Goal: Task Accomplishment & Management: Use online tool/utility

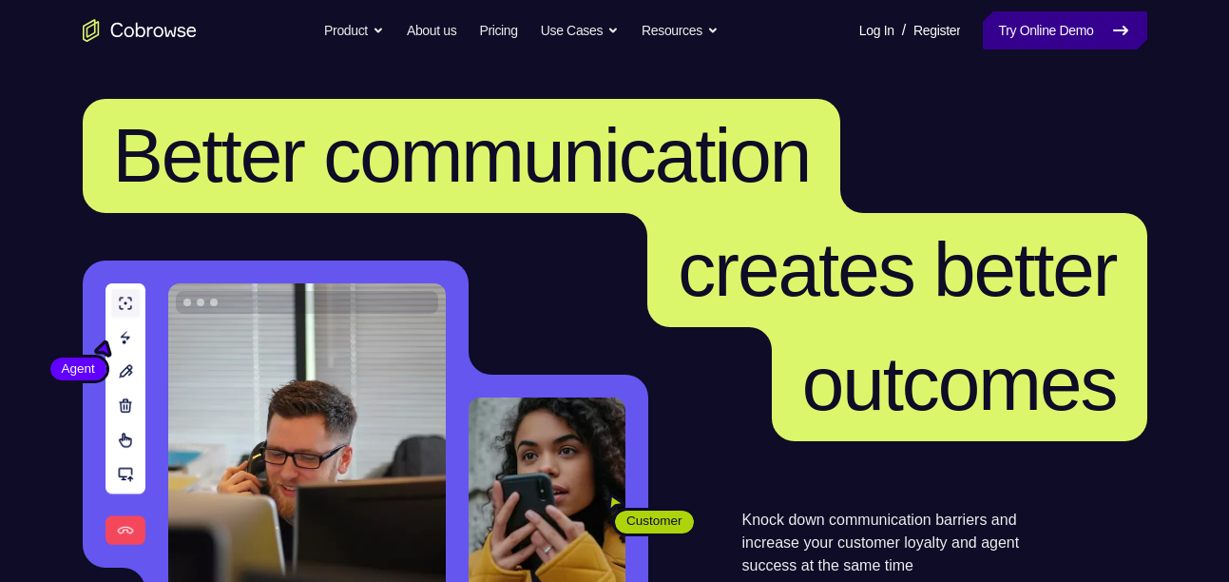
click at [1132, 37] on link "Try Online Demo" at bounding box center [1065, 30] width 164 height 38
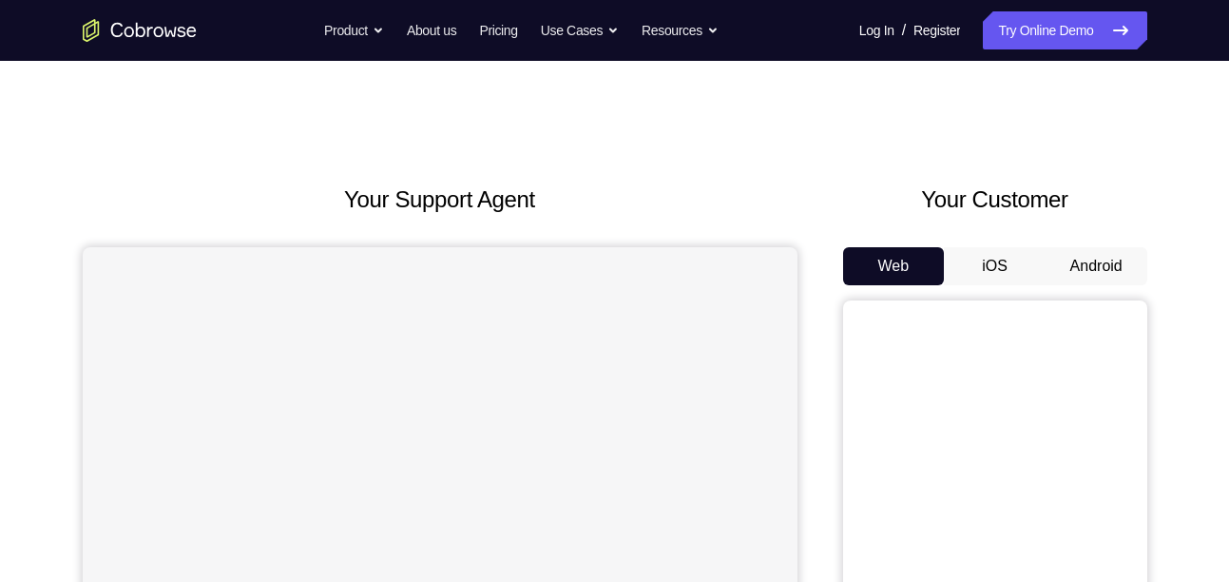
click at [1068, 270] on button "Android" at bounding box center [1097, 266] width 102 height 38
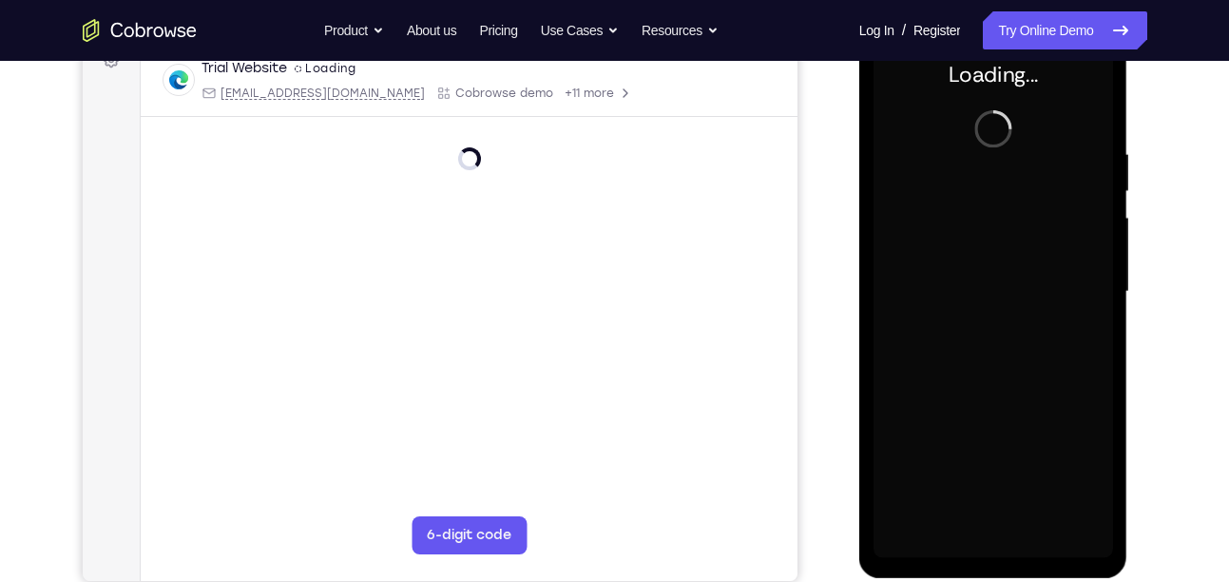
scroll to position [251, 0]
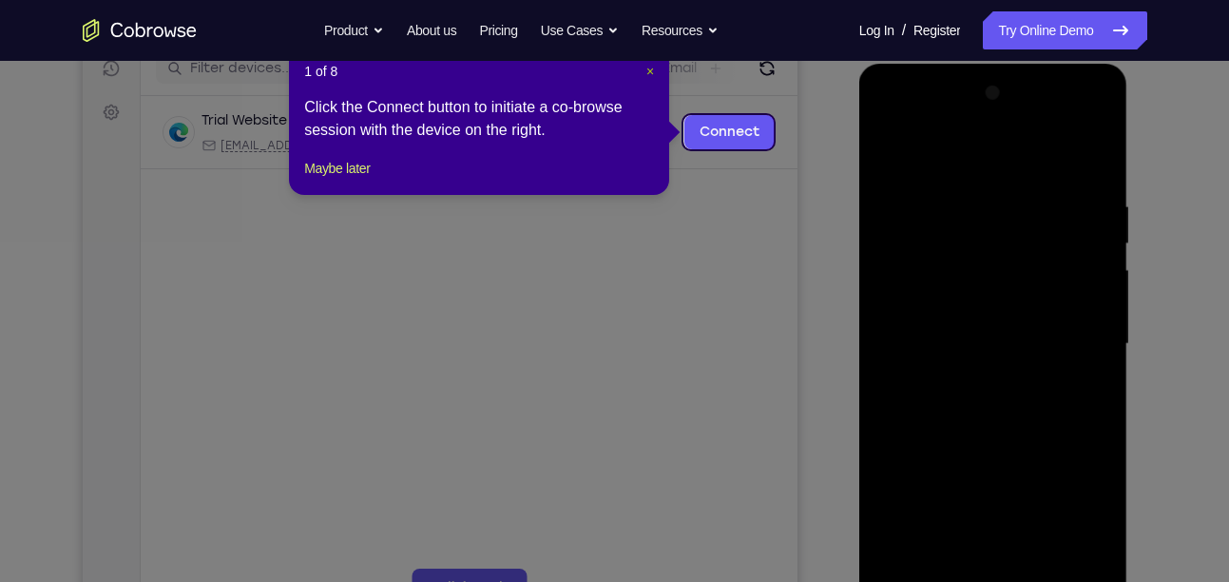
click at [649, 70] on span "×" at bounding box center [650, 71] width 8 height 15
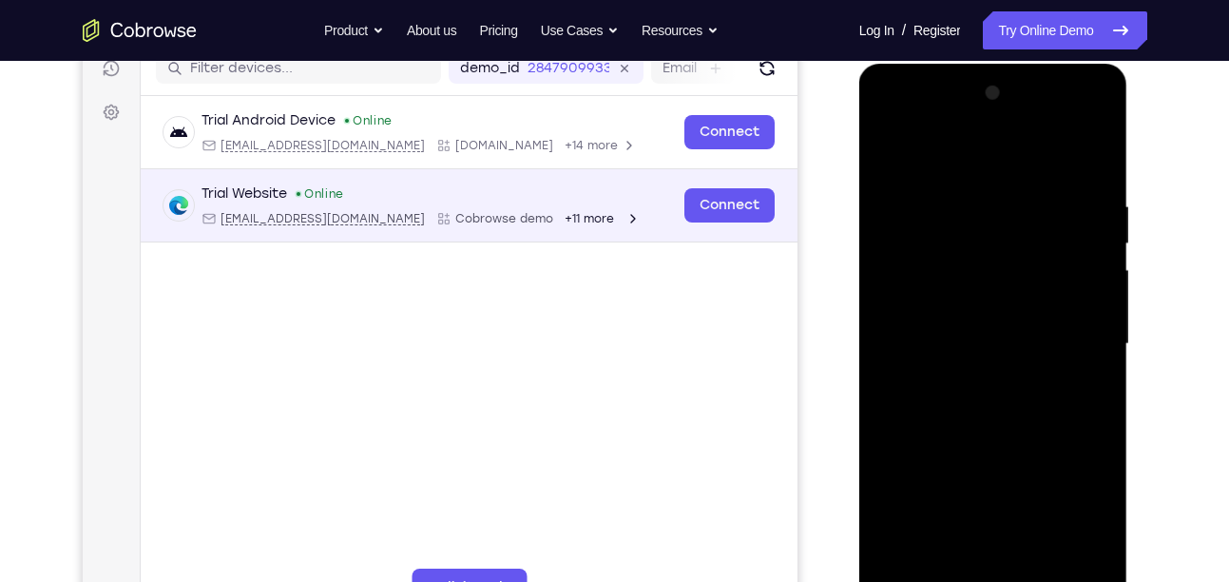
scroll to position [389, 0]
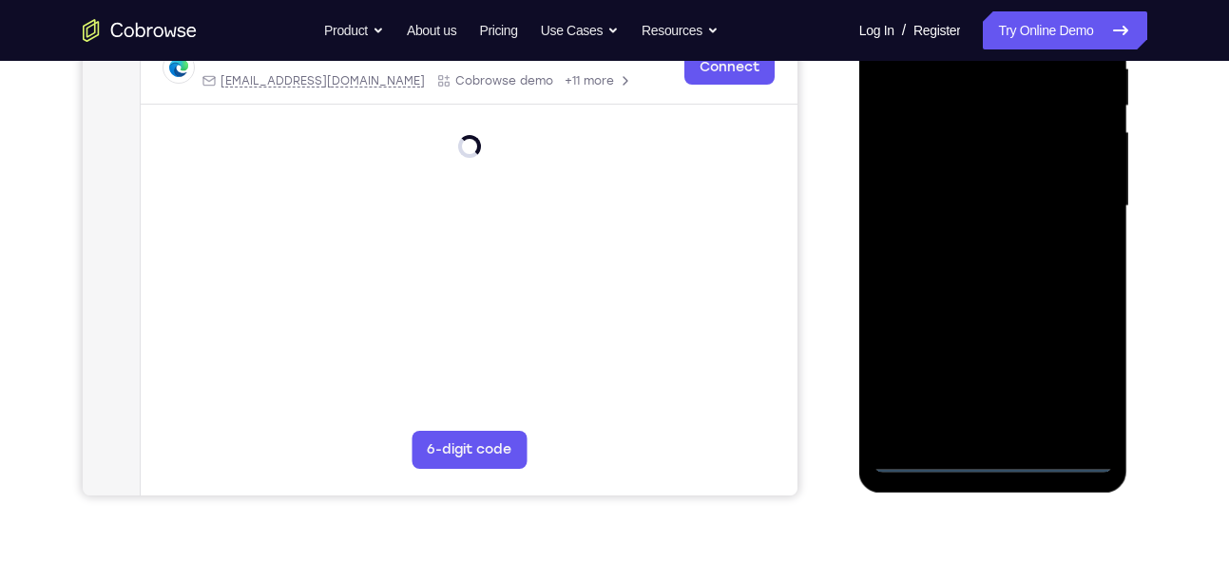
click at [990, 448] on div at bounding box center [994, 206] width 240 height 532
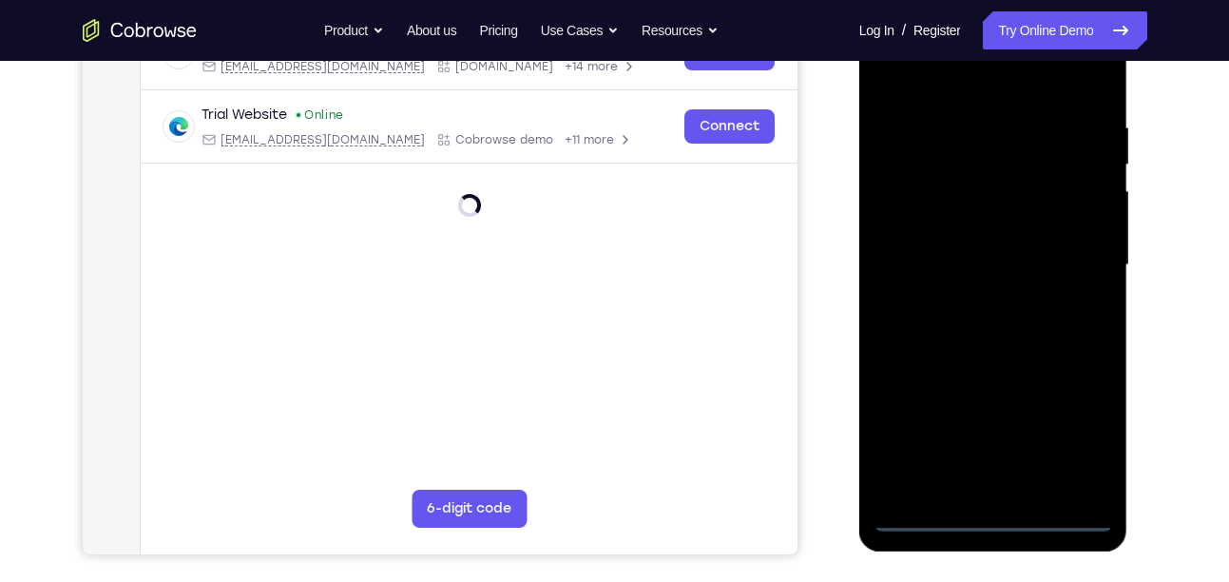
scroll to position [325, 0]
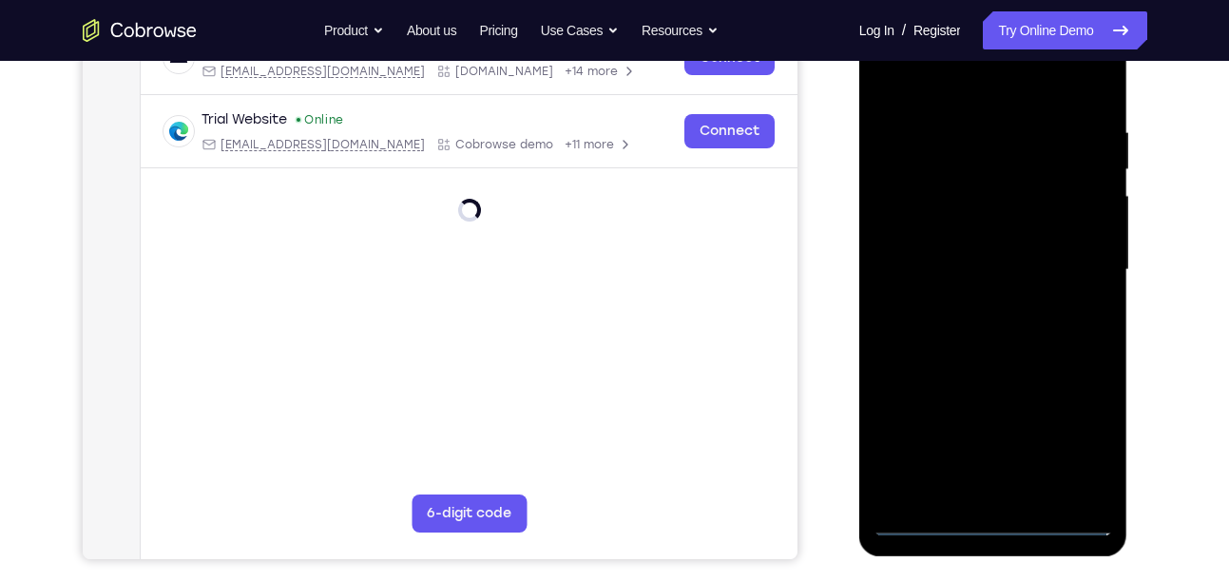
click at [993, 518] on div at bounding box center [994, 270] width 240 height 532
click at [1075, 439] on div at bounding box center [994, 270] width 240 height 532
click at [1004, 82] on div at bounding box center [994, 270] width 240 height 532
click at [1069, 253] on div at bounding box center [994, 270] width 240 height 532
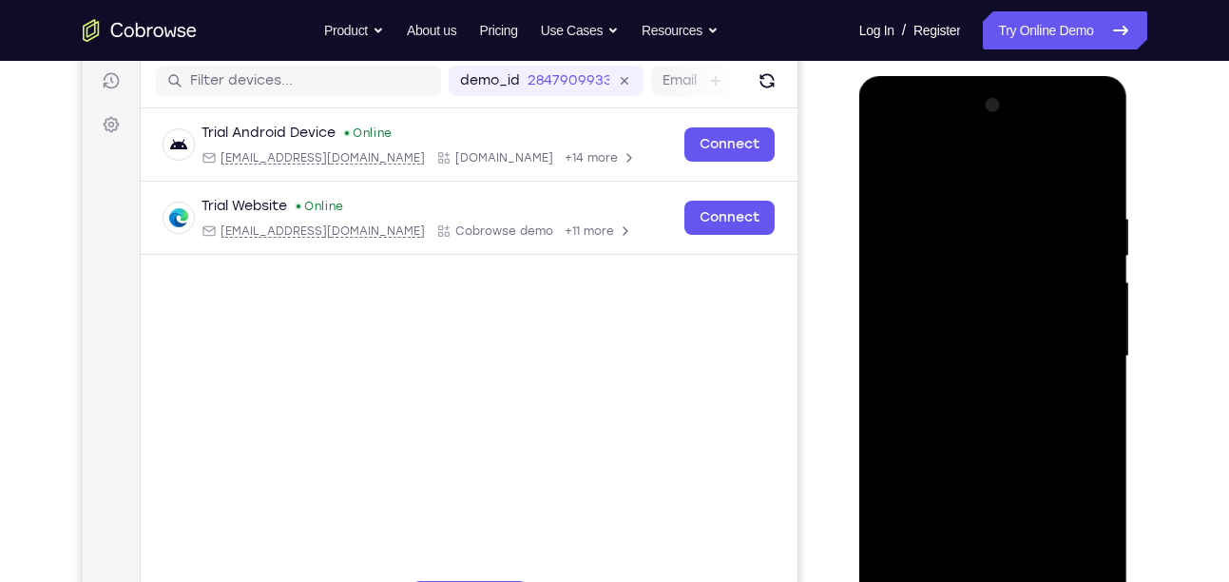
scroll to position [236, 0]
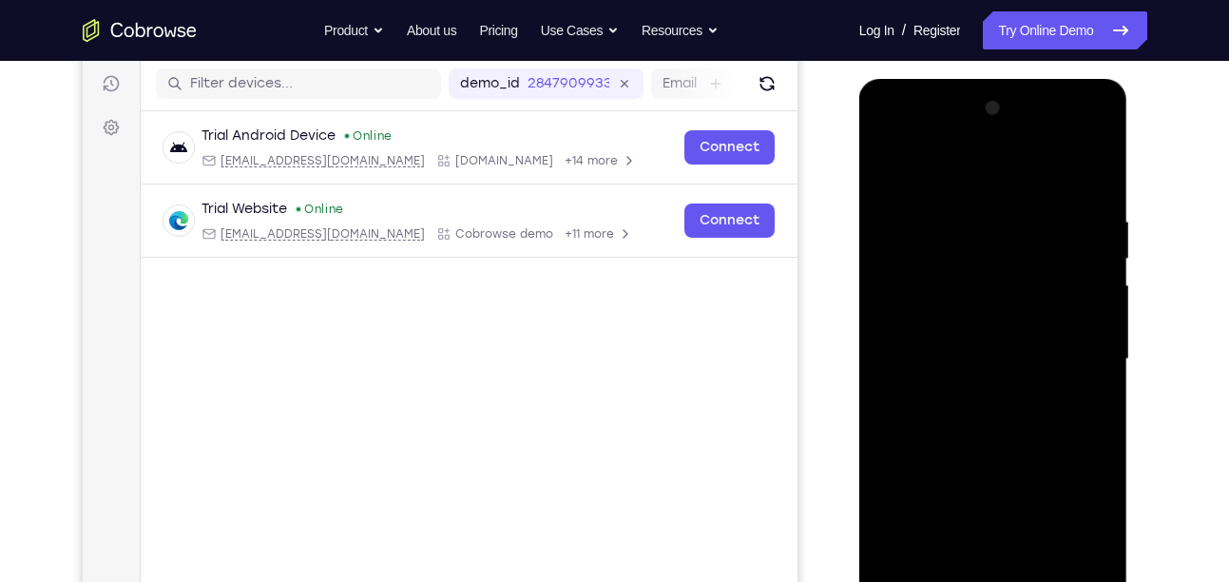
click at [980, 395] on div at bounding box center [994, 359] width 240 height 532
click at [1006, 344] on div at bounding box center [994, 359] width 240 height 532
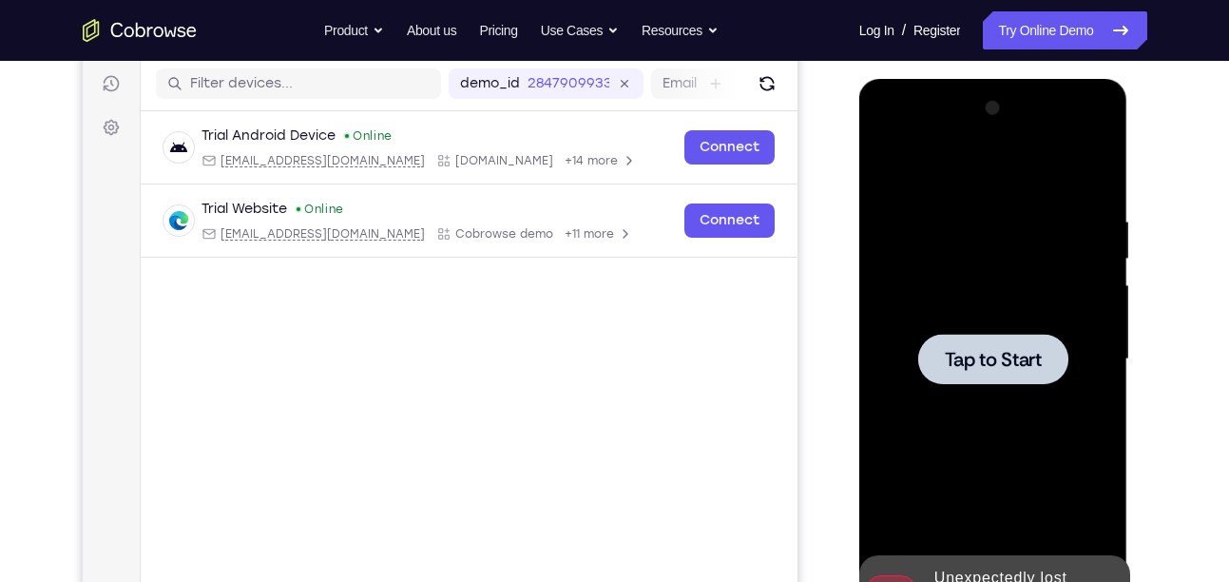
click at [1006, 79] on div "Tap to Start" at bounding box center [993, 79] width 269 height 0
click at [1006, 344] on div at bounding box center [993, 359] width 150 height 50
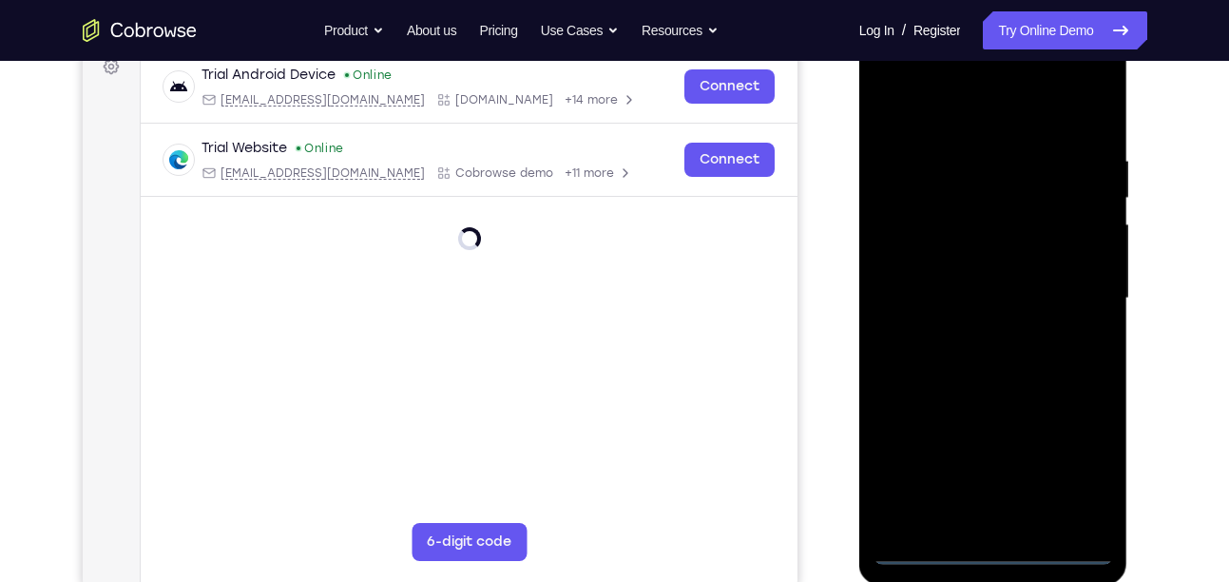
scroll to position [299, 0]
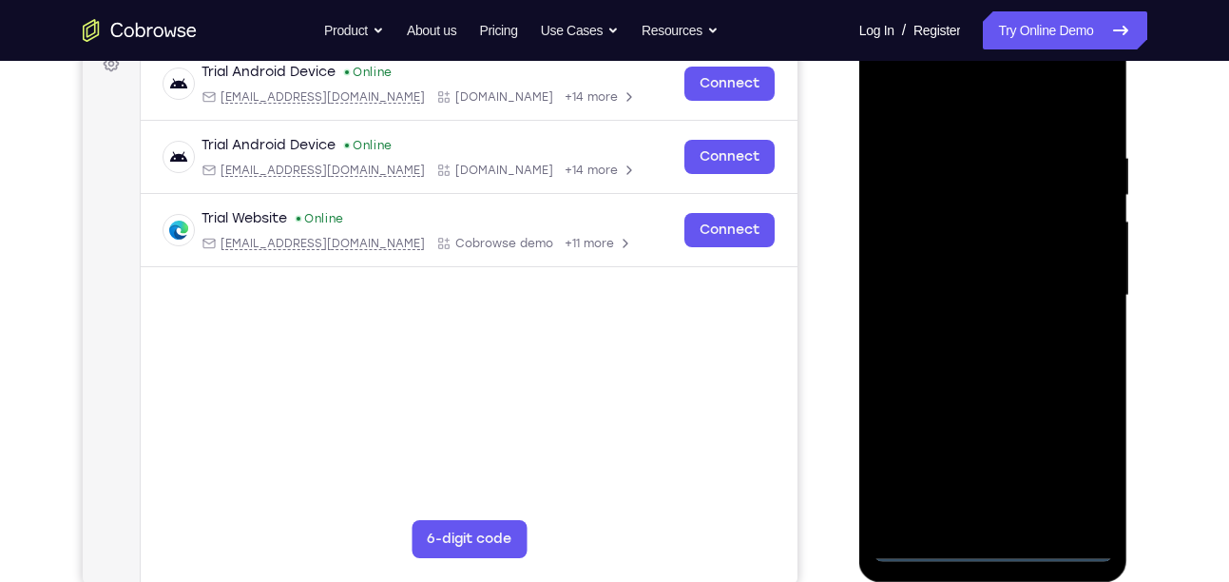
click at [984, 544] on div at bounding box center [994, 295] width 240 height 532
click at [1062, 466] on div at bounding box center [994, 295] width 240 height 532
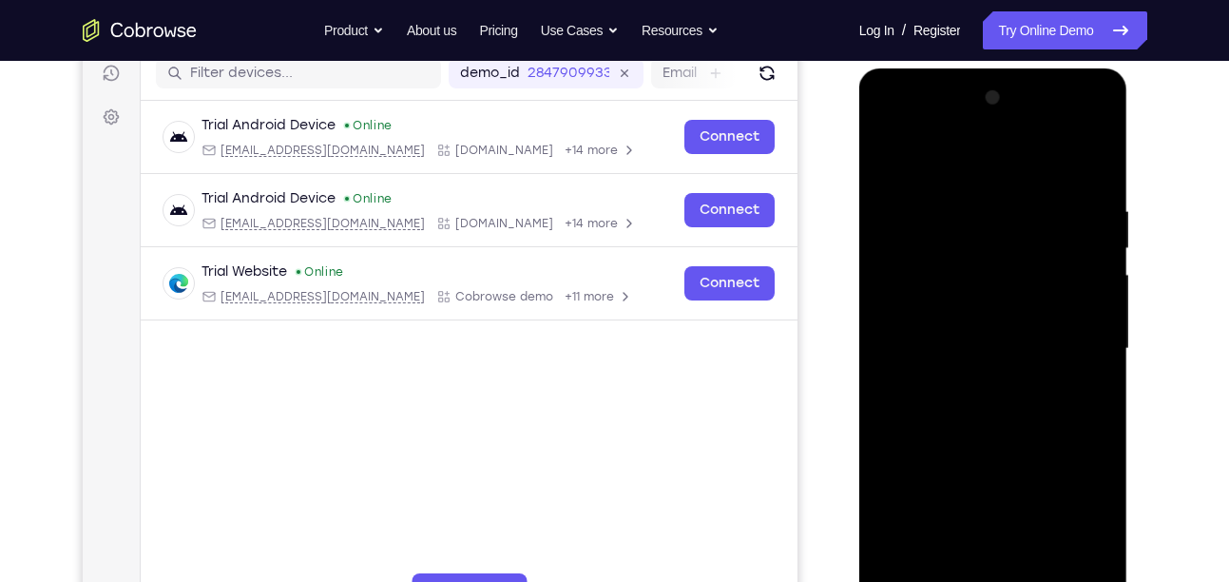
scroll to position [277, 0]
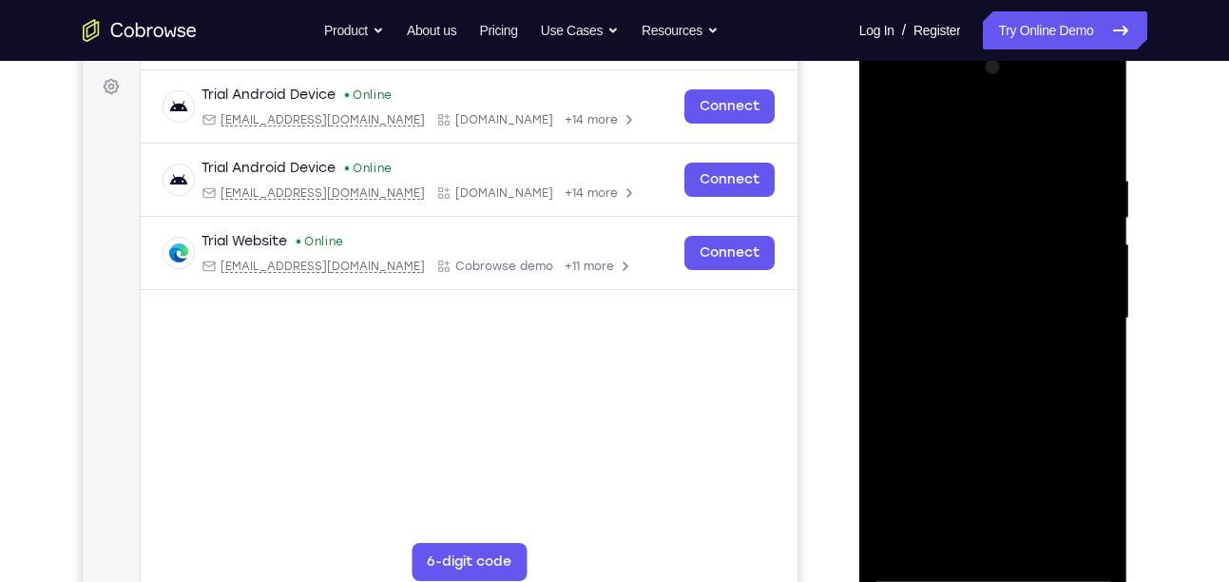
click at [1050, 142] on div at bounding box center [994, 318] width 240 height 532
click at [1065, 318] on div at bounding box center [994, 318] width 240 height 532
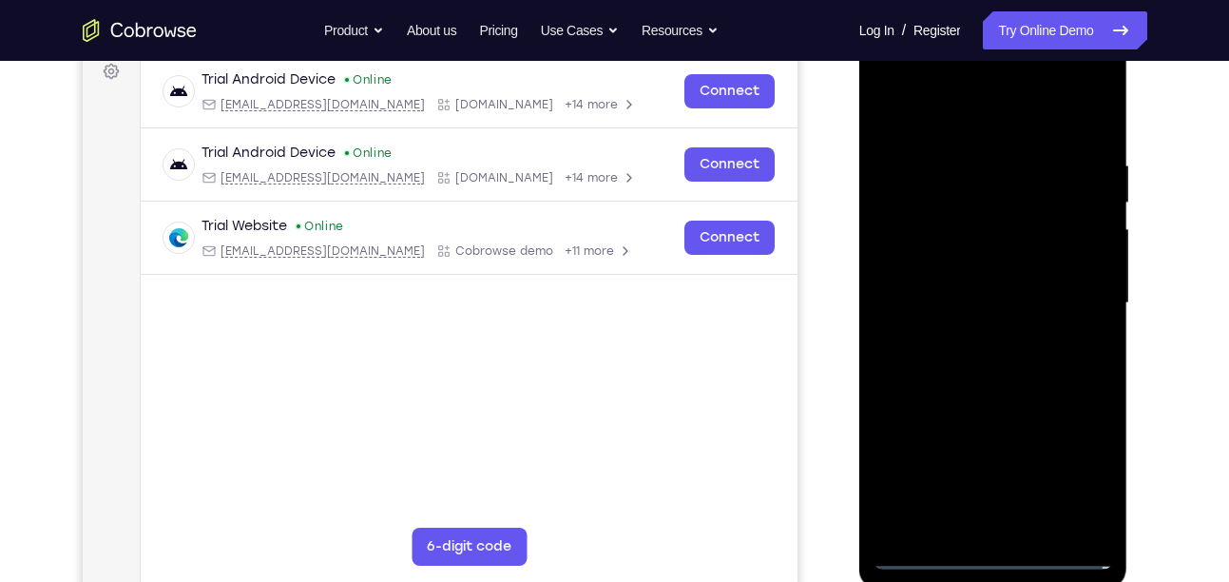
scroll to position [293, 0]
click at [973, 330] on div at bounding box center [994, 302] width 240 height 532
click at [973, 337] on div at bounding box center [994, 302] width 240 height 532
click at [983, 275] on div at bounding box center [994, 302] width 240 height 532
click at [954, 220] on div at bounding box center [994, 302] width 240 height 532
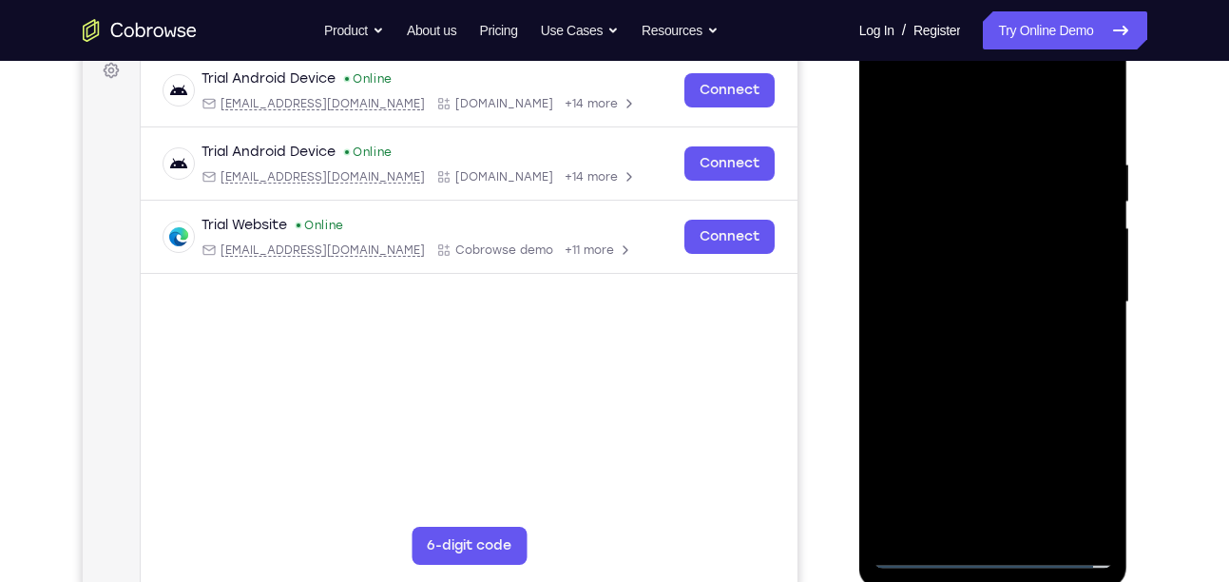
click at [946, 269] on div at bounding box center [994, 302] width 240 height 532
click at [954, 296] on div at bounding box center [994, 302] width 240 height 532
click at [966, 361] on div at bounding box center [994, 302] width 240 height 532
click at [962, 324] on div at bounding box center [994, 302] width 240 height 532
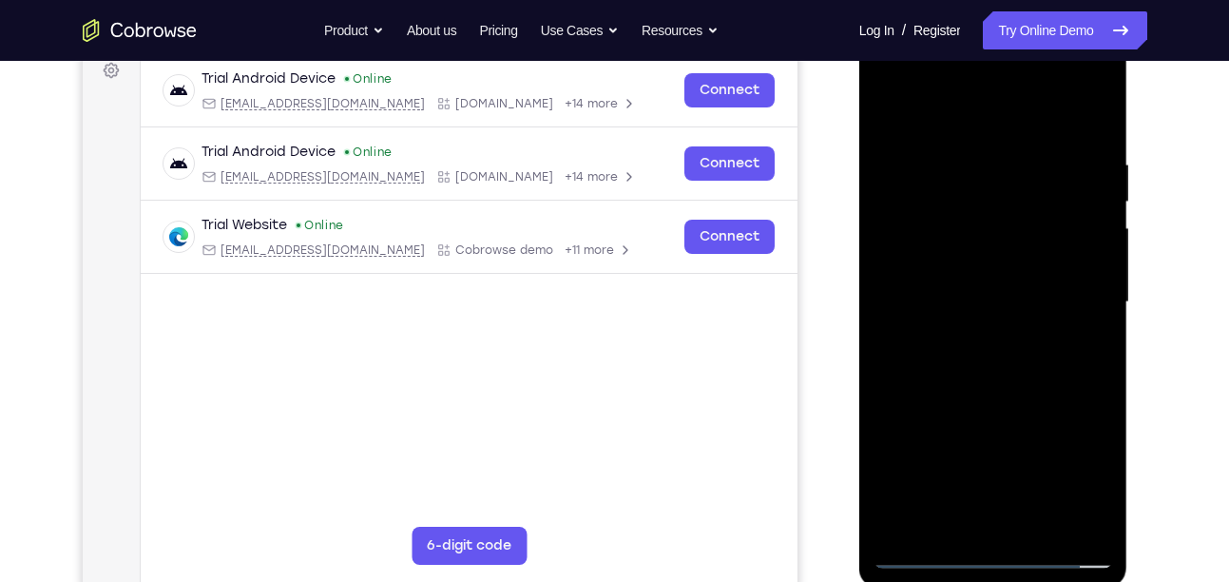
click at [984, 347] on div at bounding box center [994, 302] width 240 height 532
click at [961, 334] on div at bounding box center [994, 302] width 240 height 532
click at [1087, 260] on div at bounding box center [994, 302] width 240 height 532
click at [901, 270] on div at bounding box center [994, 302] width 240 height 532
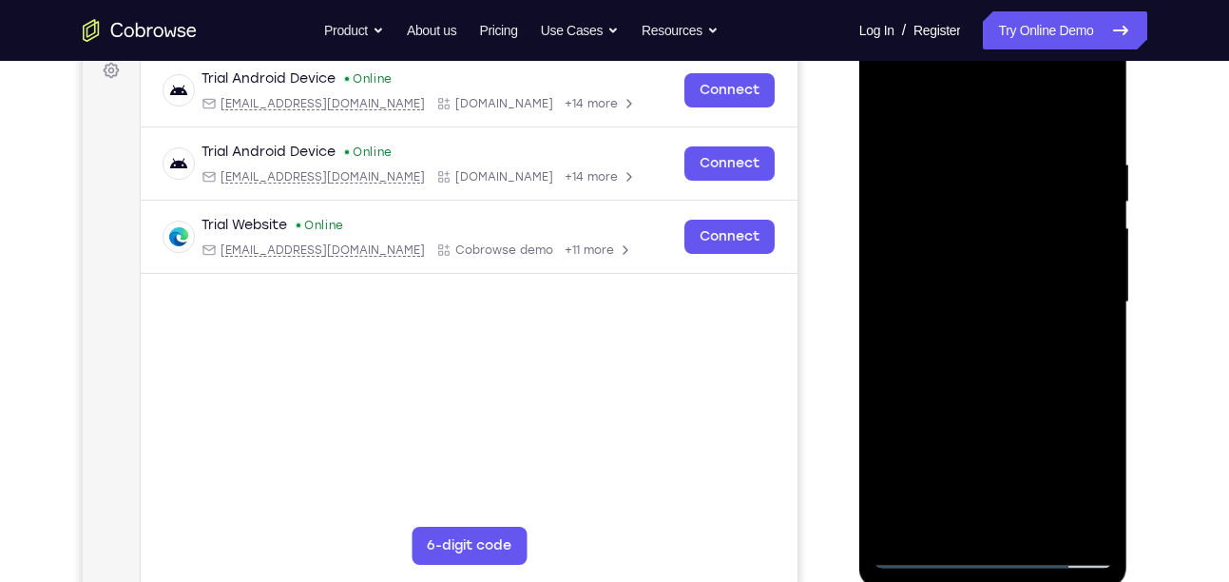
click at [935, 305] on div at bounding box center [994, 302] width 240 height 532
click at [968, 357] on div at bounding box center [994, 302] width 240 height 532
click at [995, 392] on div at bounding box center [994, 302] width 240 height 532
click at [988, 212] on div at bounding box center [994, 302] width 240 height 532
click at [991, 245] on div at bounding box center [994, 302] width 240 height 532
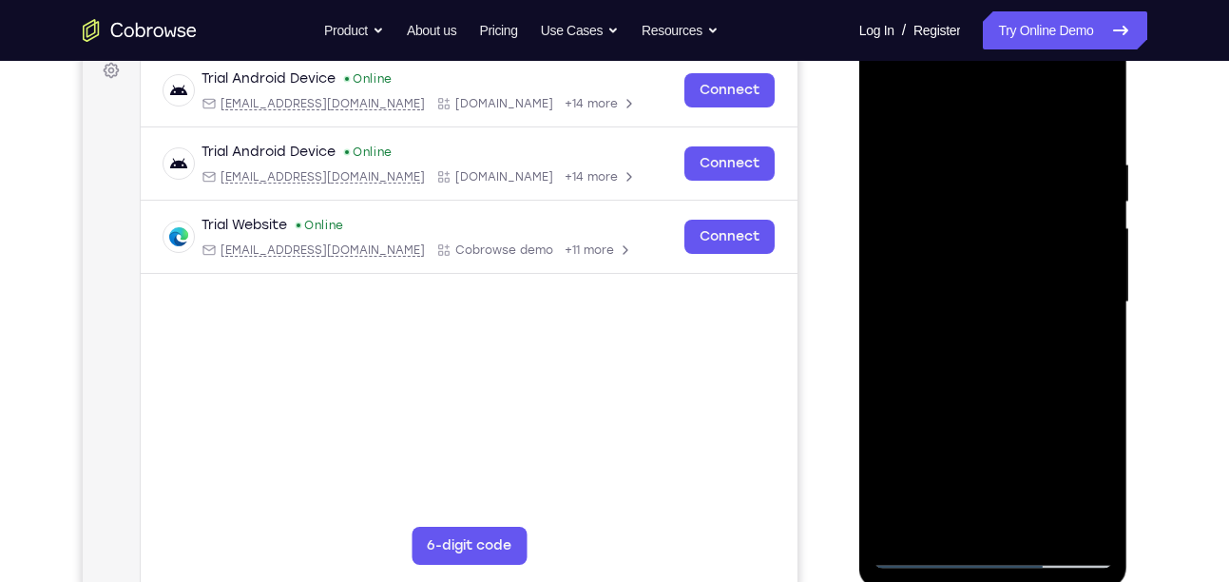
click at [985, 402] on div at bounding box center [994, 302] width 240 height 532
click at [1043, 281] on div at bounding box center [994, 302] width 240 height 532
click at [1007, 518] on div at bounding box center [994, 302] width 240 height 532
click at [976, 523] on div at bounding box center [994, 302] width 240 height 532
click at [970, 286] on div at bounding box center [994, 302] width 240 height 532
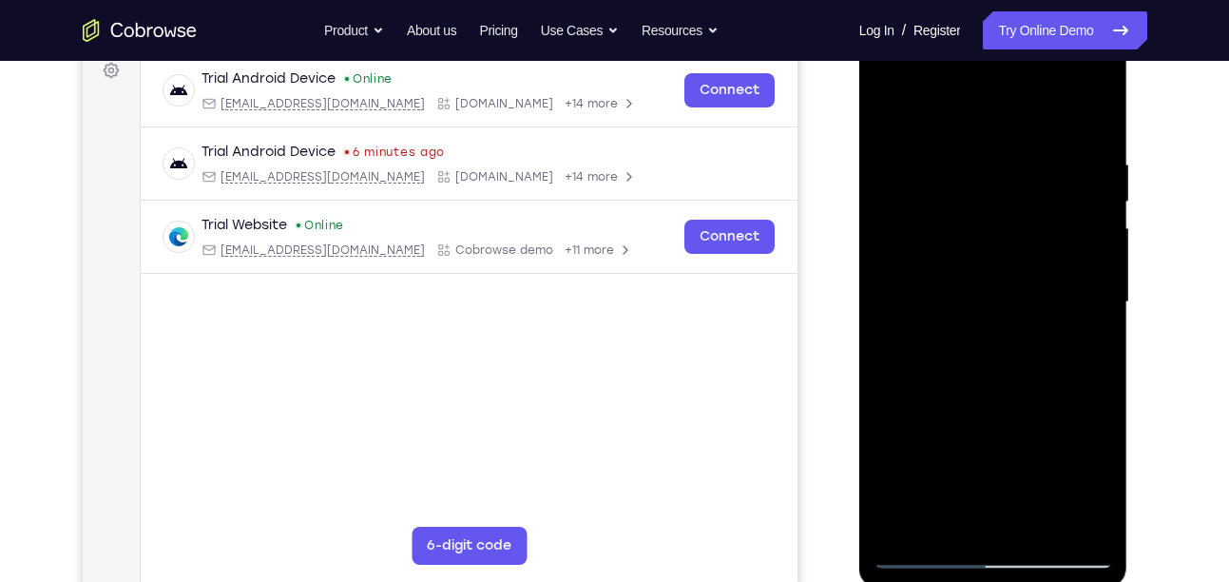
click at [1101, 133] on div at bounding box center [994, 302] width 240 height 532
click at [1102, 392] on div at bounding box center [994, 302] width 240 height 532
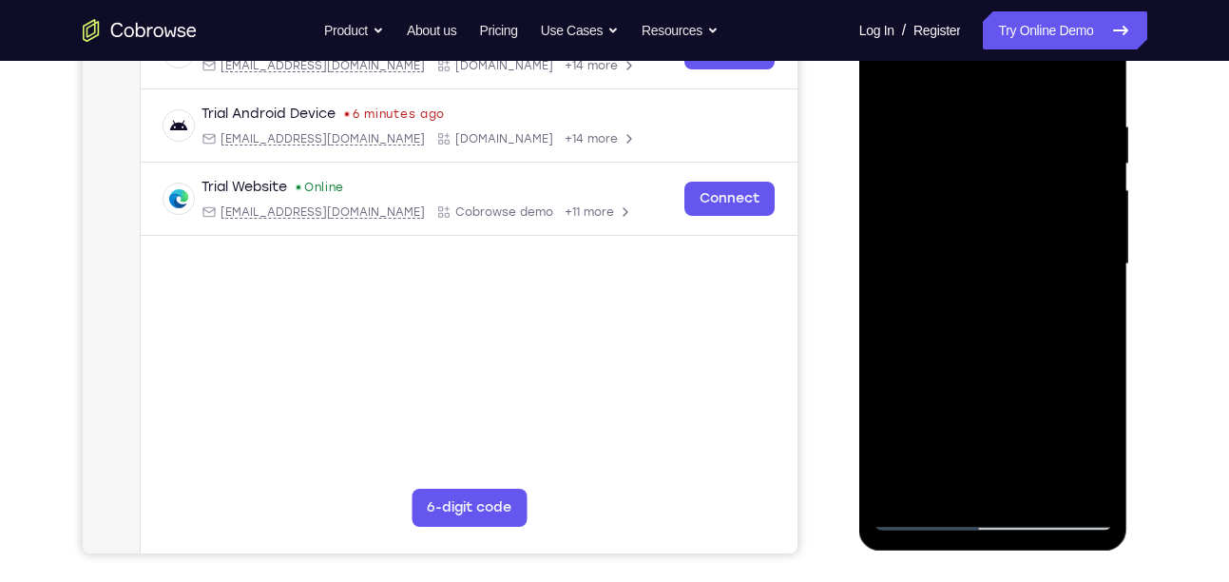
scroll to position [332, 0]
click at [1104, 351] on div at bounding box center [994, 263] width 240 height 532
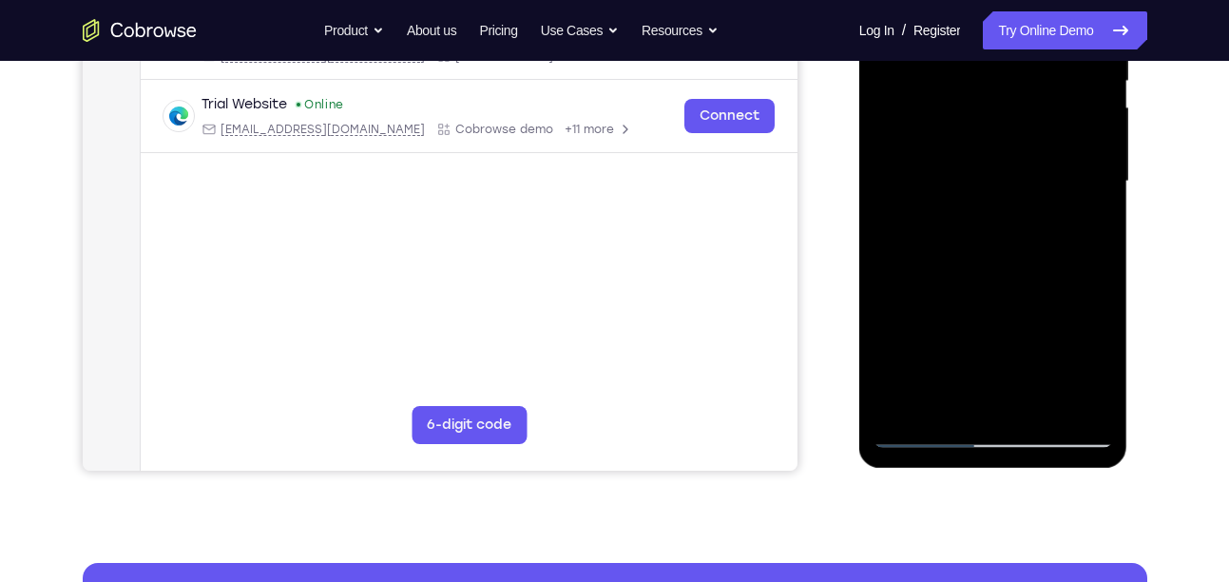
click at [1102, 385] on div at bounding box center [994, 181] width 240 height 532
click at [1098, 266] on div at bounding box center [994, 181] width 240 height 532
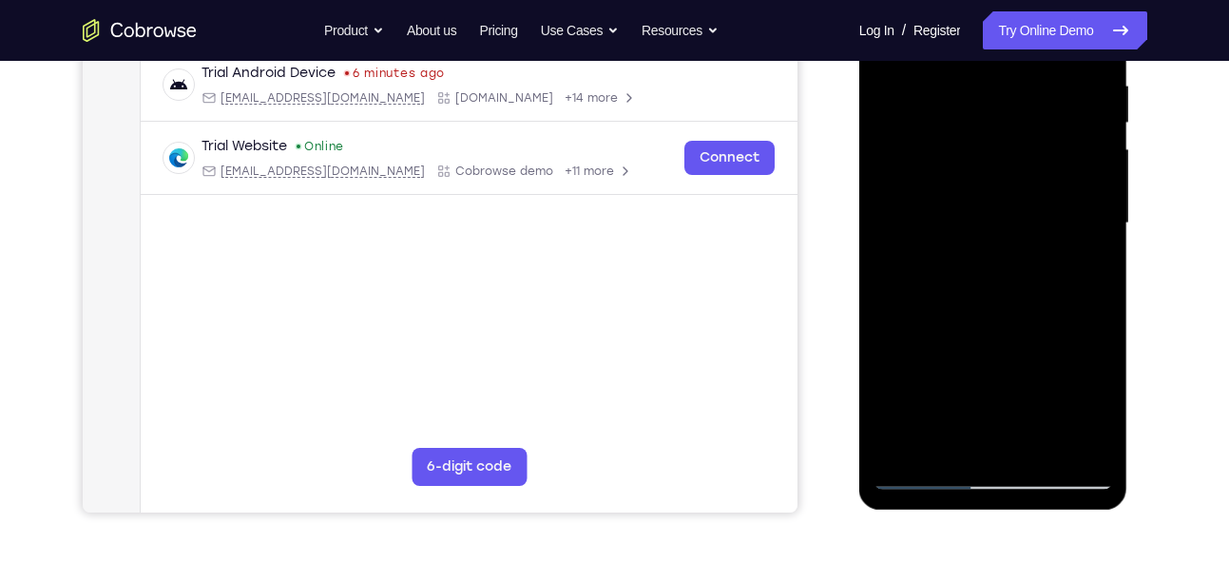
scroll to position [371, 0]
click at [1101, 303] on div at bounding box center [994, 224] width 240 height 532
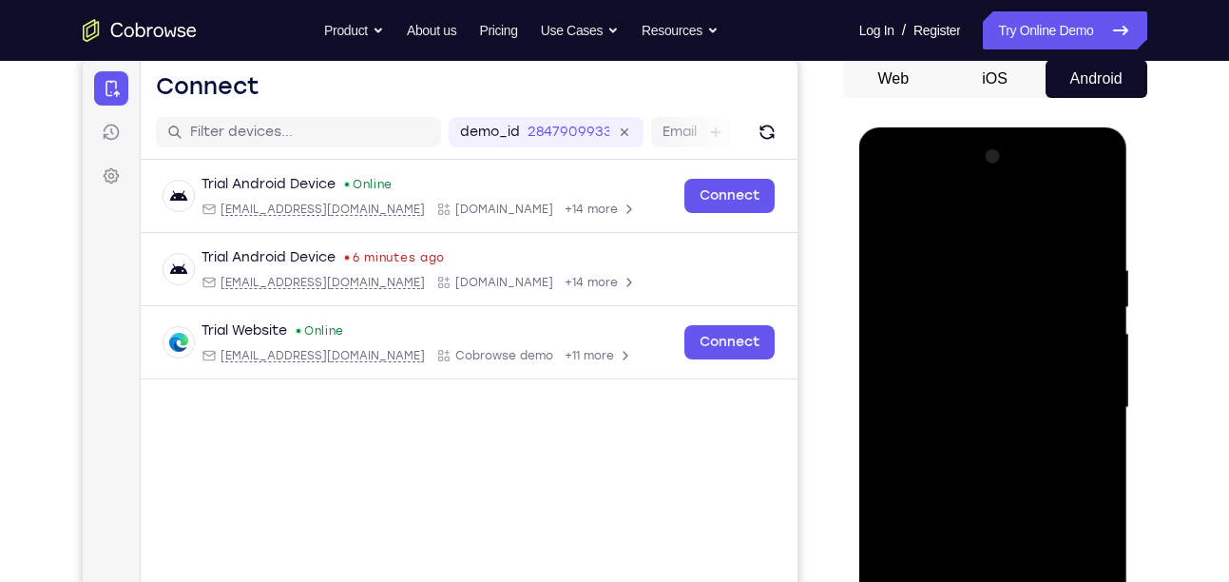
scroll to position [183, 0]
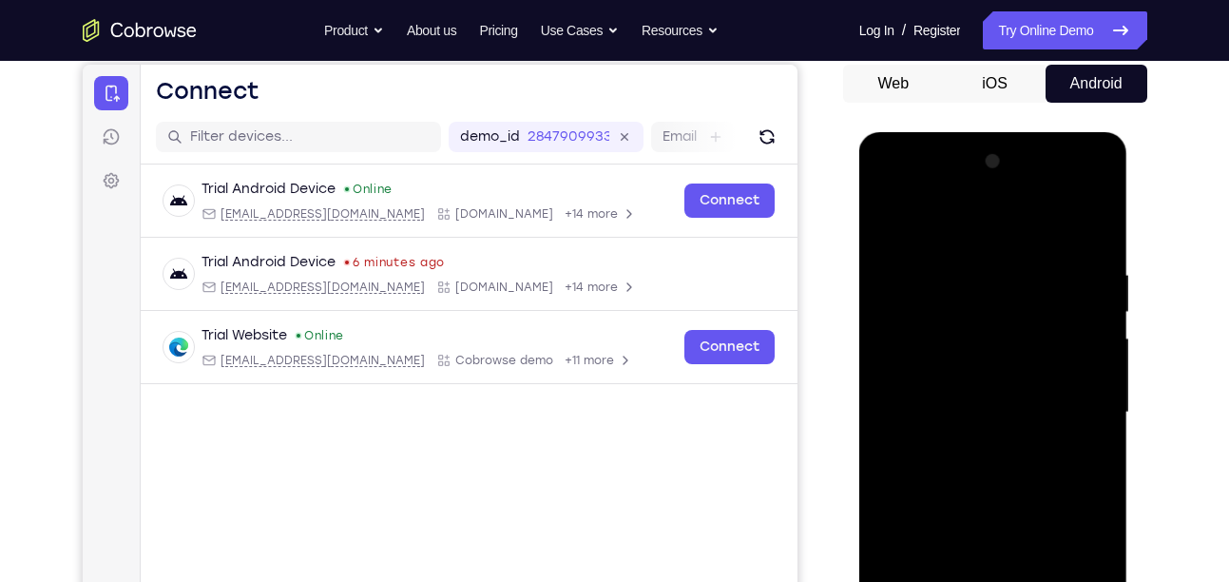
click at [960, 266] on div at bounding box center [994, 412] width 240 height 532
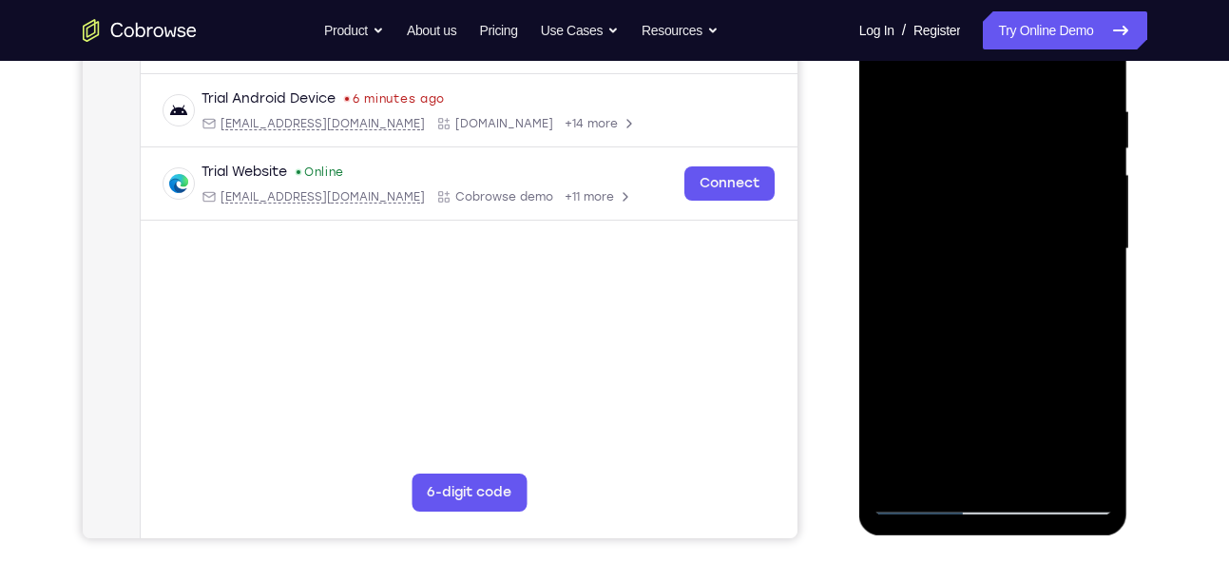
scroll to position [347, 0]
click at [1065, 453] on div at bounding box center [994, 248] width 240 height 532
click at [989, 469] on div at bounding box center [994, 248] width 240 height 532
click at [1092, 70] on div at bounding box center [994, 248] width 240 height 532
click at [922, 506] on div at bounding box center [994, 248] width 240 height 532
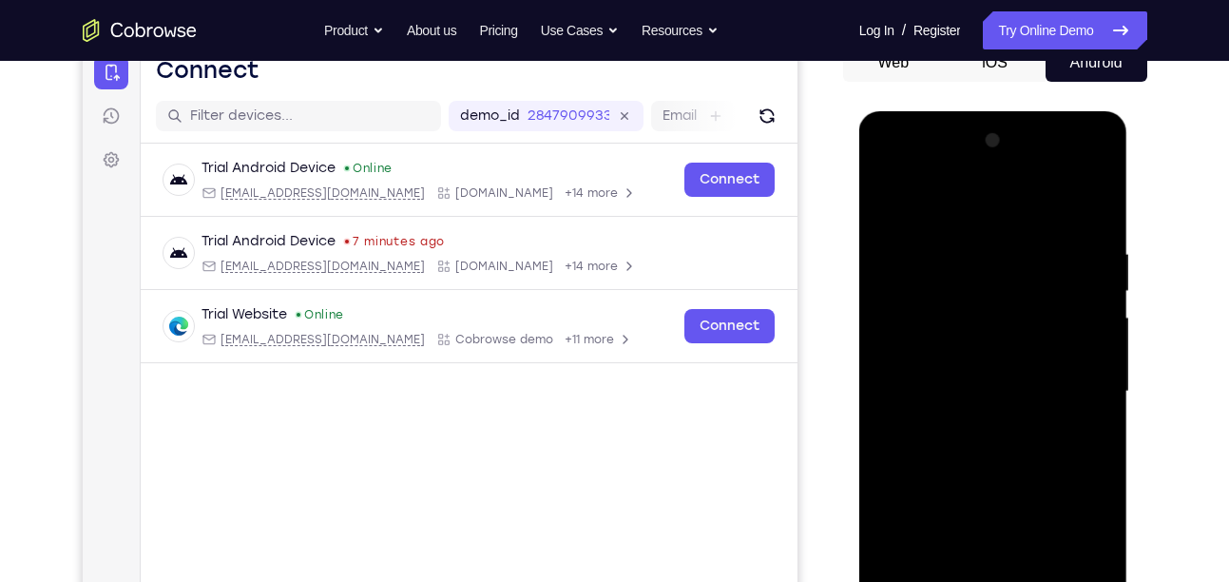
scroll to position [204, 0]
click at [882, 201] on div at bounding box center [994, 391] width 240 height 532
click at [887, 200] on div at bounding box center [994, 391] width 240 height 532
click at [917, 257] on div at bounding box center [994, 391] width 240 height 532
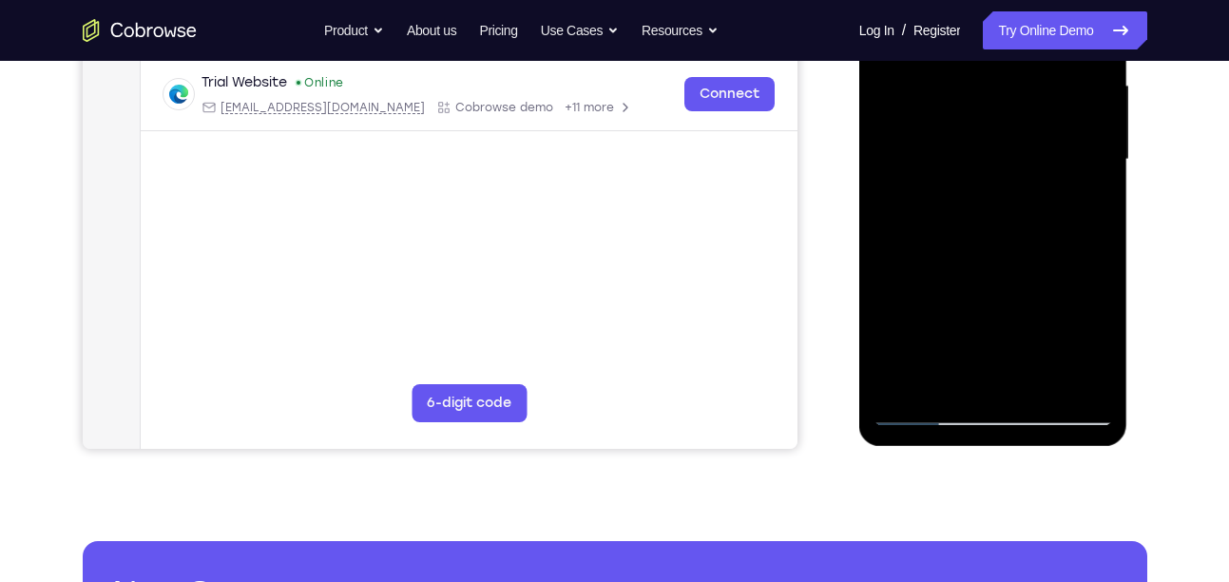
scroll to position [437, 0]
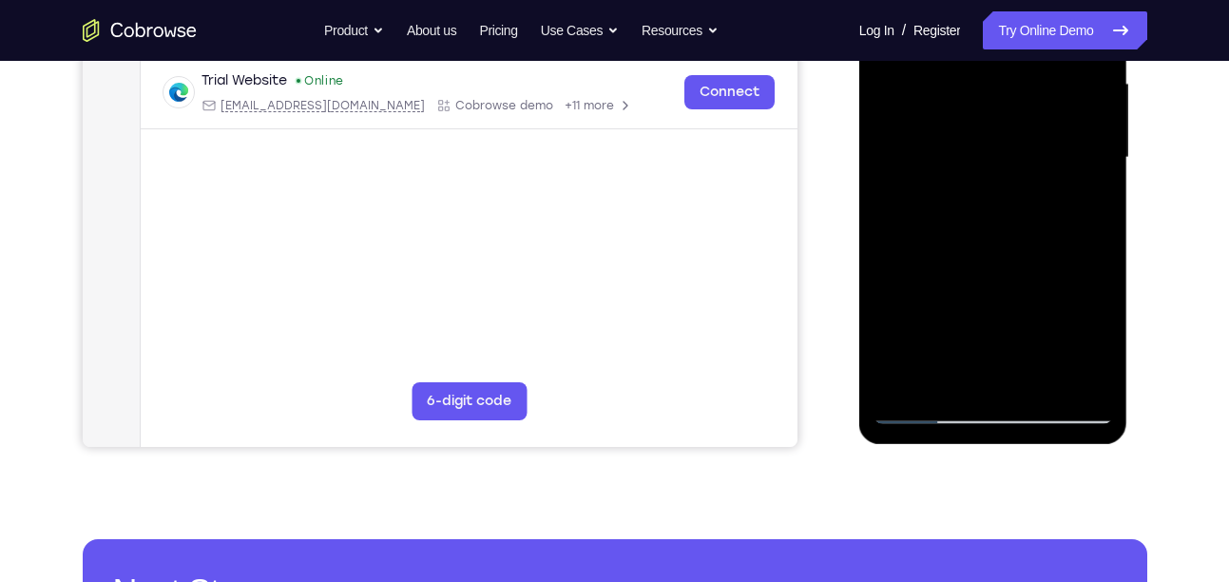
drag, startPoint x: 979, startPoint y: 335, endPoint x: 988, endPoint y: 122, distance: 213.1
click at [988, 122] on div at bounding box center [994, 158] width 240 height 532
click at [942, 418] on div at bounding box center [994, 158] width 240 height 532
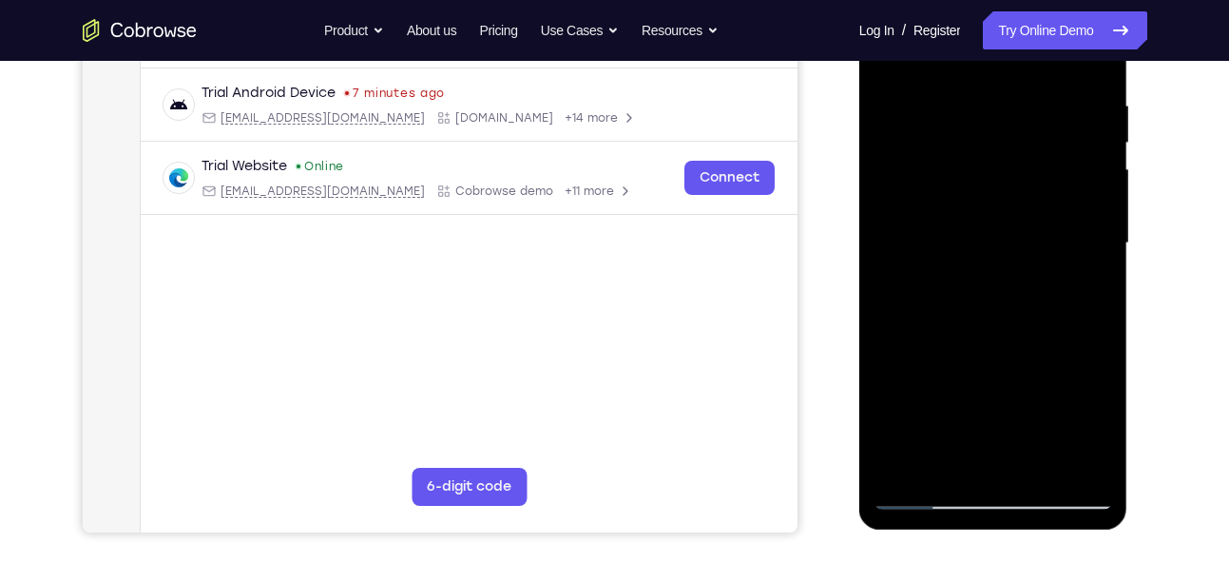
scroll to position [351, 0]
click at [931, 499] on div at bounding box center [994, 244] width 240 height 532
click at [921, 499] on div at bounding box center [994, 244] width 240 height 532
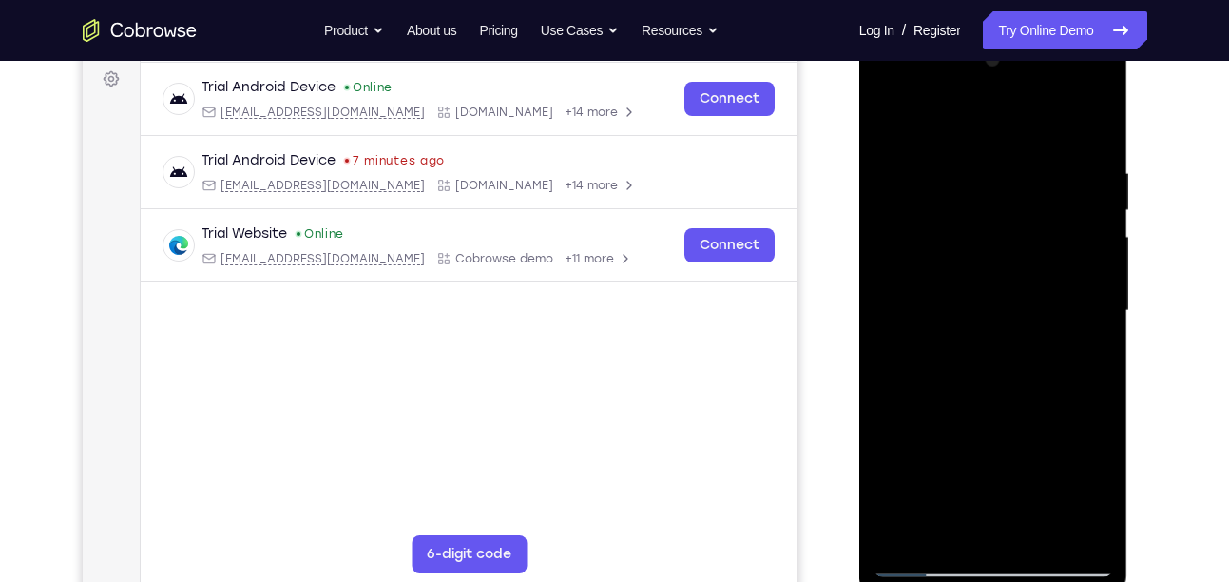
scroll to position [283, 0]
click at [1099, 113] on div at bounding box center [994, 312] width 240 height 532
click at [1097, 121] on div at bounding box center [994, 312] width 240 height 532
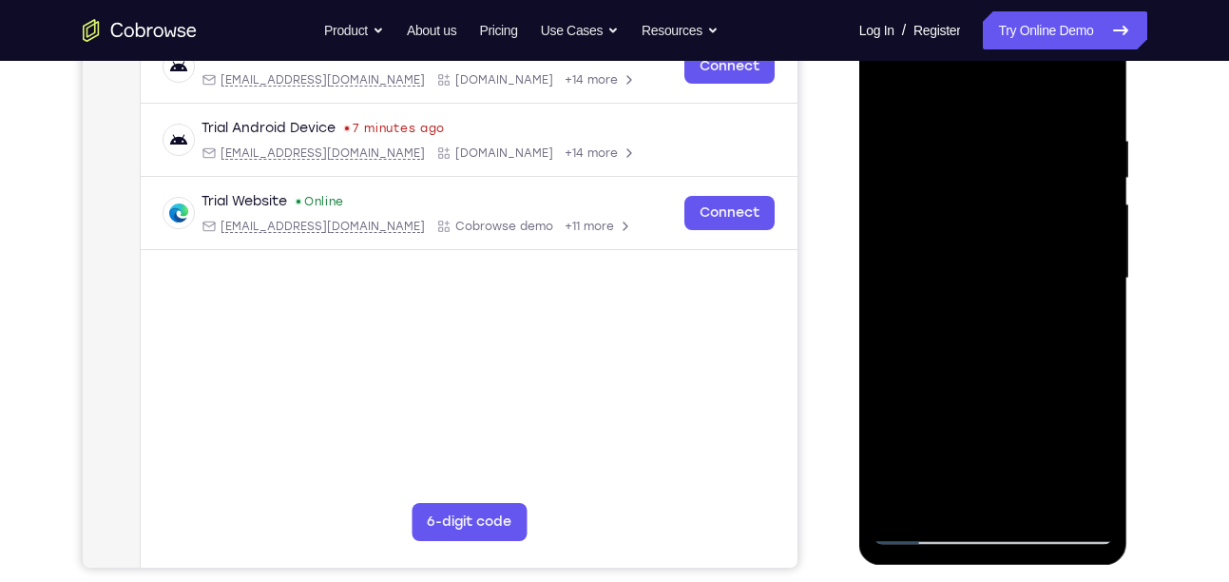
scroll to position [318, 0]
click at [891, 80] on div at bounding box center [994, 277] width 240 height 532
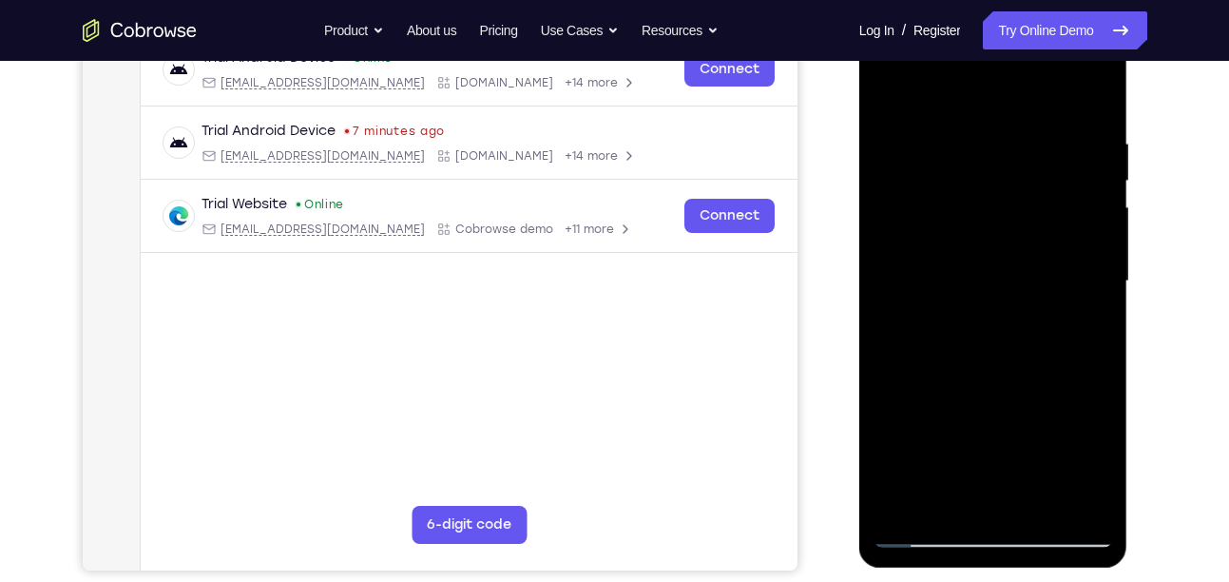
click at [973, 130] on div at bounding box center [994, 281] width 240 height 532
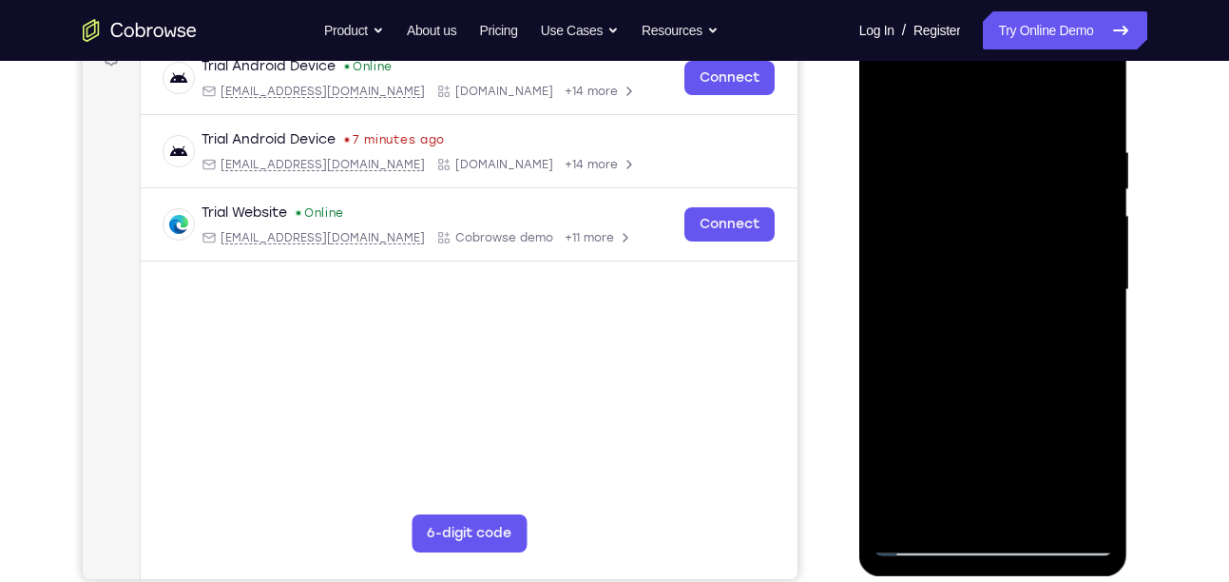
scroll to position [437, 0]
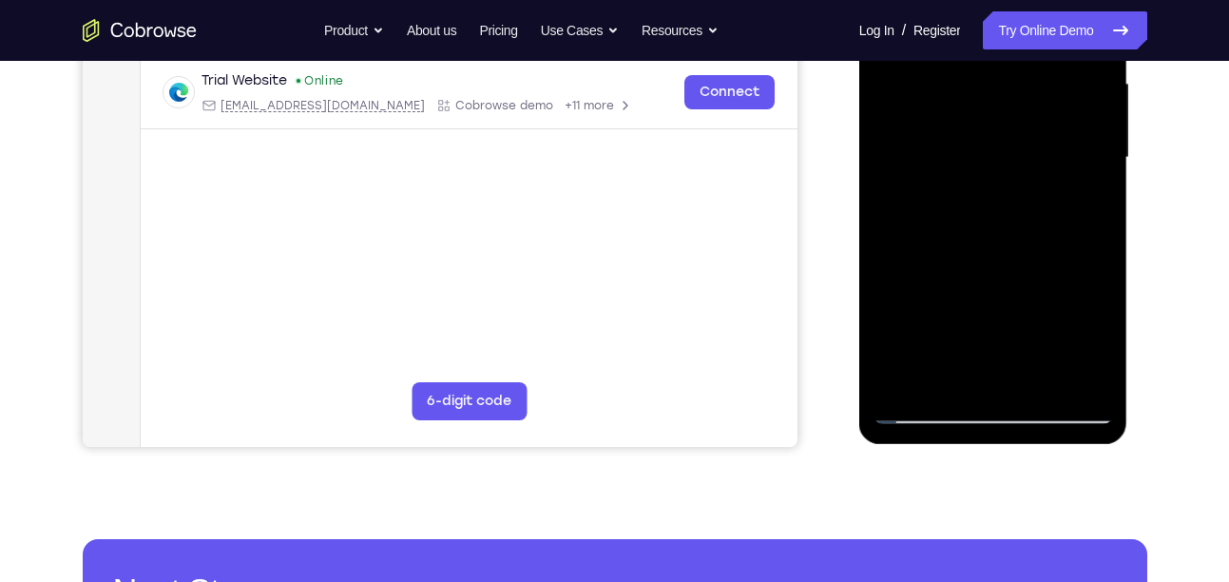
click at [1089, 377] on div at bounding box center [994, 158] width 240 height 532
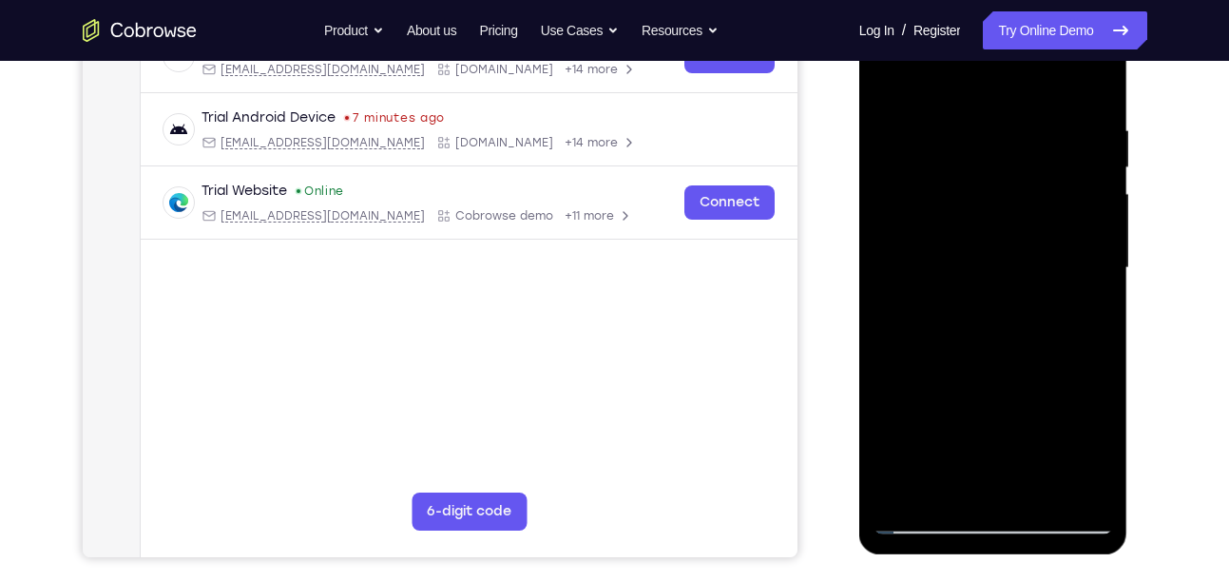
scroll to position [328, 0]
click at [1089, 84] on div at bounding box center [994, 267] width 240 height 532
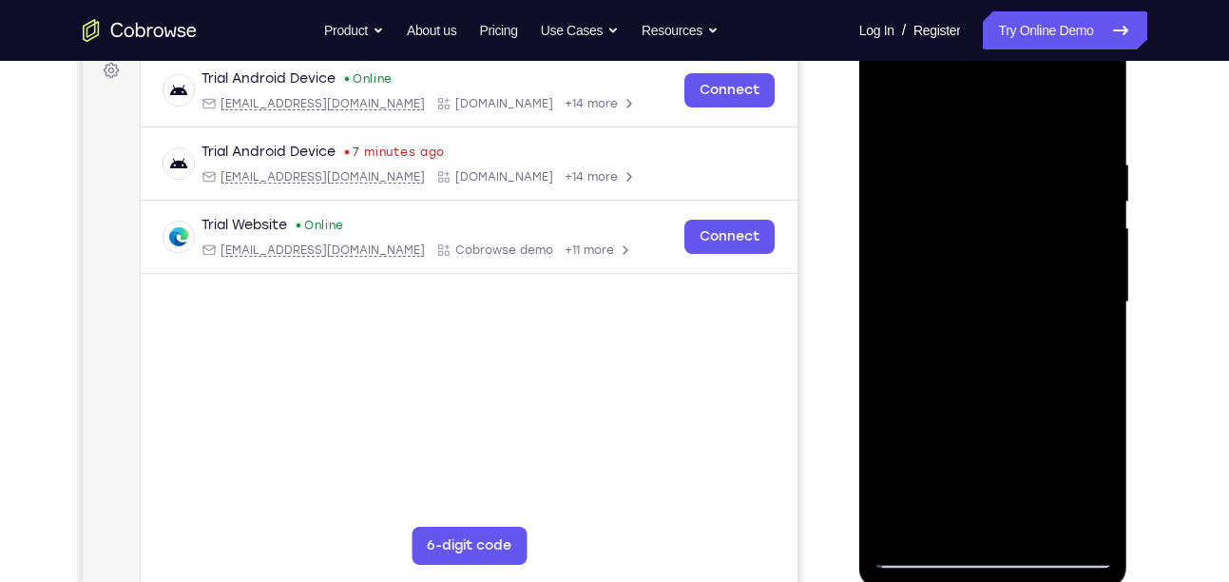
scroll to position [289, 0]
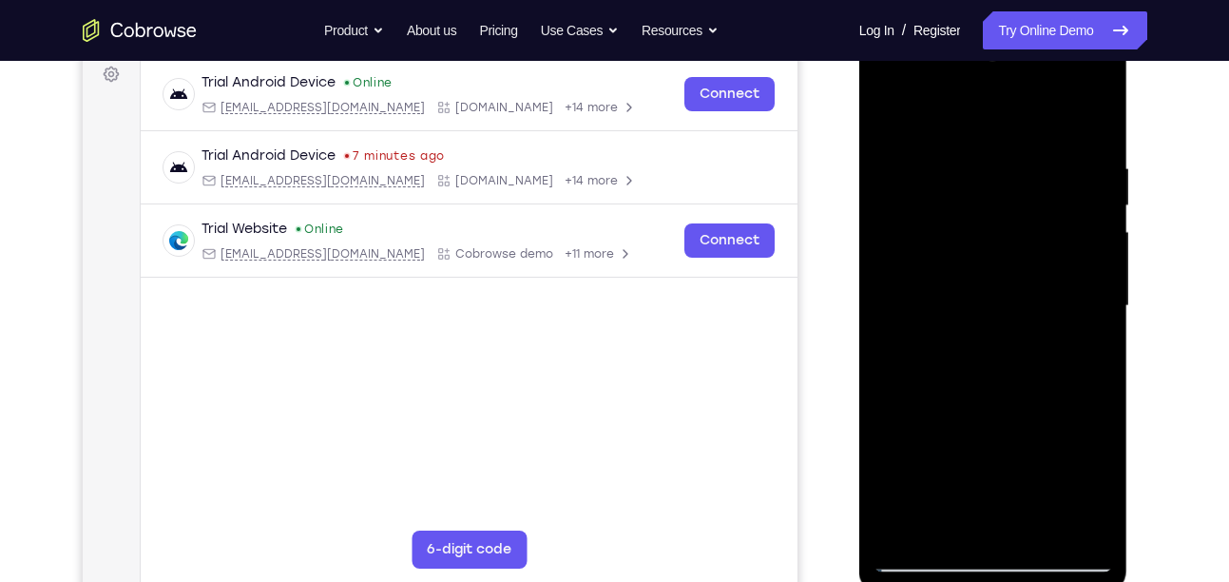
click at [1089, 127] on div at bounding box center [994, 306] width 240 height 532
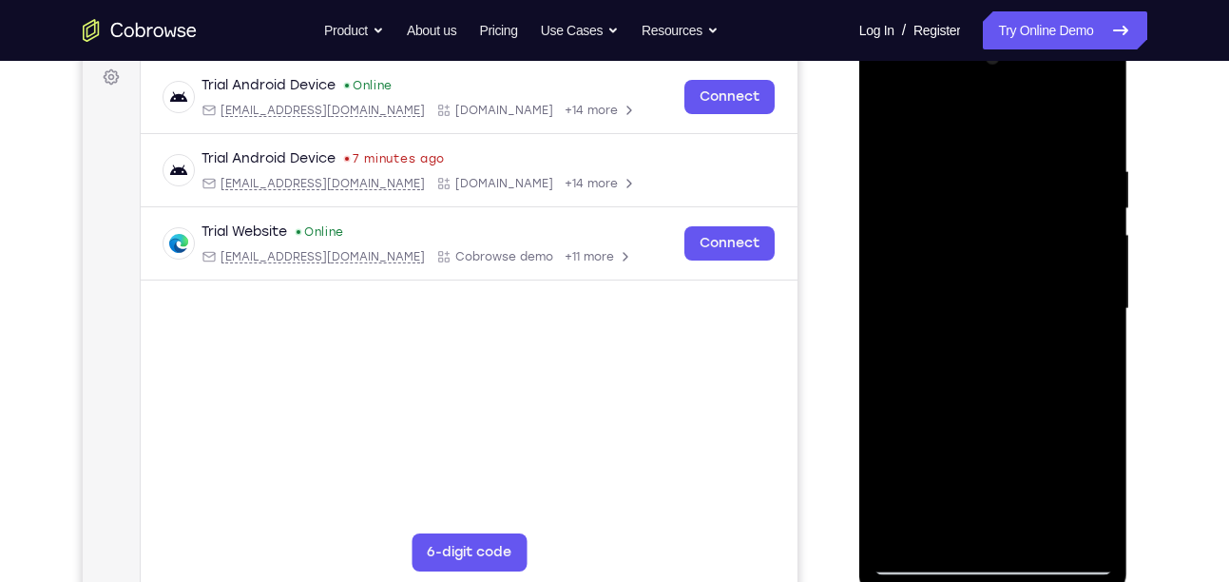
scroll to position [285, 0]
click at [1047, 530] on div at bounding box center [994, 310] width 240 height 532
click at [1006, 401] on div at bounding box center [994, 310] width 240 height 532
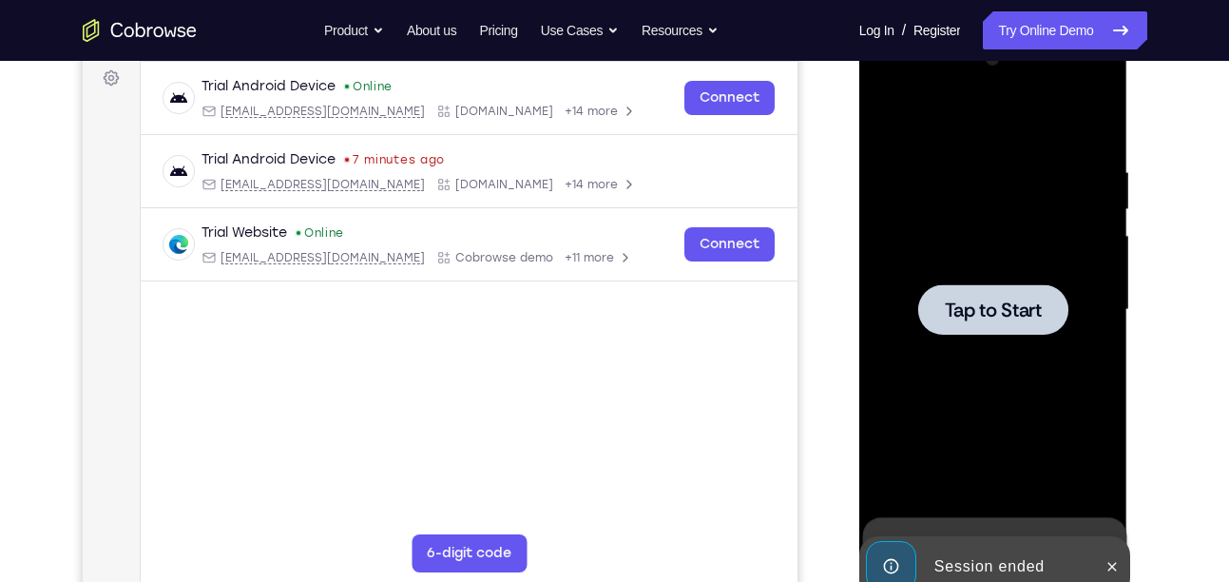
click at [1014, 318] on span "Tap to Start" at bounding box center [993, 309] width 97 height 19
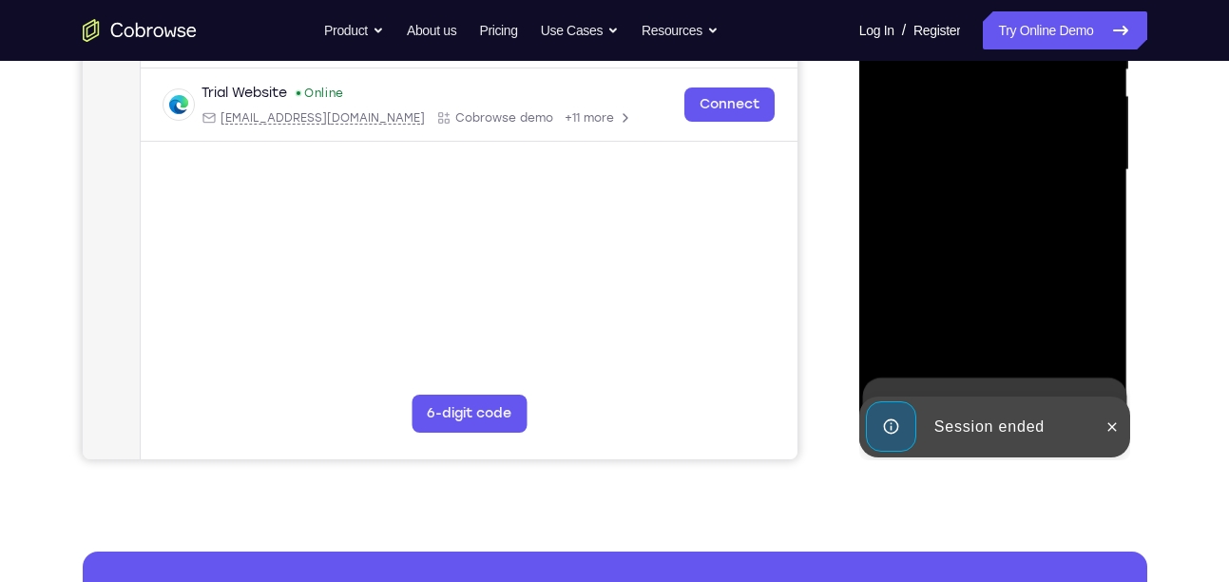
scroll to position [426, 0]
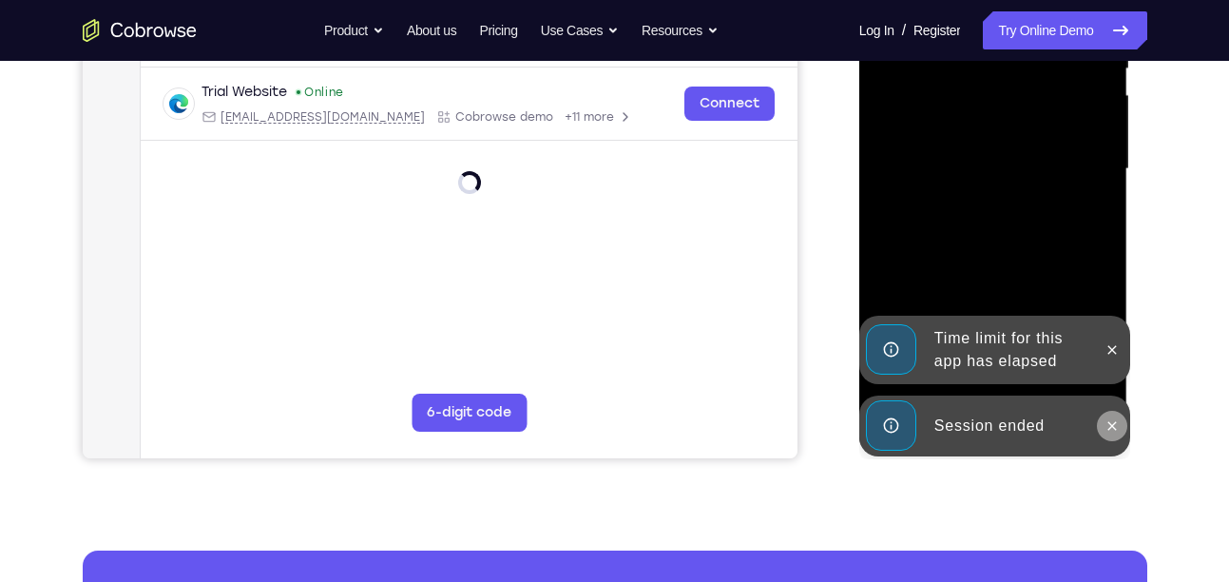
click at [1108, 430] on icon at bounding box center [1112, 425] width 9 height 9
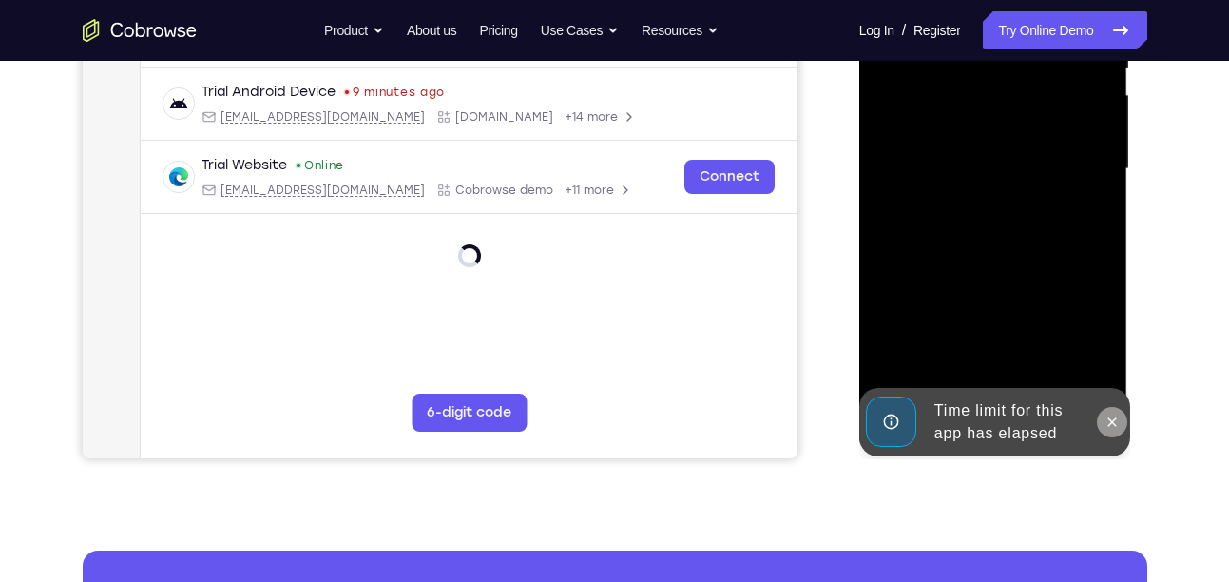
click at [1113, 363] on div at bounding box center [993, 172] width 269 height 567
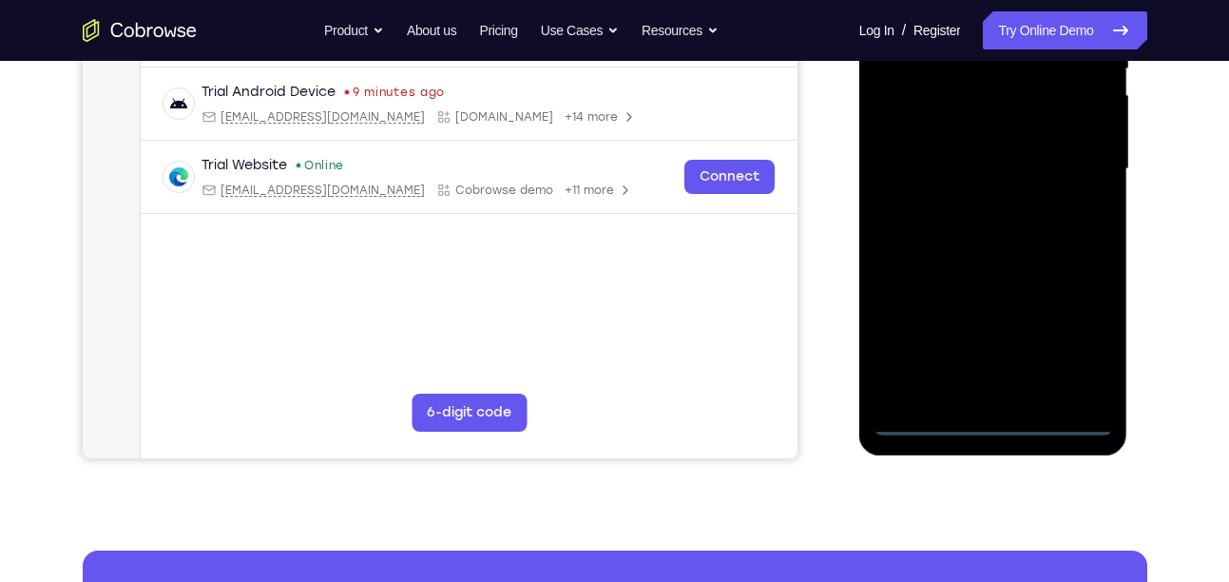
click at [994, 410] on div at bounding box center [994, 169] width 240 height 532
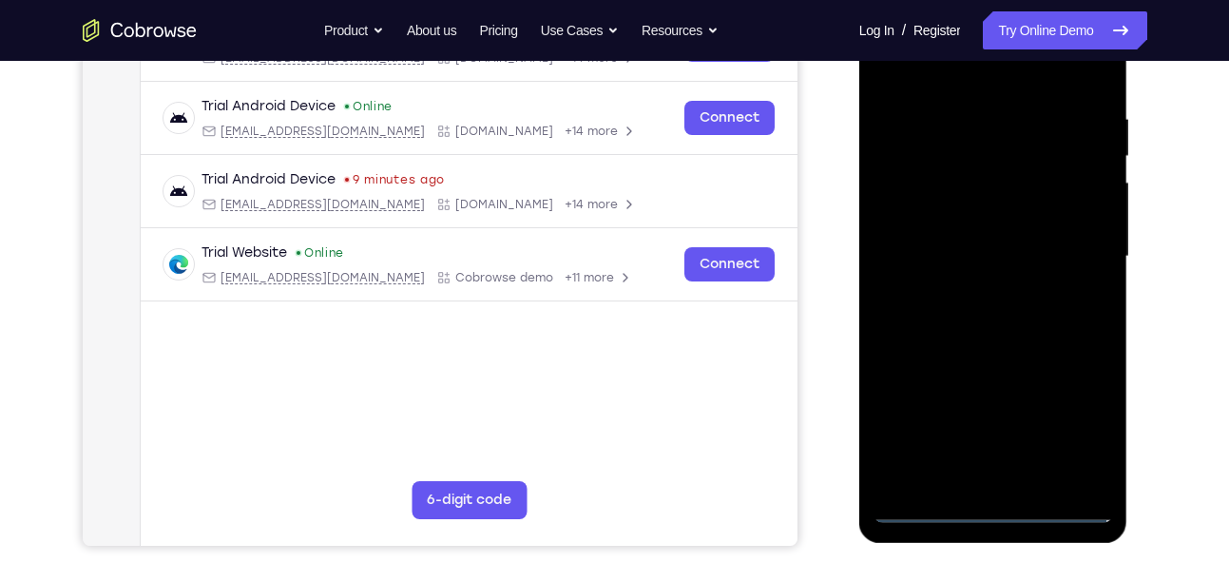
click at [993, 511] on div at bounding box center [994, 256] width 240 height 532
click at [1074, 439] on div at bounding box center [994, 256] width 240 height 532
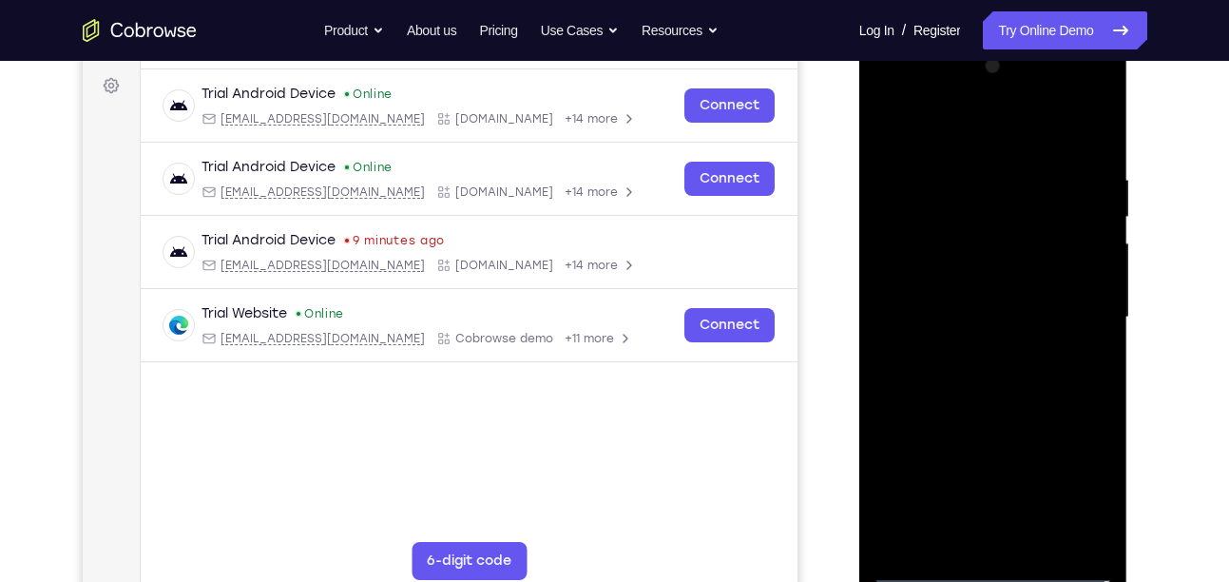
scroll to position [279, 0]
click at [1002, 119] on div at bounding box center [994, 316] width 240 height 532
click at [999, 132] on div at bounding box center [994, 316] width 240 height 532
click at [1072, 298] on div at bounding box center [994, 316] width 240 height 532
click at [973, 352] on div at bounding box center [994, 316] width 240 height 532
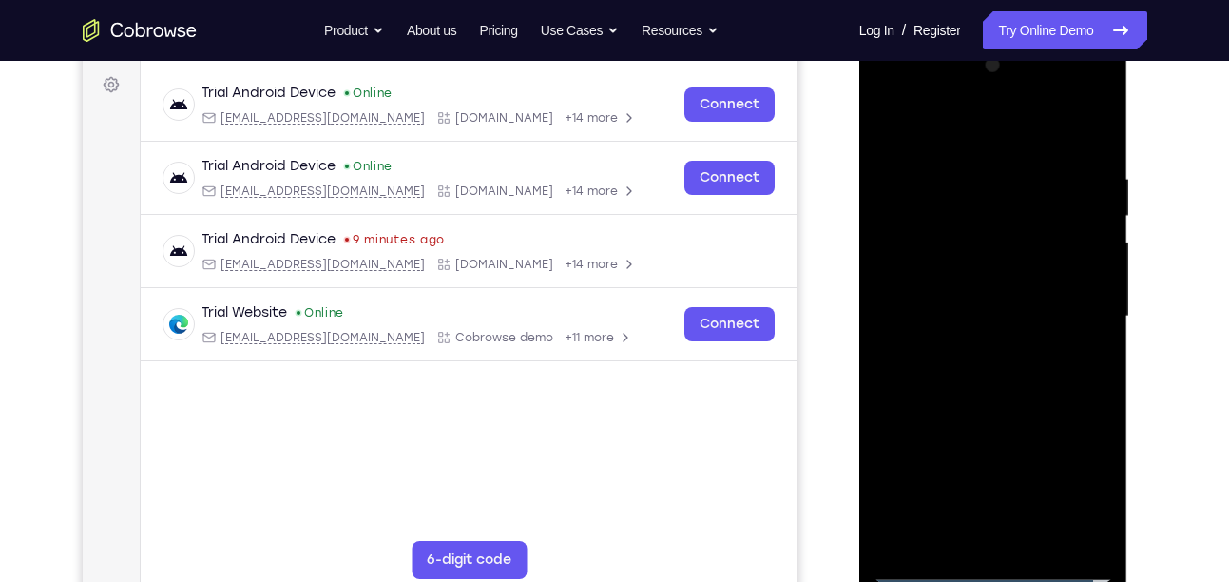
click at [997, 229] on div at bounding box center [994, 316] width 240 height 532
click at [958, 319] on div at bounding box center [994, 316] width 240 height 532
click at [945, 290] on div at bounding box center [994, 316] width 240 height 532
click at [941, 339] on div at bounding box center [994, 316] width 240 height 532
click at [953, 324] on div at bounding box center [994, 316] width 240 height 532
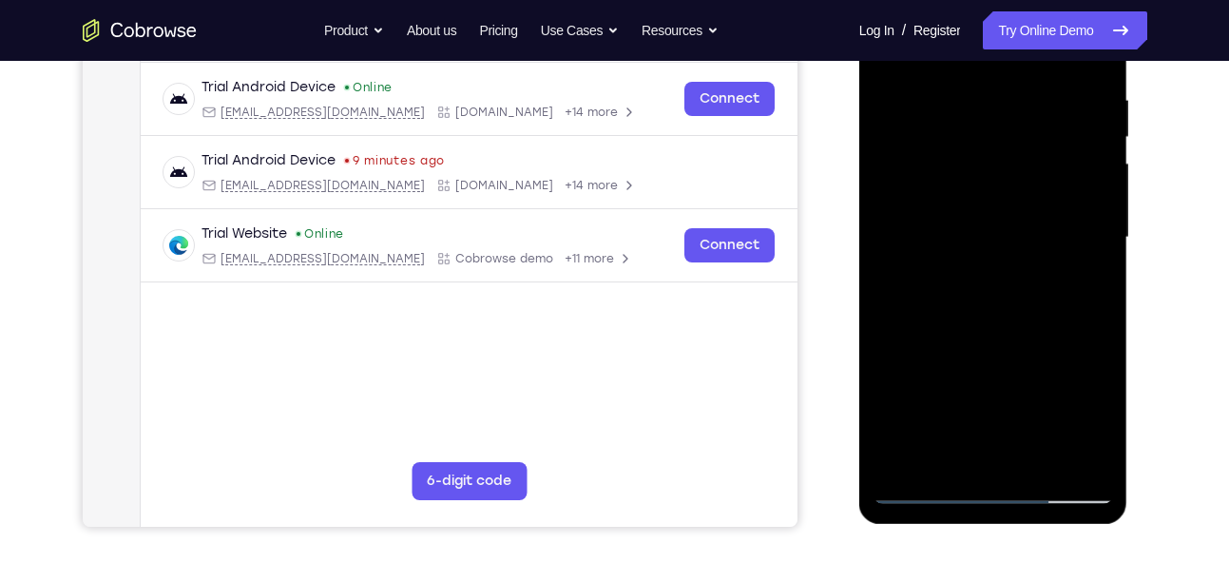
scroll to position [358, 0]
click at [1084, 442] on div at bounding box center [994, 237] width 240 height 532
click at [1074, 453] on div at bounding box center [994, 237] width 240 height 532
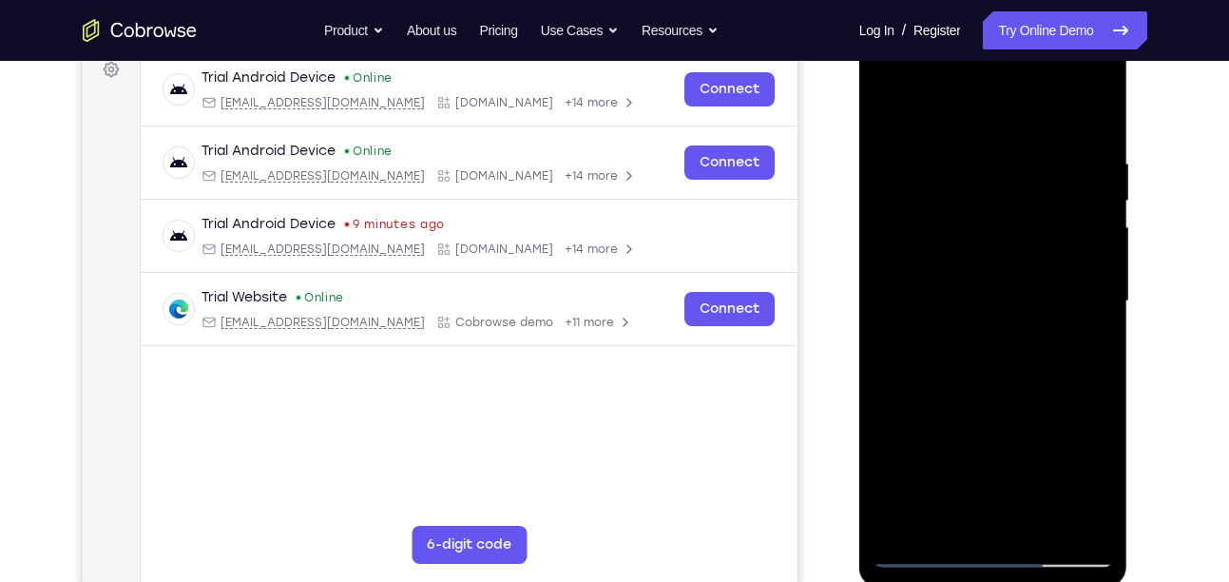
scroll to position [293, 0]
click at [1071, 516] on div at bounding box center [994, 302] width 240 height 532
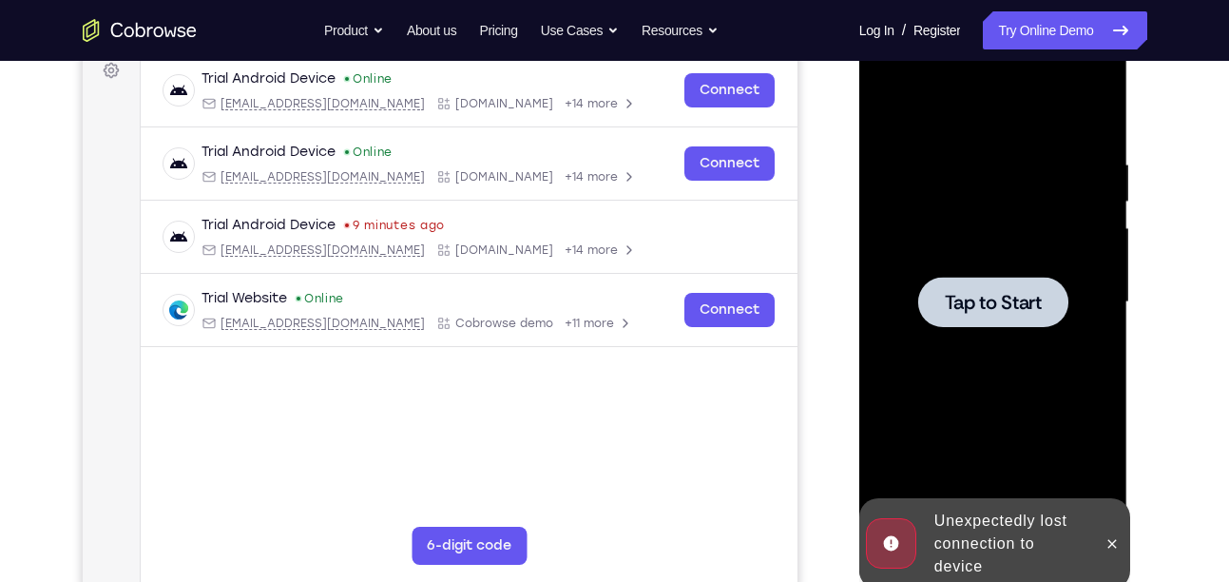
click at [1039, 301] on span "Tap to Start" at bounding box center [993, 302] width 97 height 19
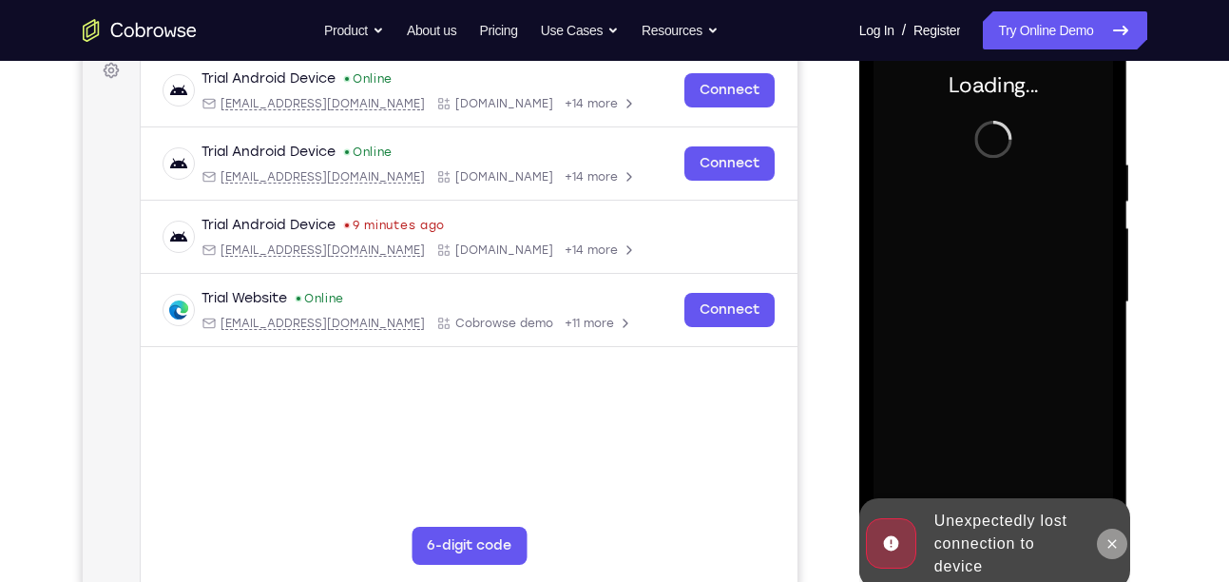
click at [1116, 537] on icon at bounding box center [1112, 543] width 15 height 15
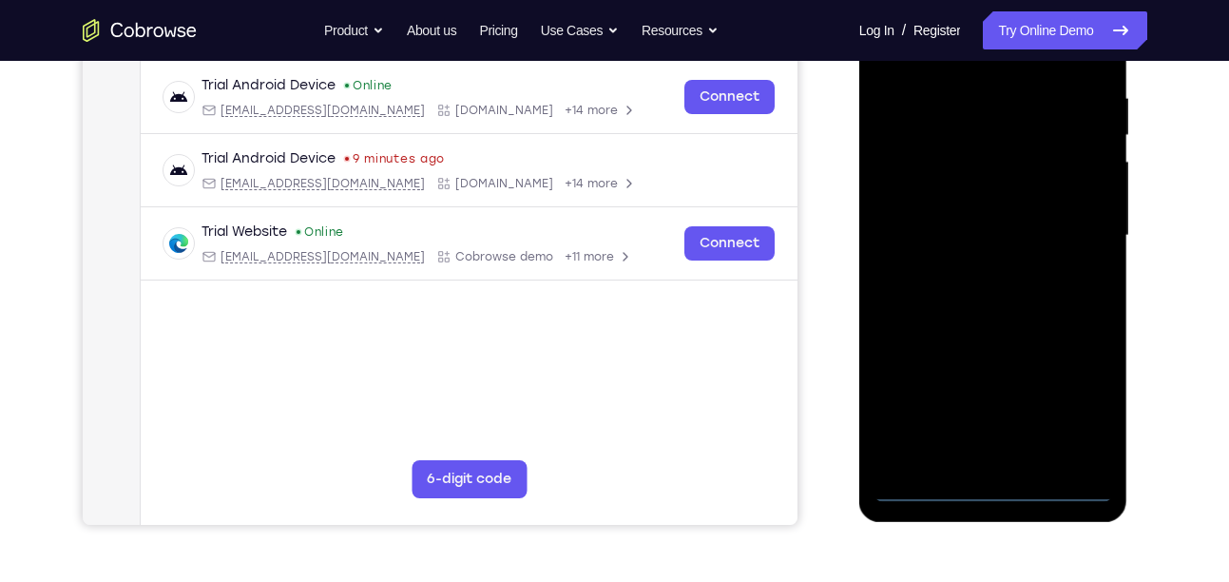
scroll to position [361, 0]
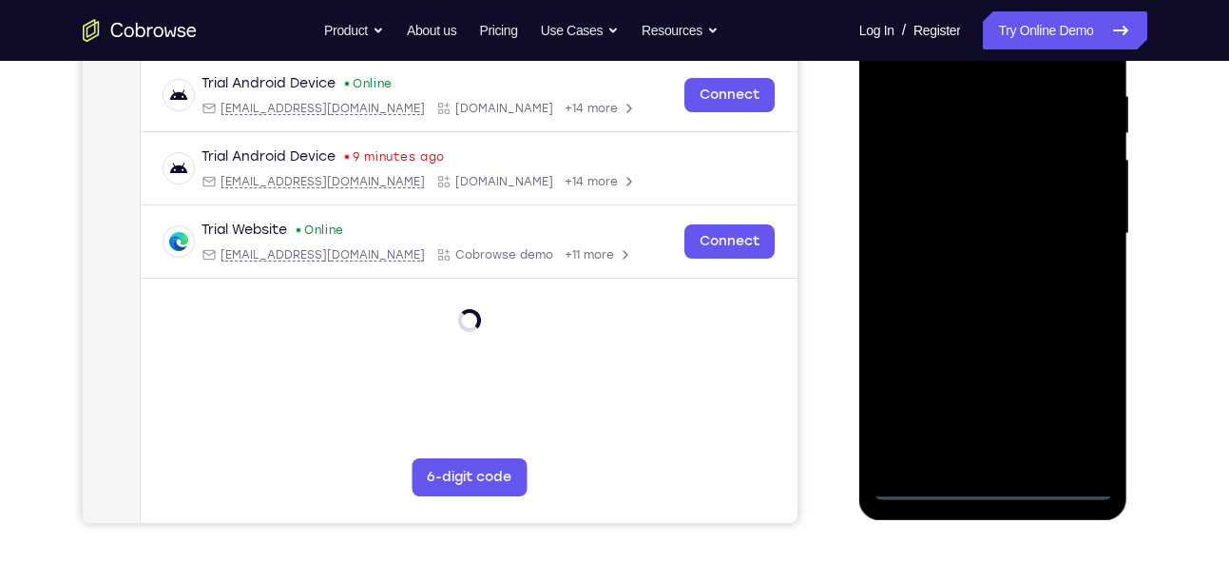
click at [992, 487] on div at bounding box center [994, 234] width 240 height 532
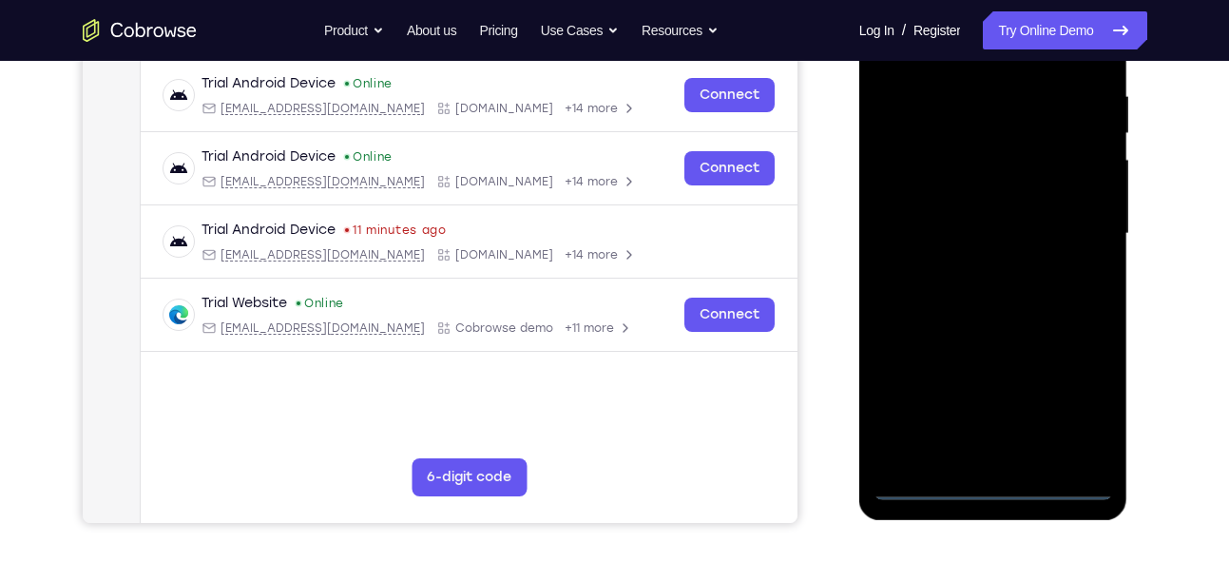
click at [1067, 413] on div at bounding box center [994, 234] width 240 height 532
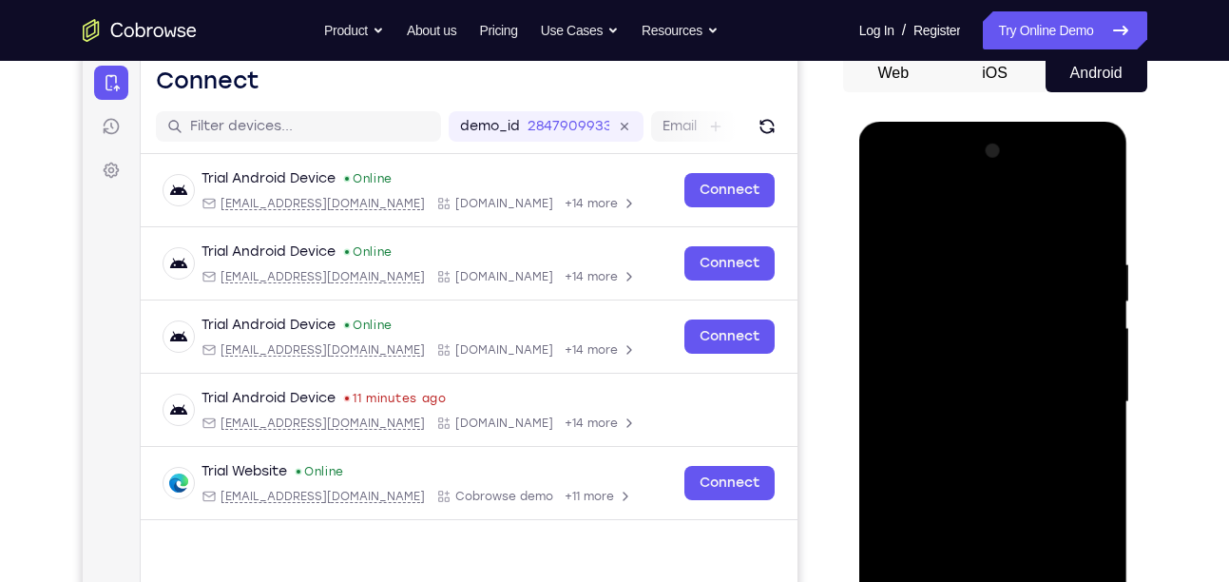
scroll to position [224, 0]
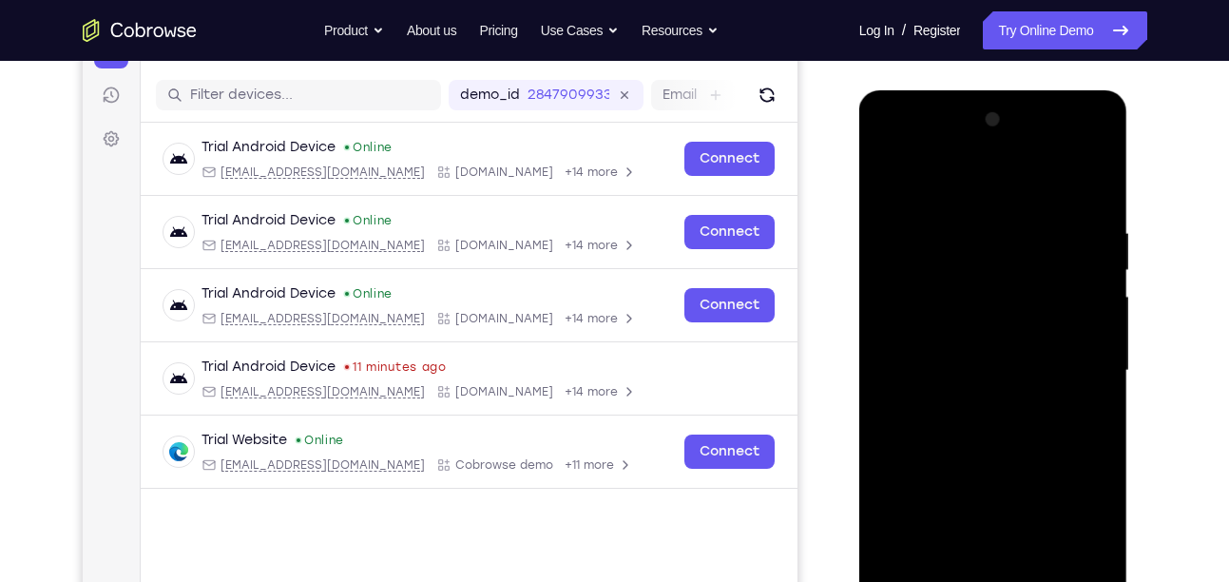
click at [964, 171] on div at bounding box center [994, 371] width 240 height 532
click at [1081, 367] on div at bounding box center [994, 371] width 240 height 532
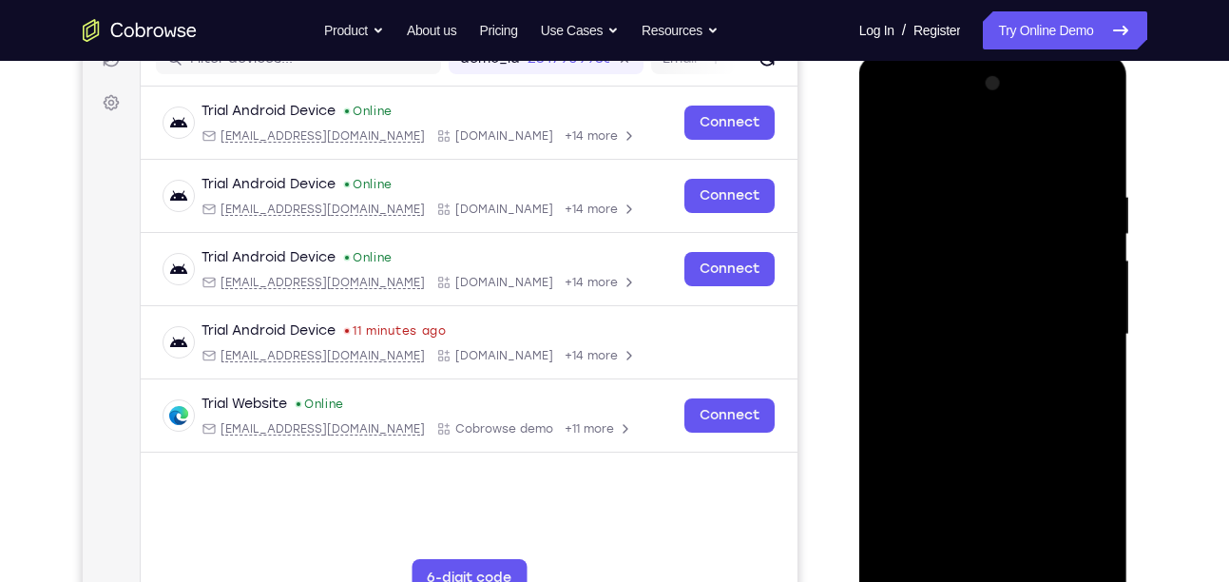
click at [968, 369] on div at bounding box center [994, 334] width 240 height 532
click at [980, 237] on div at bounding box center [994, 334] width 240 height 532
click at [937, 336] on div at bounding box center [994, 334] width 240 height 532
click at [937, 322] on div at bounding box center [994, 334] width 240 height 532
click at [979, 275] on div at bounding box center [994, 334] width 240 height 532
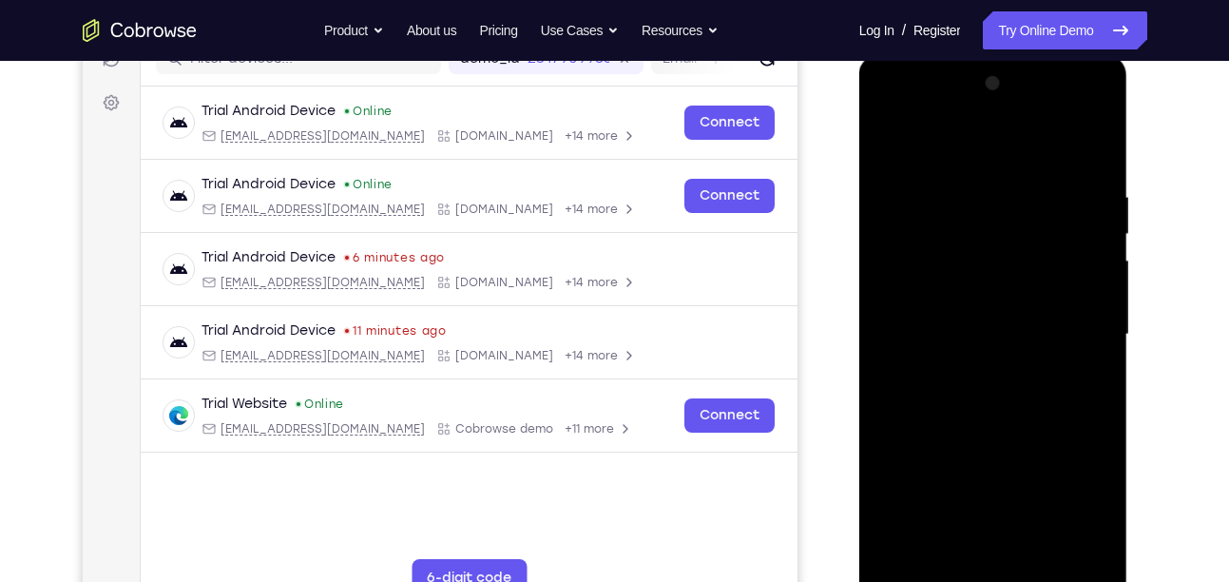
click at [982, 273] on div at bounding box center [994, 334] width 240 height 532
click at [984, 277] on div at bounding box center [994, 334] width 240 height 532
click at [992, 273] on div at bounding box center [994, 334] width 240 height 532
click at [977, 338] on div at bounding box center [994, 334] width 240 height 532
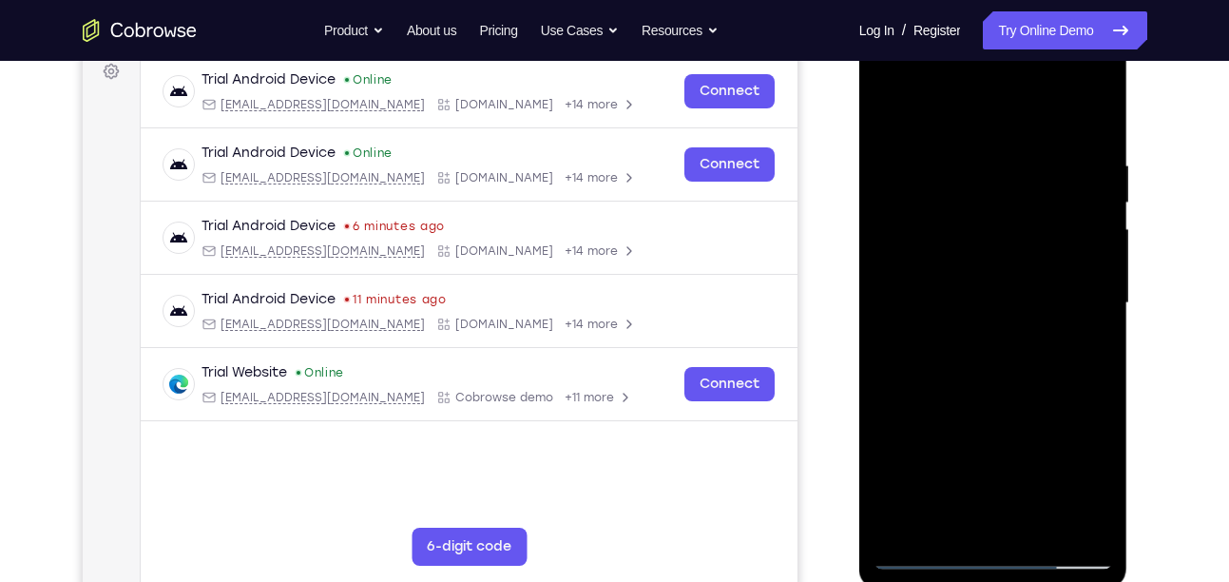
scroll to position [293, 0]
click at [1000, 318] on div at bounding box center [994, 302] width 240 height 532
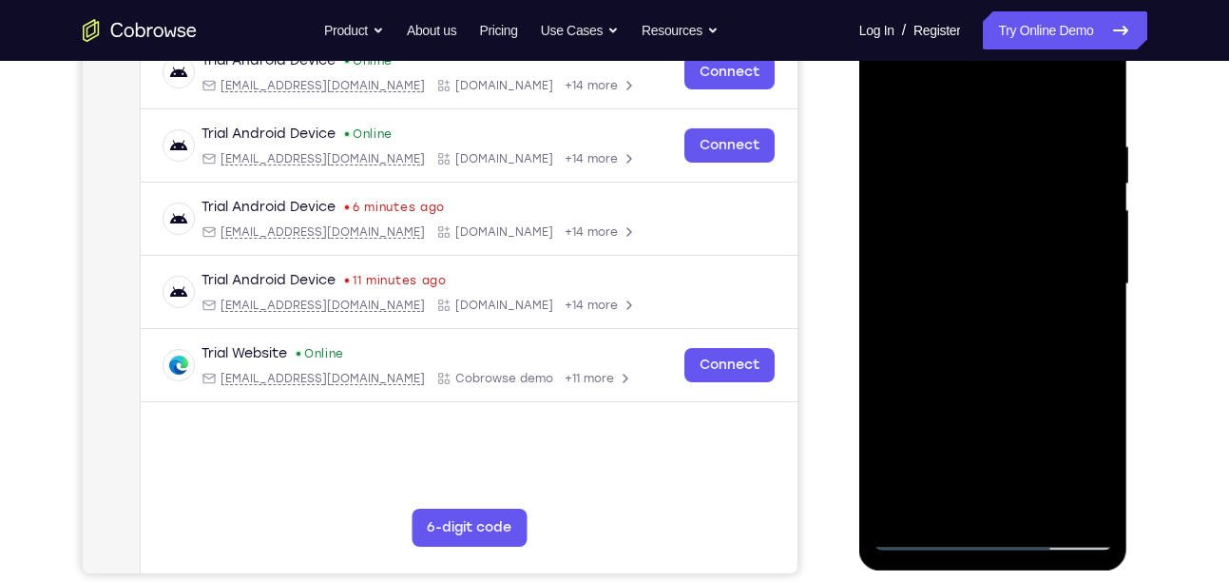
scroll to position [312, 0]
click at [997, 330] on div at bounding box center [994, 283] width 240 height 532
click at [1012, 224] on div at bounding box center [994, 283] width 240 height 532
click at [987, 223] on div at bounding box center [994, 283] width 240 height 532
click at [993, 297] on div at bounding box center [994, 283] width 240 height 532
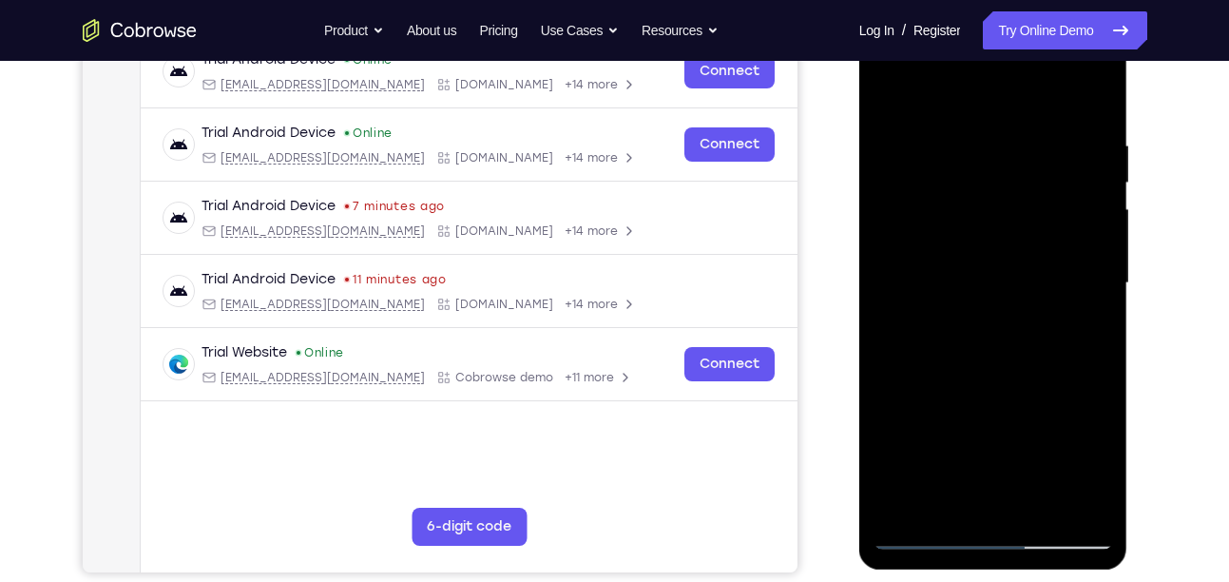
click at [962, 370] on div at bounding box center [994, 283] width 240 height 532
click at [1005, 336] on div at bounding box center [994, 283] width 240 height 532
click at [1086, 260] on div at bounding box center [994, 283] width 240 height 532
click at [1023, 321] on div at bounding box center [994, 283] width 240 height 532
click at [913, 266] on div at bounding box center [994, 283] width 240 height 532
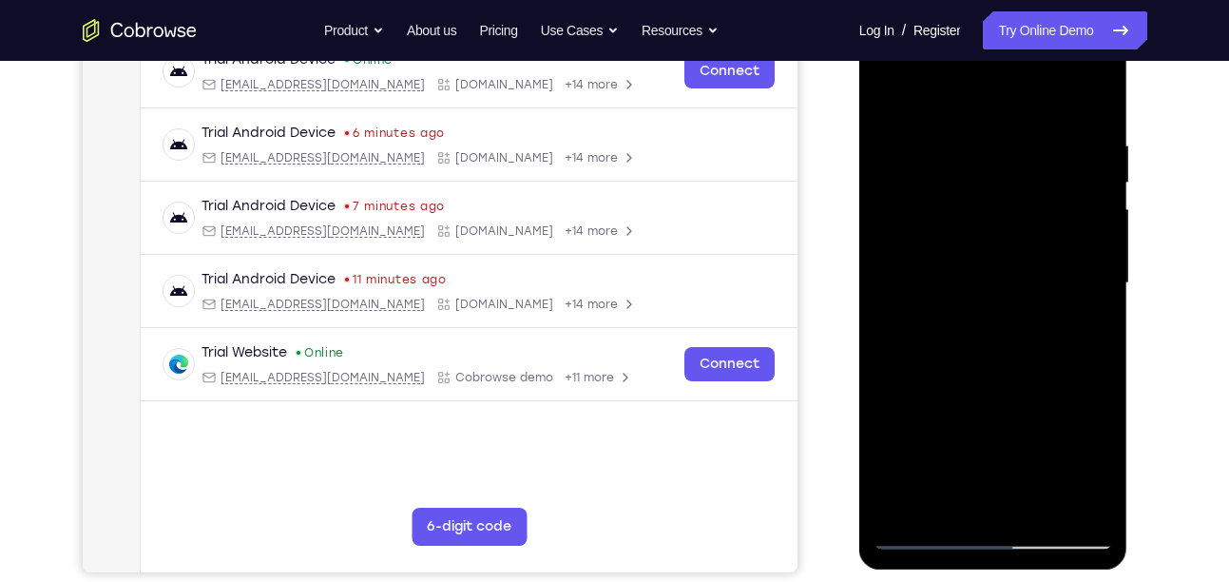
click at [976, 263] on div at bounding box center [994, 283] width 240 height 532
click at [958, 293] on div at bounding box center [994, 283] width 240 height 532
click at [1028, 360] on div at bounding box center [994, 283] width 240 height 532
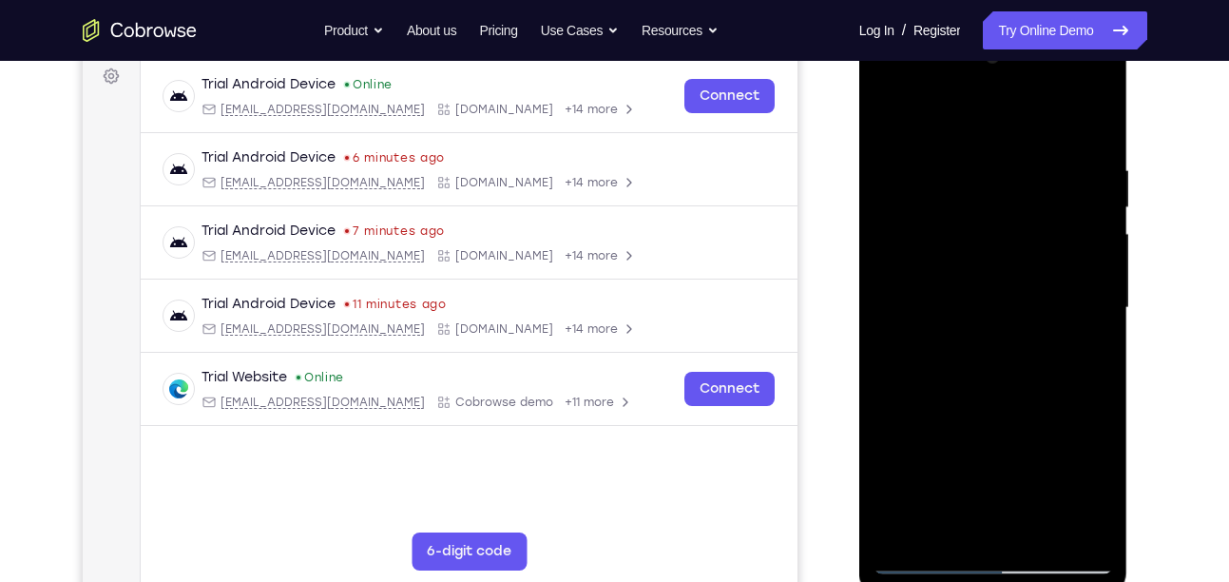
scroll to position [286, 0]
click at [1075, 131] on div at bounding box center [994, 309] width 240 height 532
click at [934, 338] on div at bounding box center [994, 309] width 240 height 532
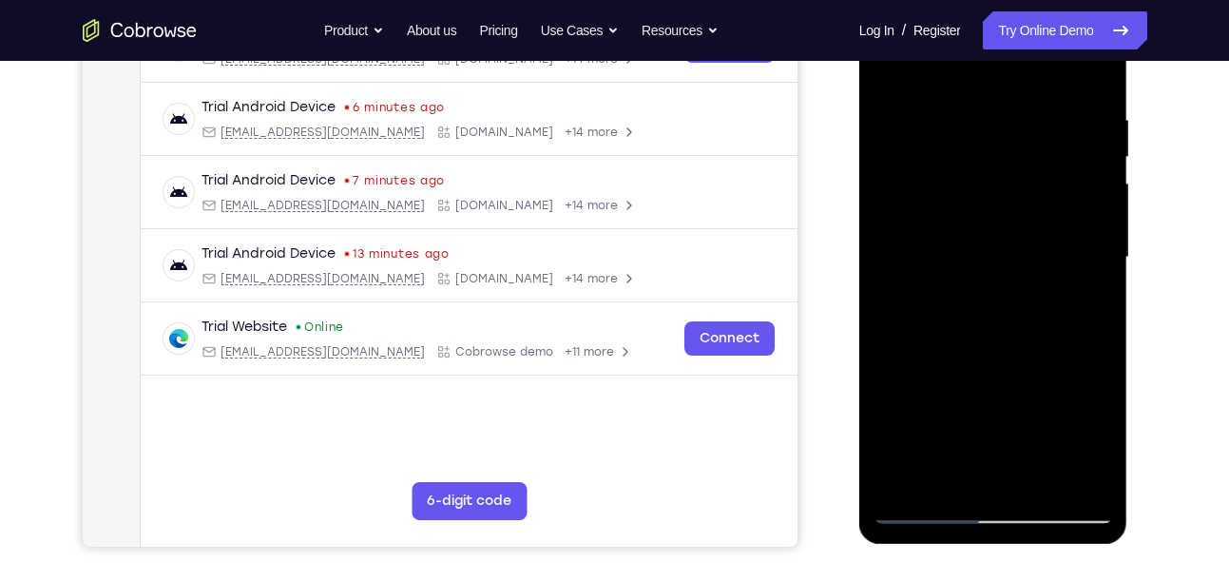
scroll to position [338, 0]
click at [1085, 460] on div at bounding box center [994, 256] width 240 height 532
click at [1085, 471] on div at bounding box center [994, 256] width 240 height 532
click at [1080, 474] on div at bounding box center [994, 256] width 240 height 532
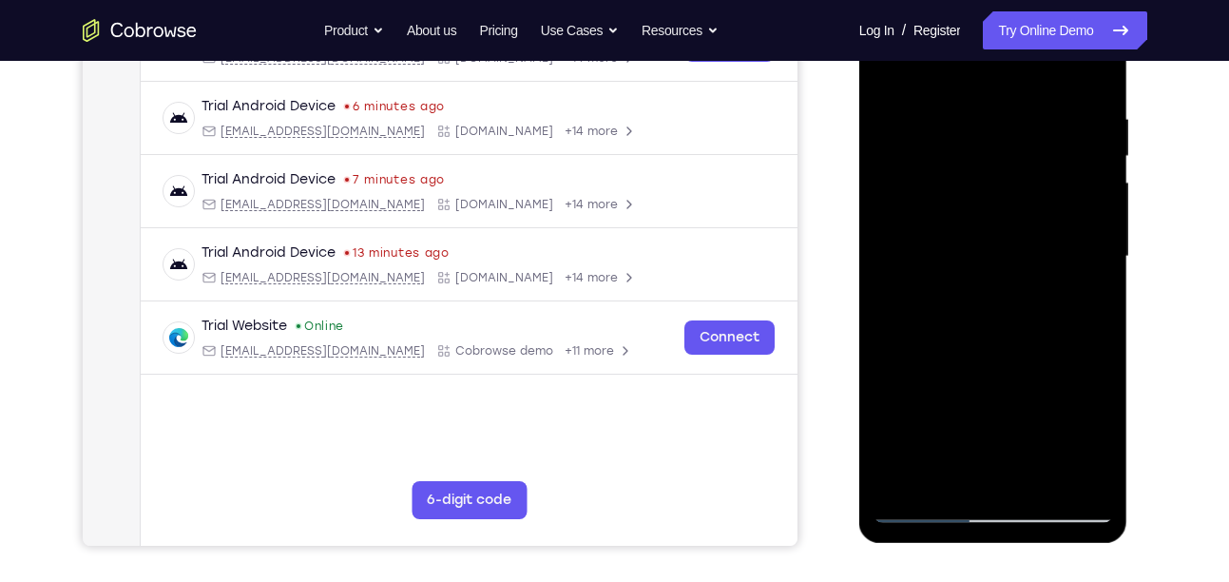
drag, startPoint x: 1022, startPoint y: 254, endPoint x: 1080, endPoint y: 33, distance: 228.1
click at [1080, 33] on div at bounding box center [994, 256] width 240 height 532
drag, startPoint x: 1017, startPoint y: 231, endPoint x: 1022, endPoint y: 139, distance: 92.3
click at [1022, 139] on div at bounding box center [994, 256] width 240 height 532
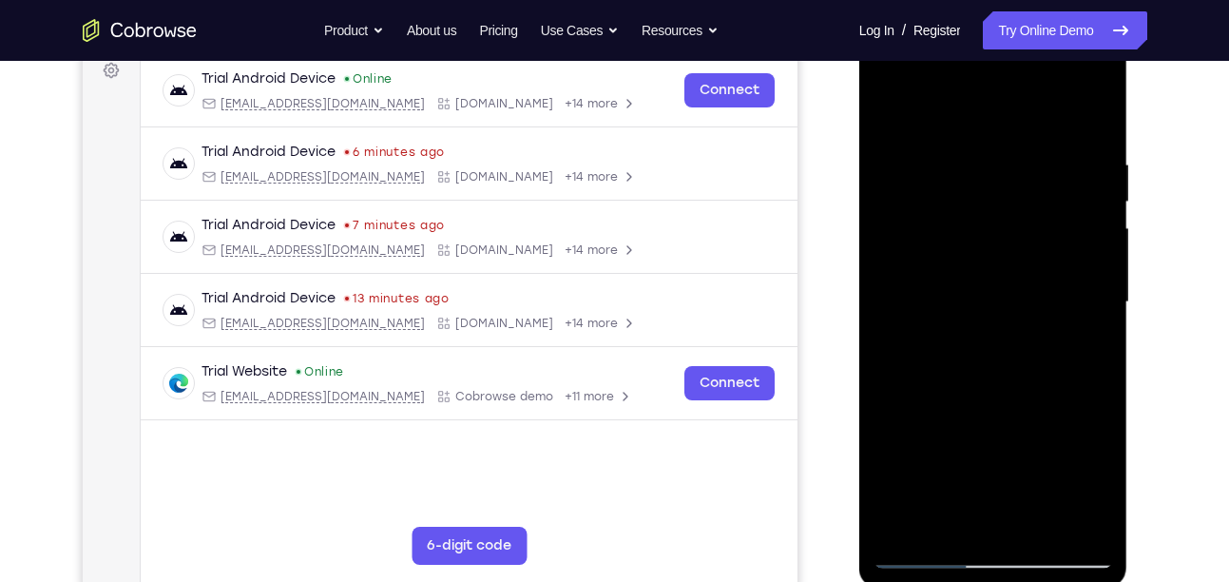
scroll to position [290, 0]
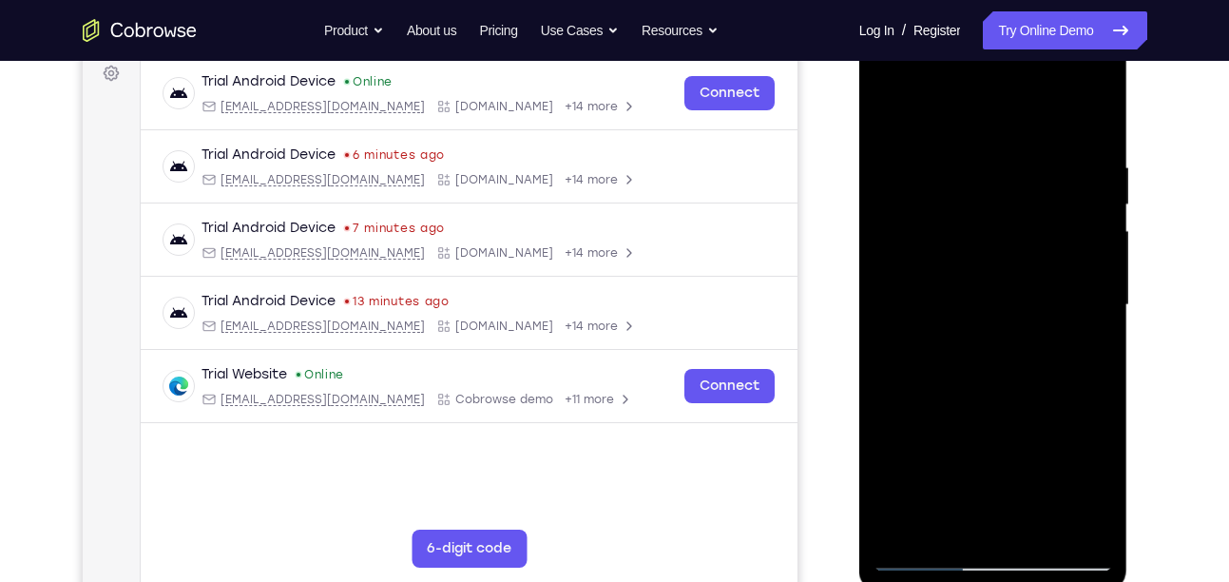
click at [1003, 362] on div at bounding box center [994, 305] width 240 height 532
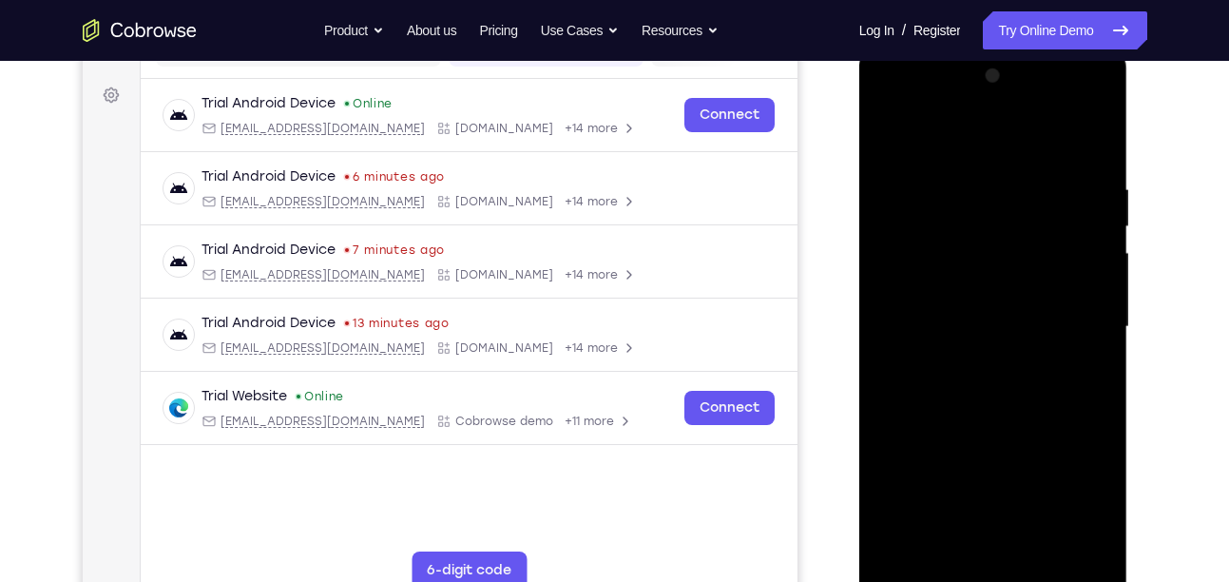
scroll to position [269, 0]
click at [958, 375] on div at bounding box center [994, 326] width 240 height 532
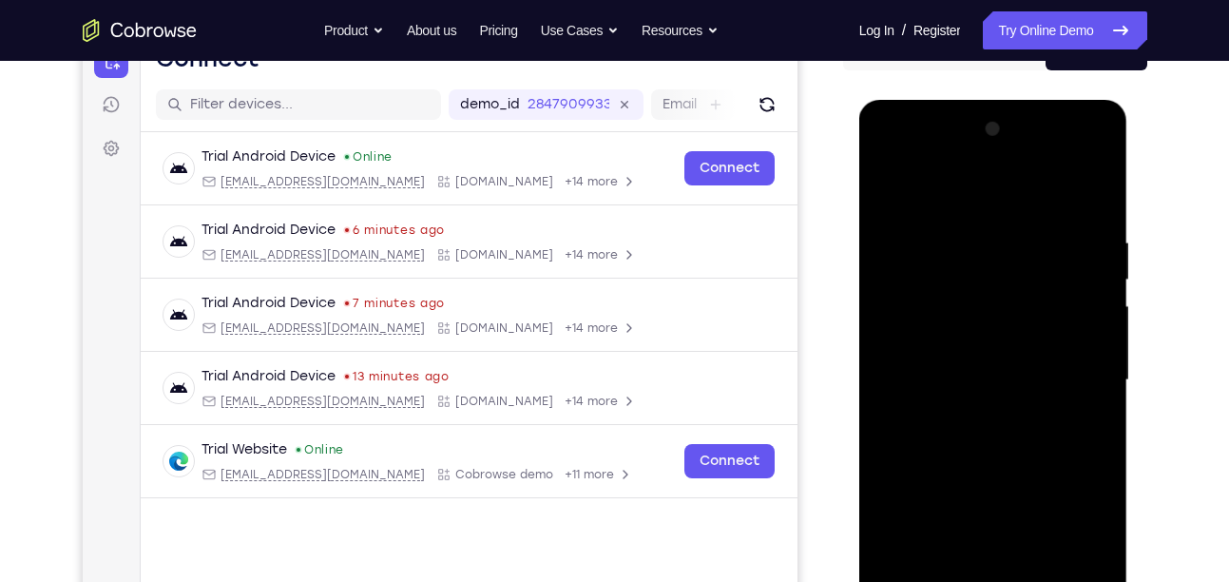
scroll to position [308, 0]
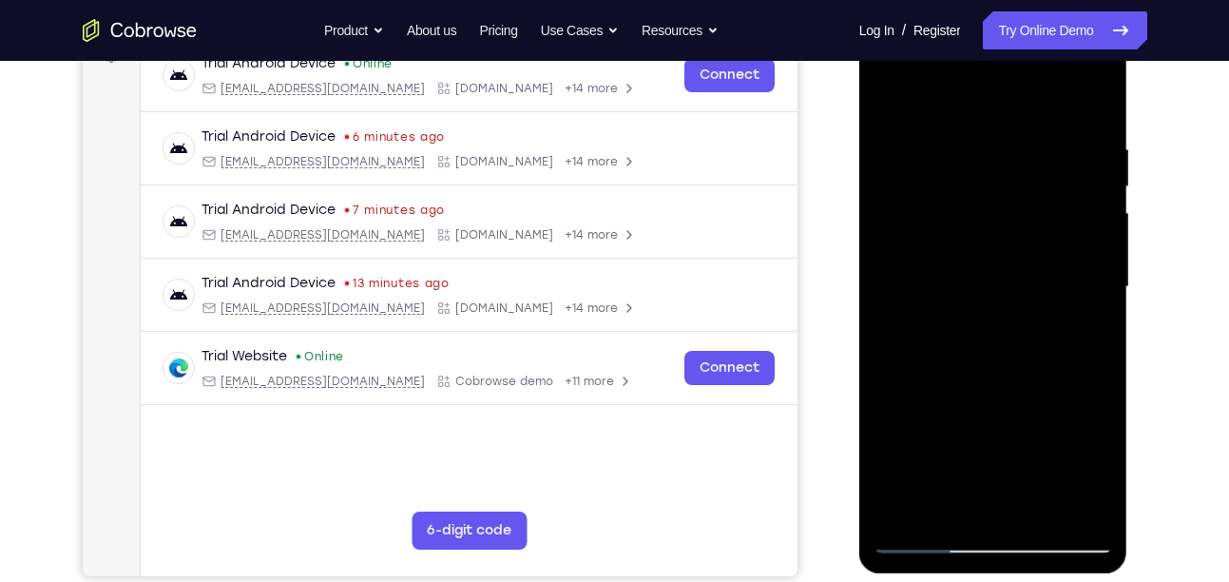
click at [988, 543] on div at bounding box center [994, 287] width 240 height 532
click at [992, 542] on div at bounding box center [994, 287] width 240 height 532
click at [1074, 476] on div at bounding box center [994, 287] width 240 height 532
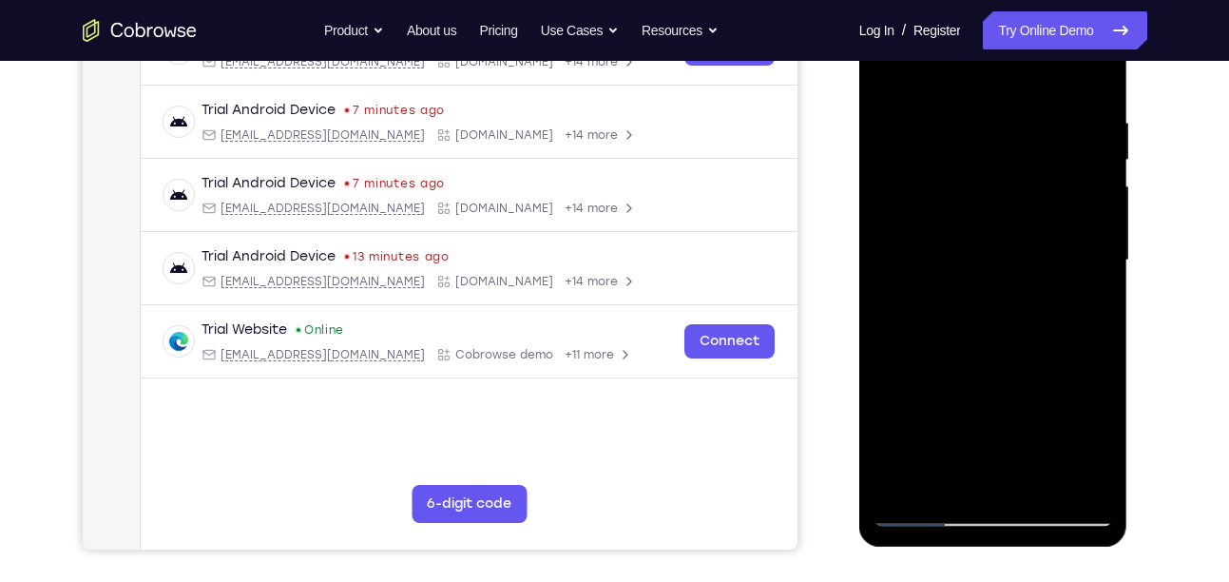
click at [966, 346] on div at bounding box center [994, 260] width 240 height 532
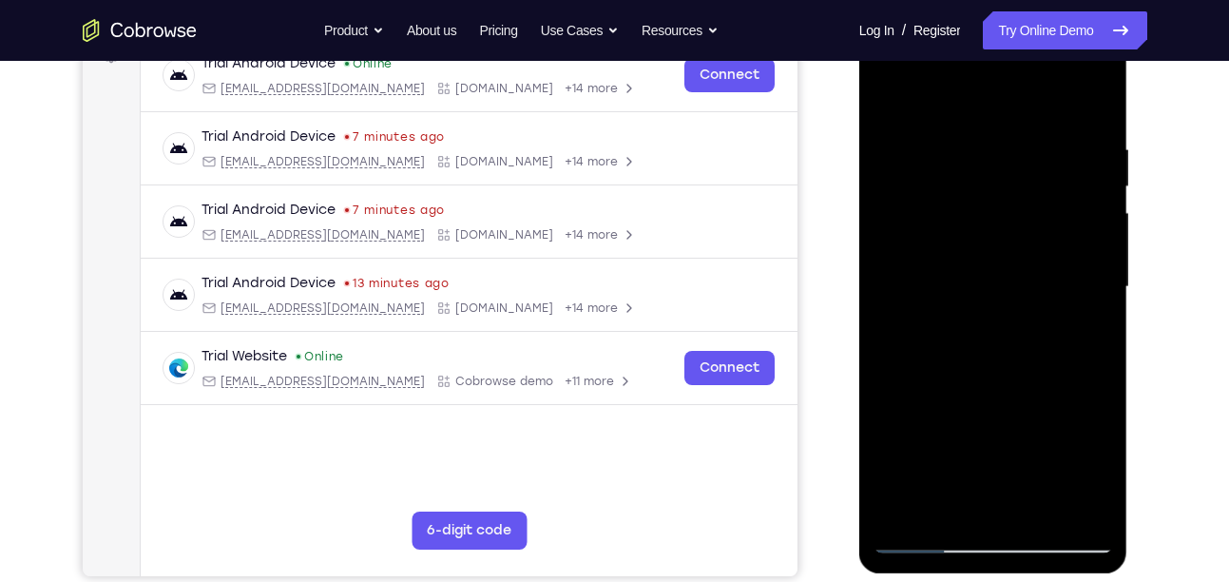
scroll to position [309, 0]
click at [978, 492] on div at bounding box center [994, 286] width 240 height 532
click at [983, 274] on div at bounding box center [994, 286] width 240 height 532
click at [940, 269] on div at bounding box center [994, 286] width 240 height 532
click at [997, 331] on div at bounding box center [994, 286] width 240 height 532
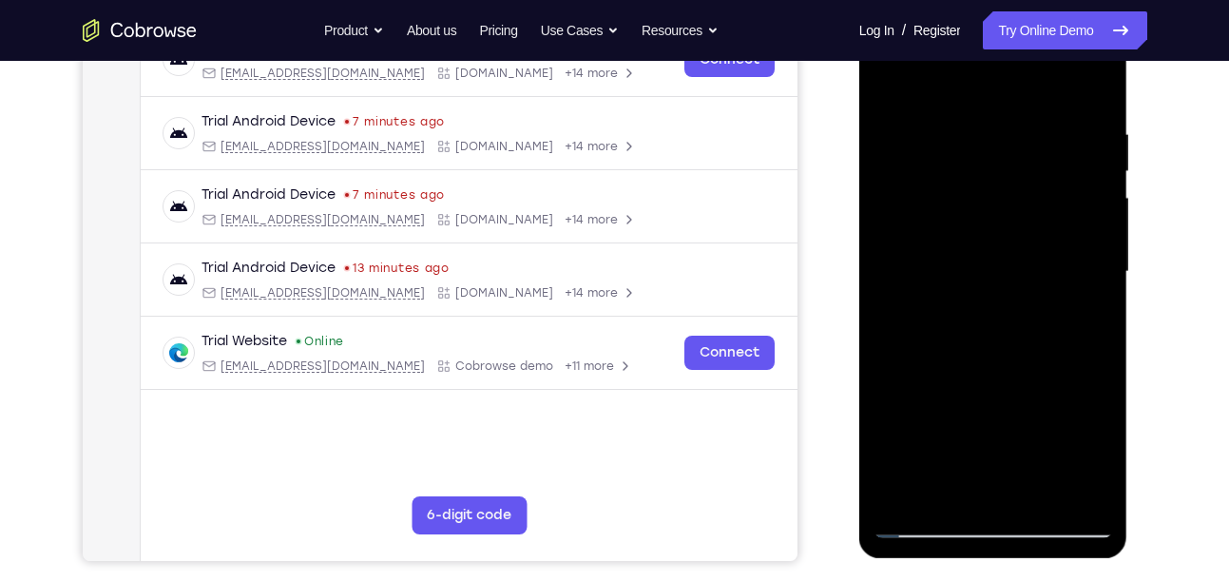
scroll to position [326, 0]
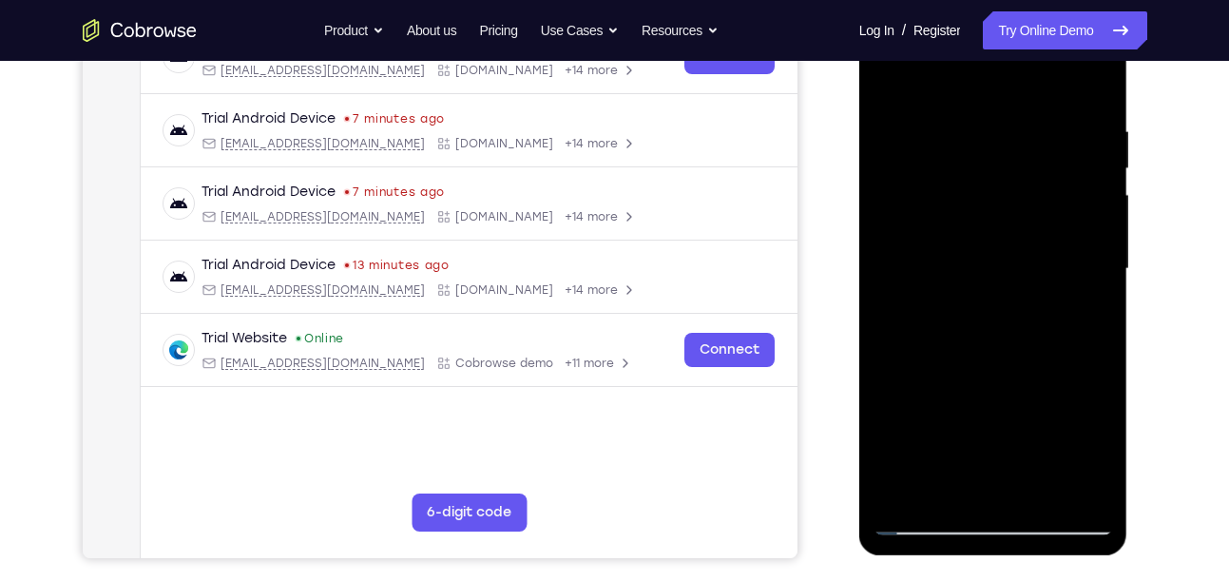
click at [1097, 354] on div at bounding box center [994, 269] width 240 height 532
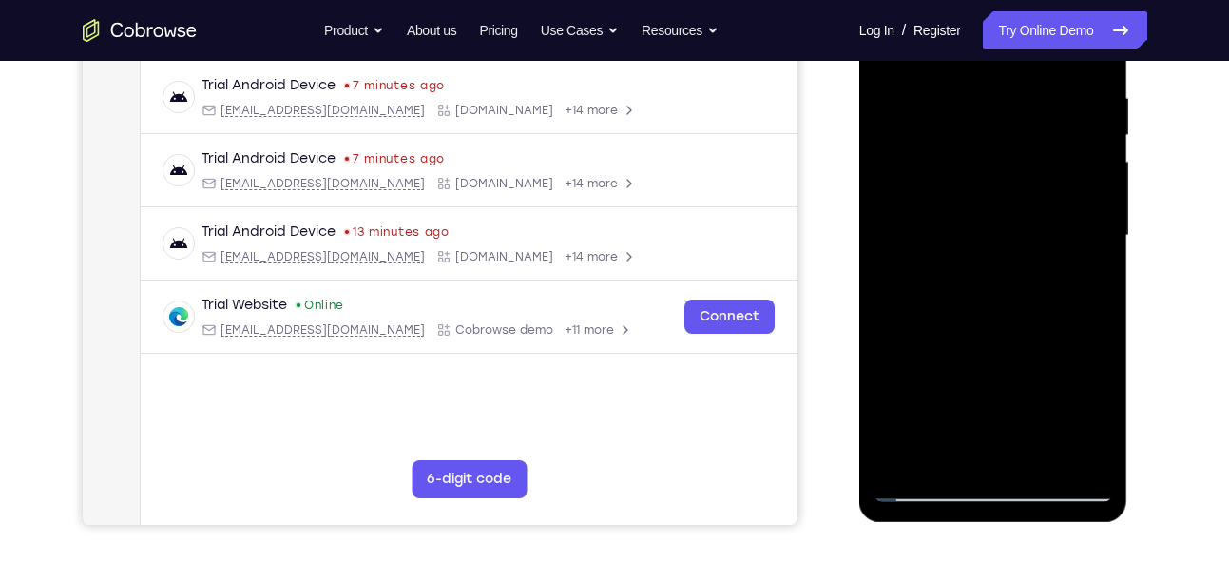
scroll to position [360, 0]
click at [1097, 319] on div at bounding box center [994, 235] width 240 height 532
click at [1095, 318] on div at bounding box center [994, 235] width 240 height 532
click at [1101, 318] on div at bounding box center [994, 235] width 240 height 532
click at [958, 105] on div at bounding box center [994, 235] width 240 height 532
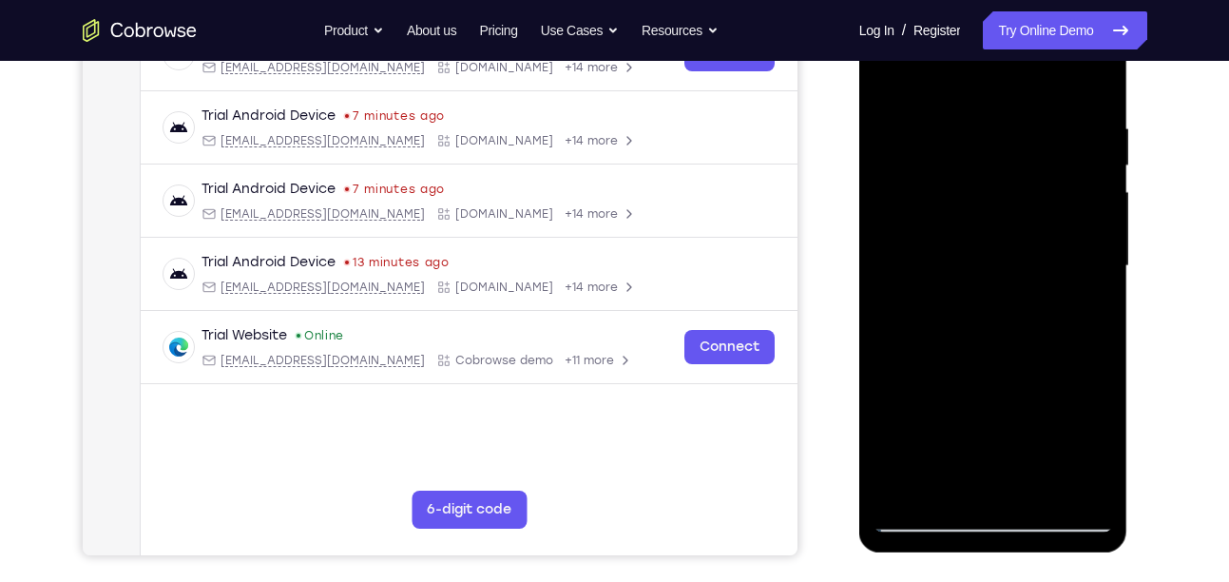
scroll to position [318, 0]
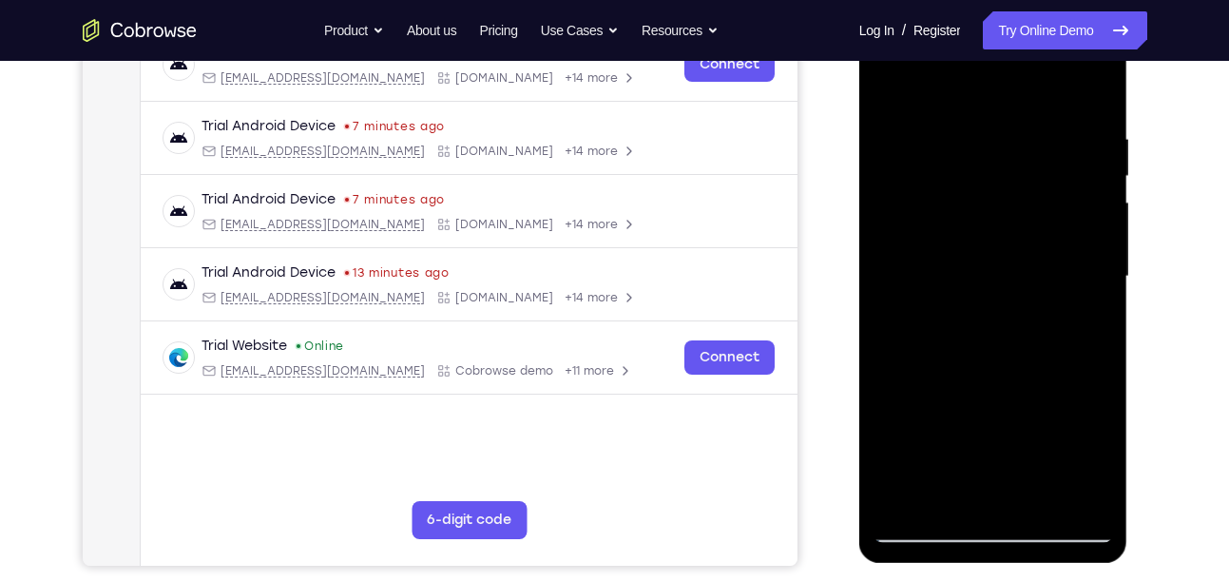
click at [1087, 97] on div at bounding box center [994, 276] width 240 height 532
click at [1098, 76] on div at bounding box center [994, 276] width 240 height 532
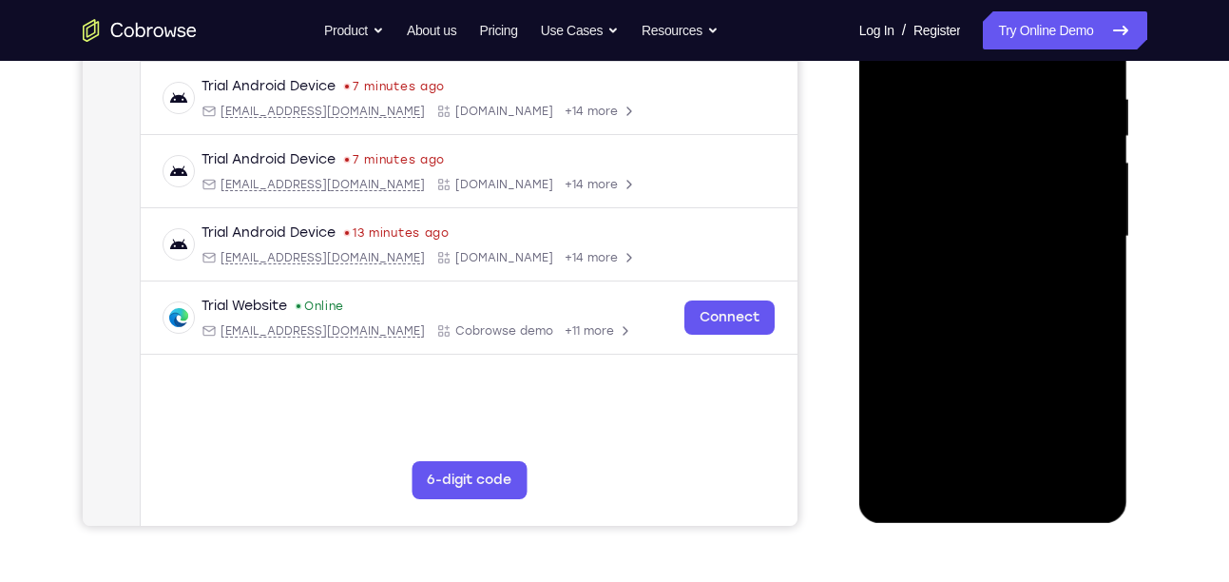
scroll to position [295, 0]
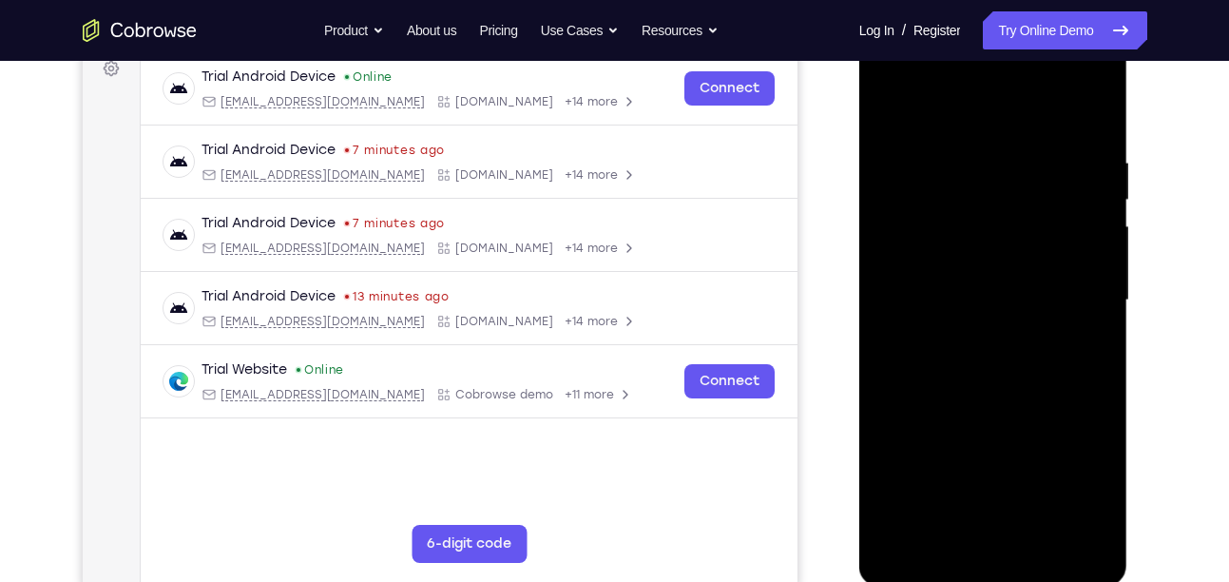
click at [1100, 105] on div at bounding box center [994, 300] width 240 height 532
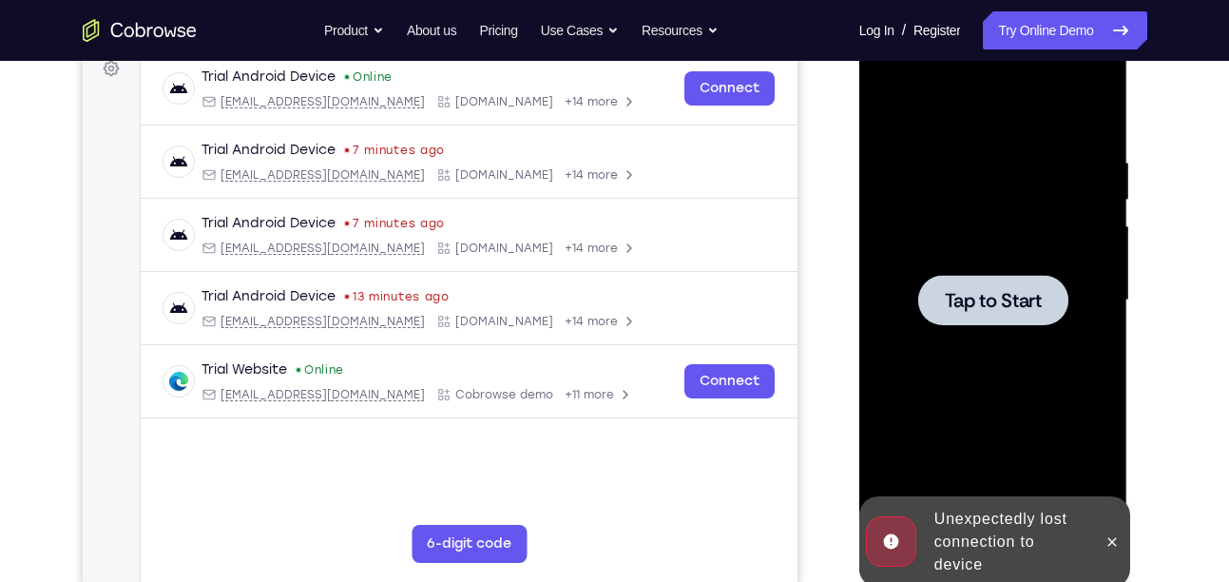
click at [1029, 282] on div at bounding box center [993, 300] width 150 height 50
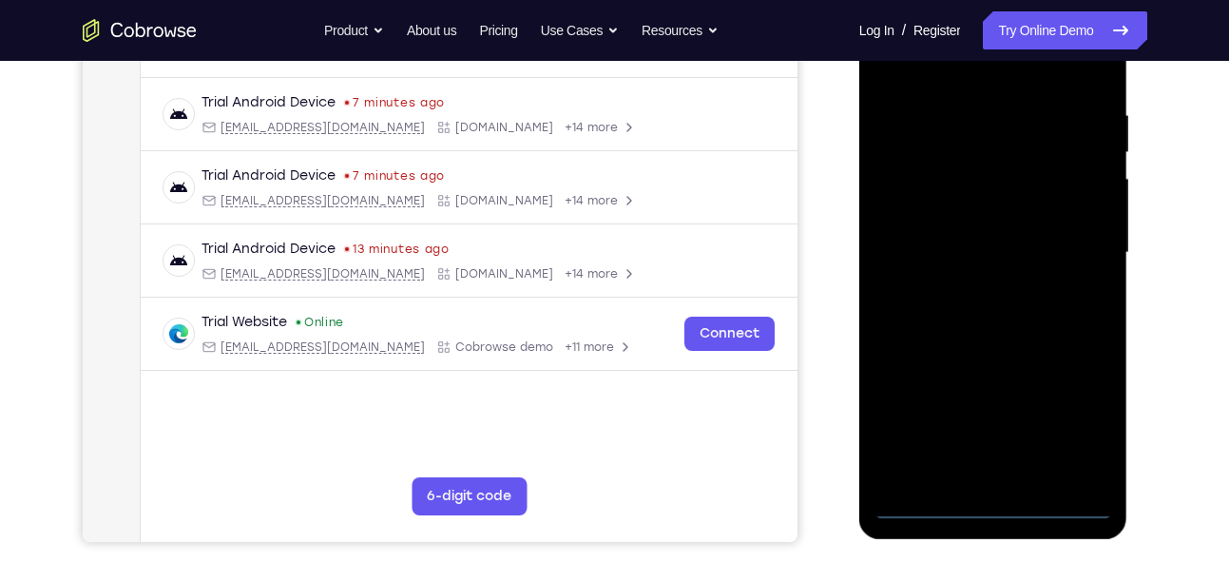
scroll to position [343, 0]
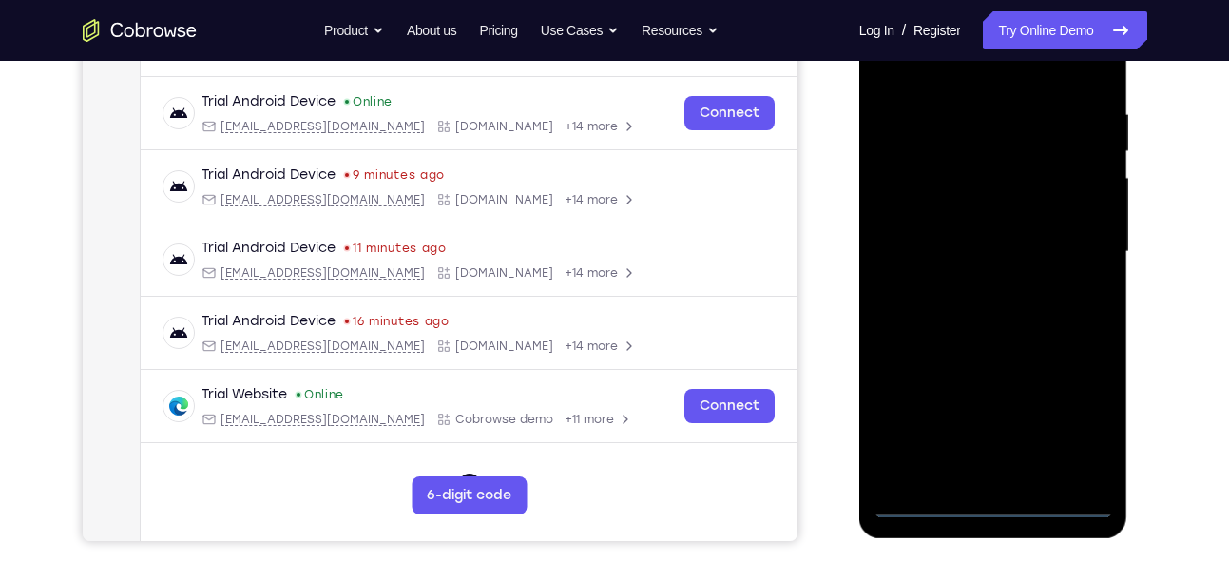
click at [999, 509] on div at bounding box center [994, 252] width 240 height 532
click at [1089, 435] on div at bounding box center [994, 252] width 240 height 532
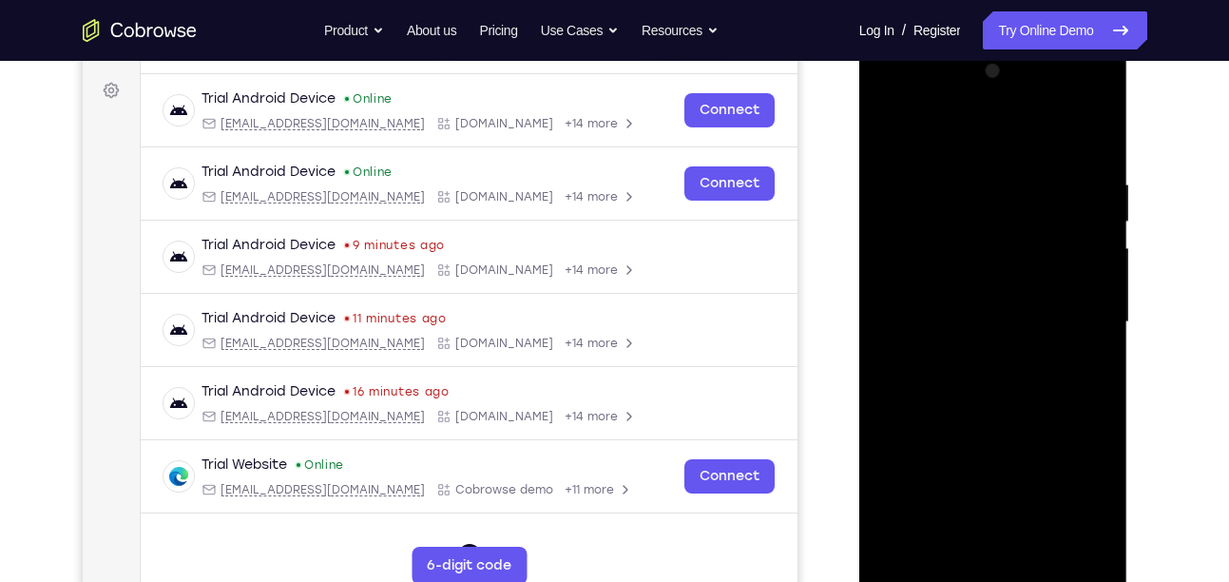
scroll to position [272, 0]
click at [1080, 476] on div at bounding box center [994, 323] width 240 height 532
click at [935, 143] on div at bounding box center [994, 323] width 240 height 532
click at [914, 260] on div at bounding box center [994, 323] width 240 height 532
click at [963, 328] on div at bounding box center [994, 323] width 240 height 532
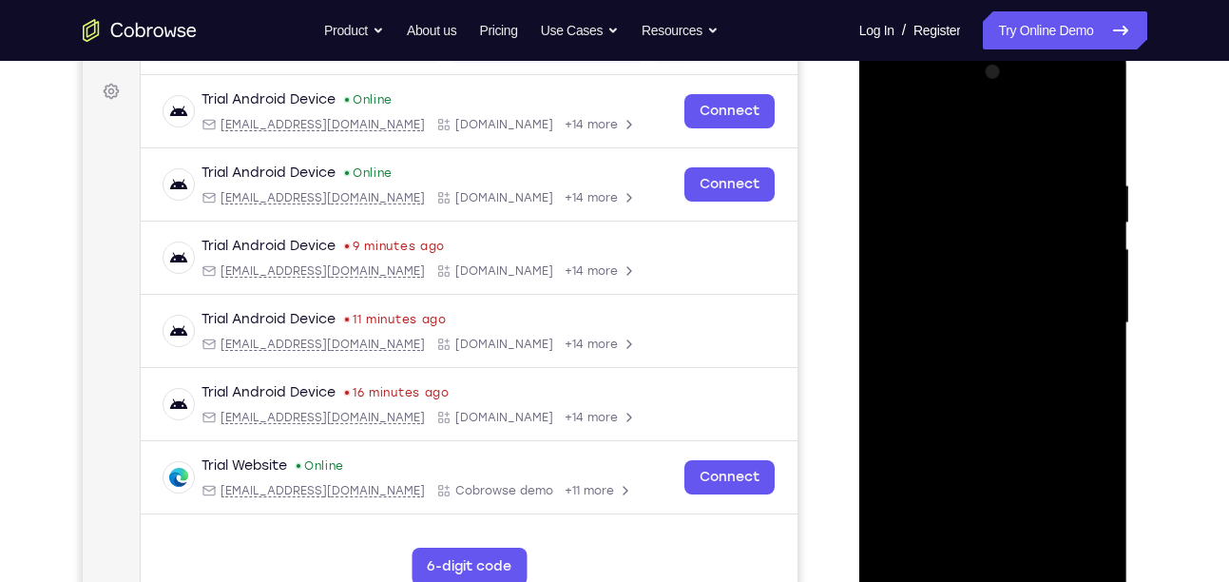
drag, startPoint x: 963, startPoint y: 312, endPoint x: 1000, endPoint y: 307, distance: 37.4
click at [1000, 307] on div at bounding box center [994, 323] width 240 height 532
click at [986, 351] on div at bounding box center [994, 323] width 240 height 532
click at [1071, 136] on div at bounding box center [994, 323] width 240 height 532
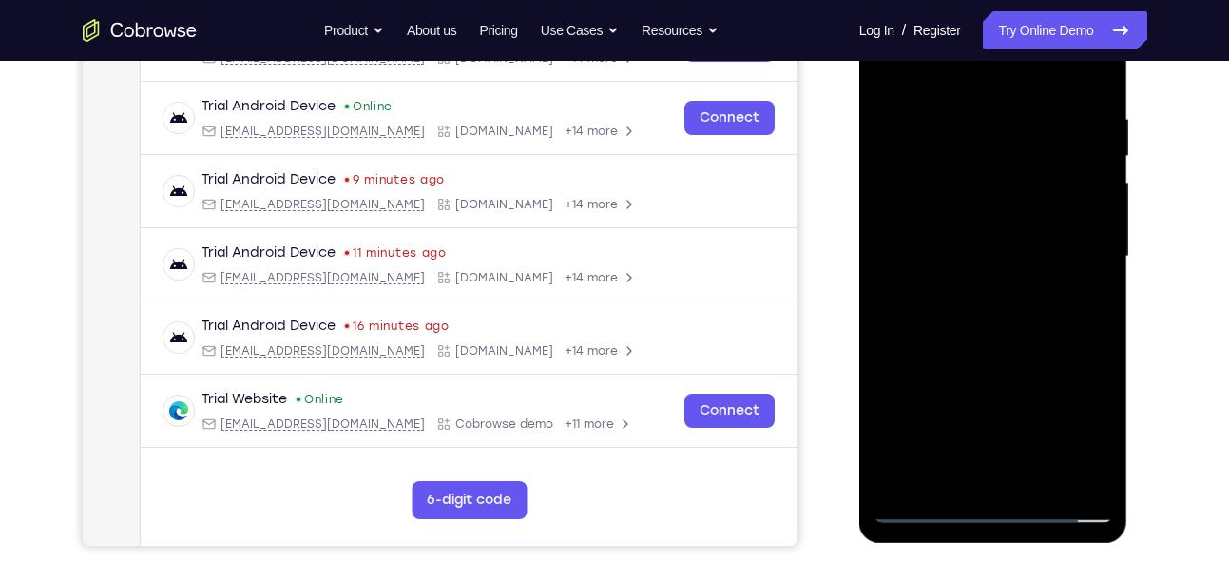
scroll to position [265, 0]
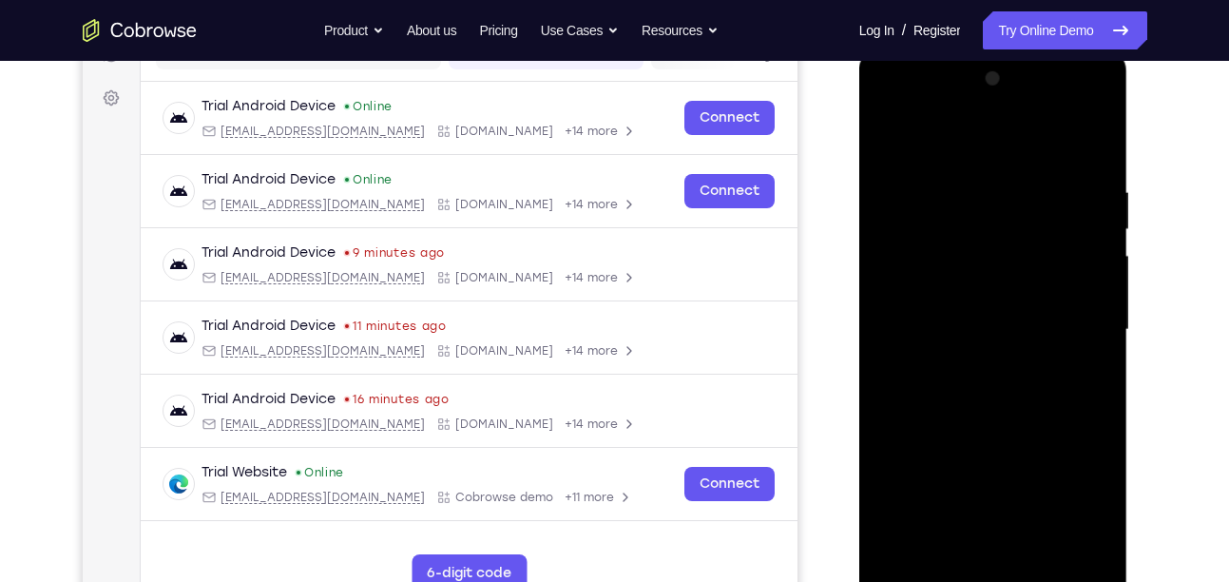
click at [951, 357] on div at bounding box center [994, 330] width 240 height 532
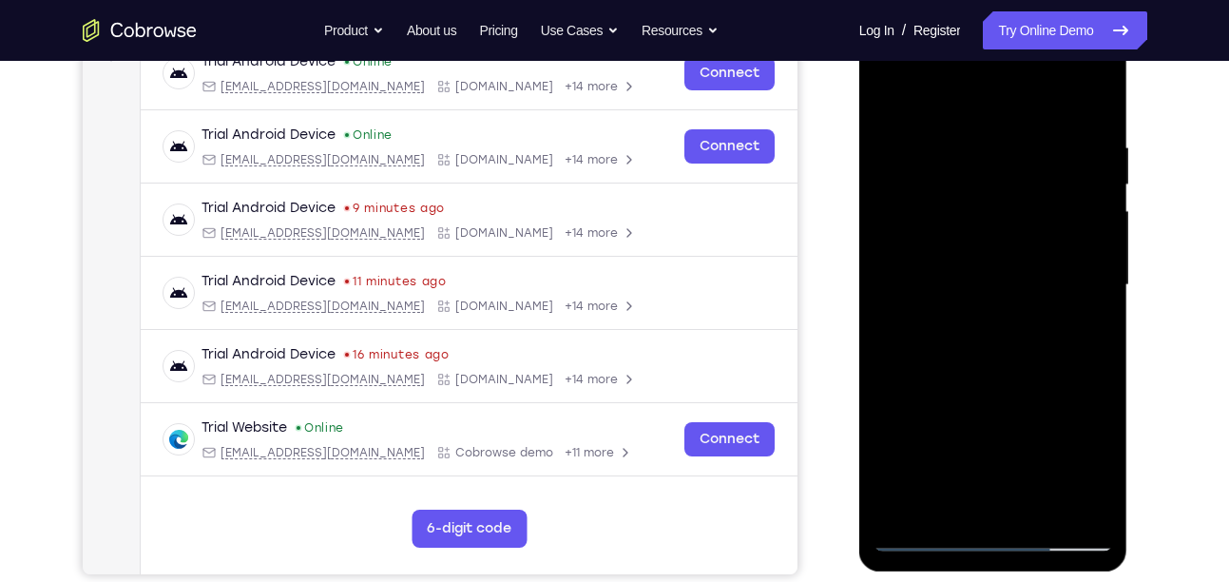
scroll to position [311, 0]
click at [1110, 501] on div at bounding box center [994, 284] width 240 height 532
click at [1092, 501] on div at bounding box center [994, 284] width 240 height 532
drag, startPoint x: 1055, startPoint y: 178, endPoint x: 1072, endPoint y: 74, distance: 105.0
click at [1072, 74] on div at bounding box center [994, 284] width 240 height 532
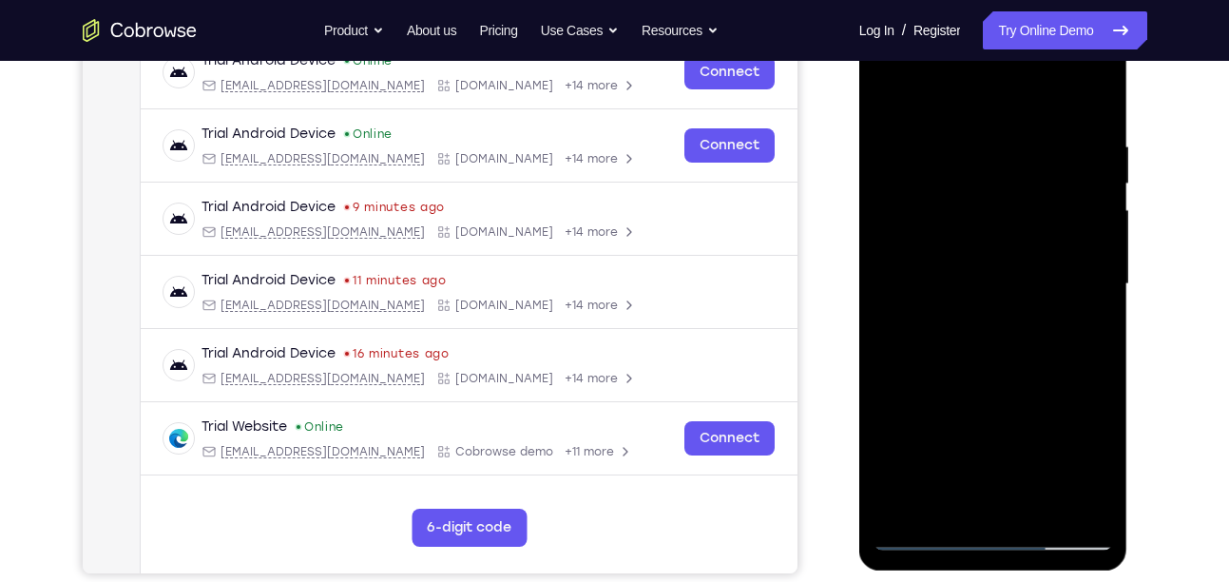
click at [1015, 336] on div at bounding box center [994, 284] width 240 height 532
click at [951, 263] on div at bounding box center [994, 284] width 240 height 532
click at [968, 336] on div at bounding box center [994, 284] width 240 height 532
click at [971, 507] on div at bounding box center [994, 284] width 240 height 532
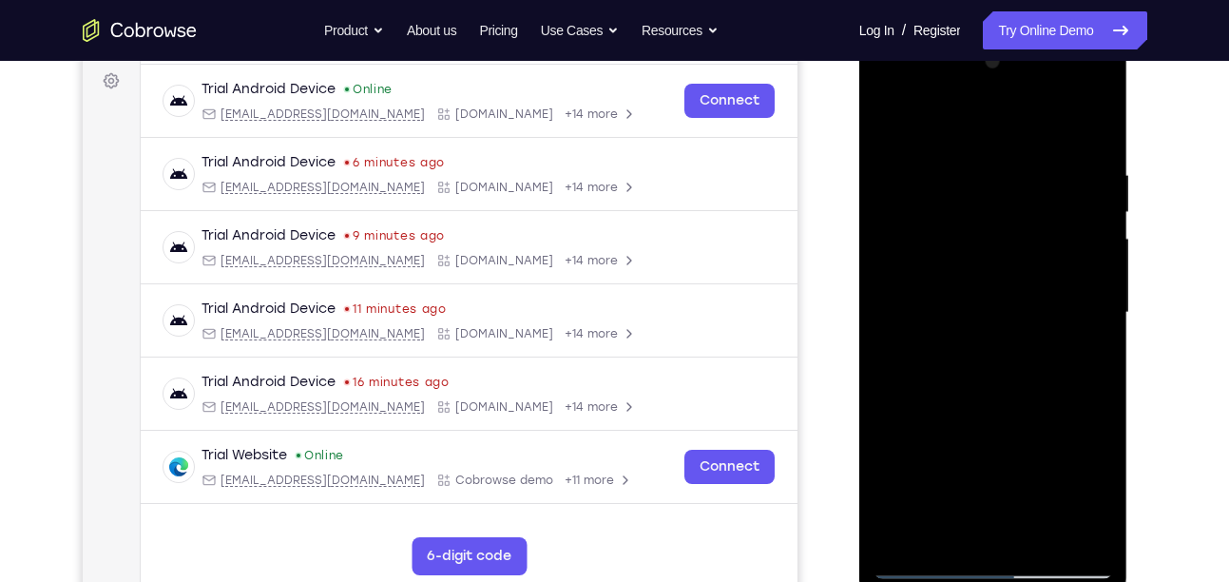
scroll to position [280, 0]
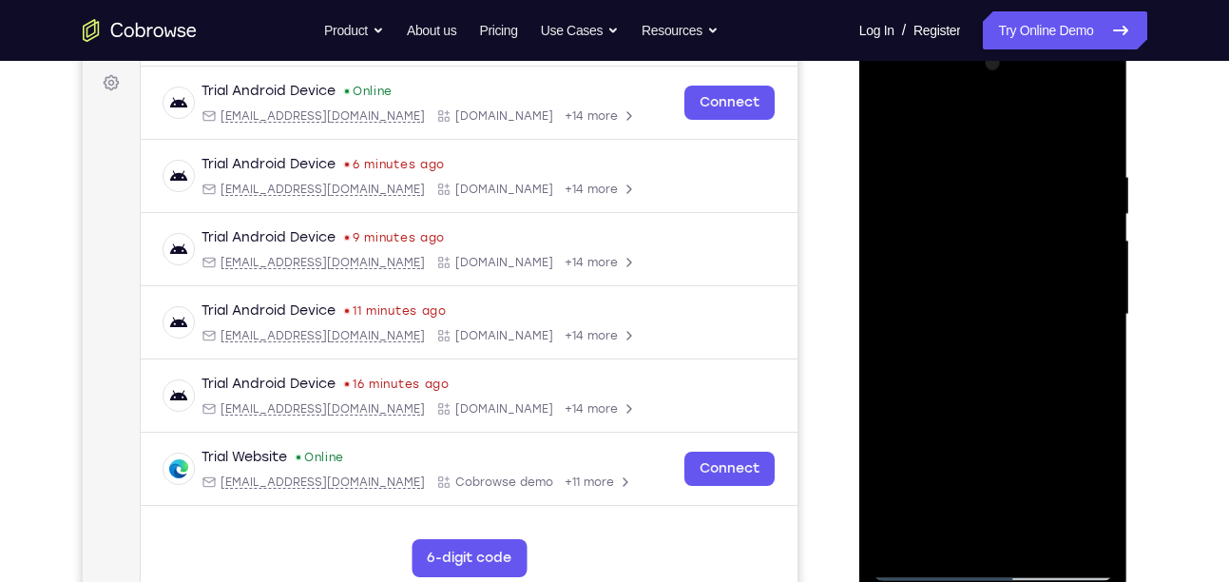
click at [927, 141] on div at bounding box center [994, 314] width 240 height 532
click at [1086, 129] on div at bounding box center [994, 314] width 240 height 532
click at [1089, 116] on div at bounding box center [994, 314] width 240 height 532
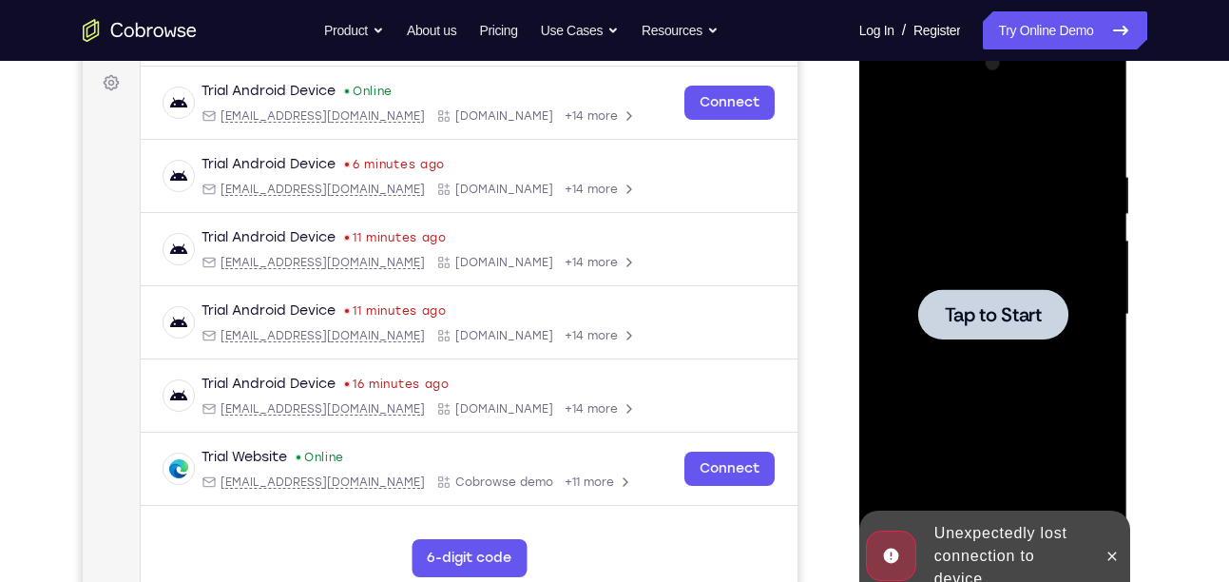
click at [987, 289] on div at bounding box center [993, 314] width 150 height 50
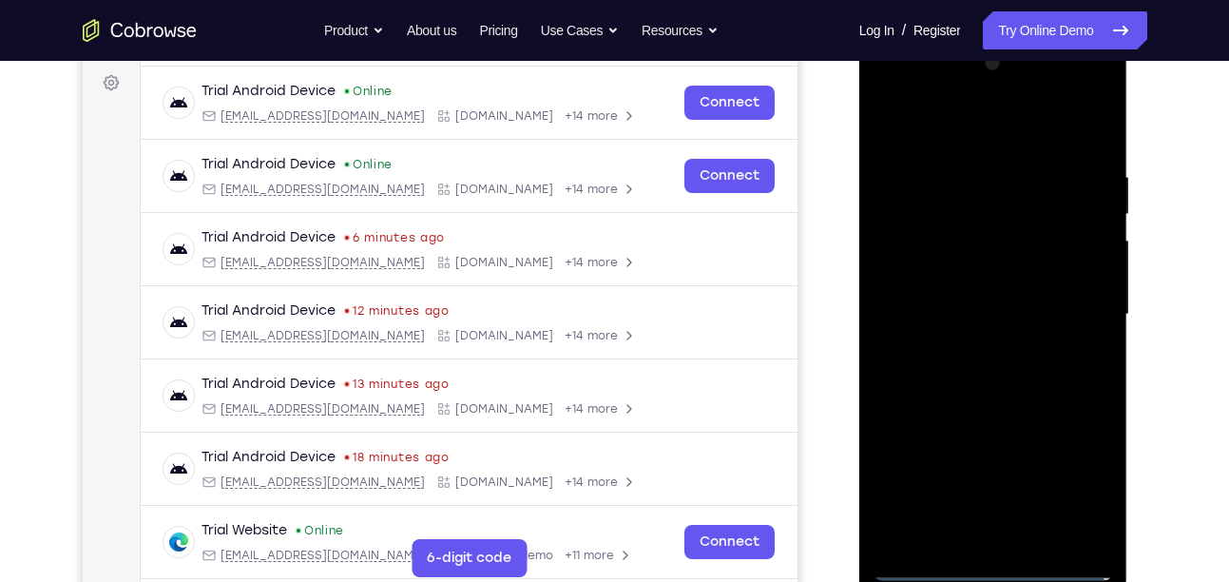
click at [995, 573] on div at bounding box center [994, 314] width 240 height 532
click at [1083, 502] on div at bounding box center [994, 314] width 240 height 532
click at [1033, 125] on div at bounding box center [994, 314] width 240 height 532
click at [1066, 302] on div at bounding box center [994, 314] width 240 height 532
click at [974, 348] on div at bounding box center [994, 314] width 240 height 532
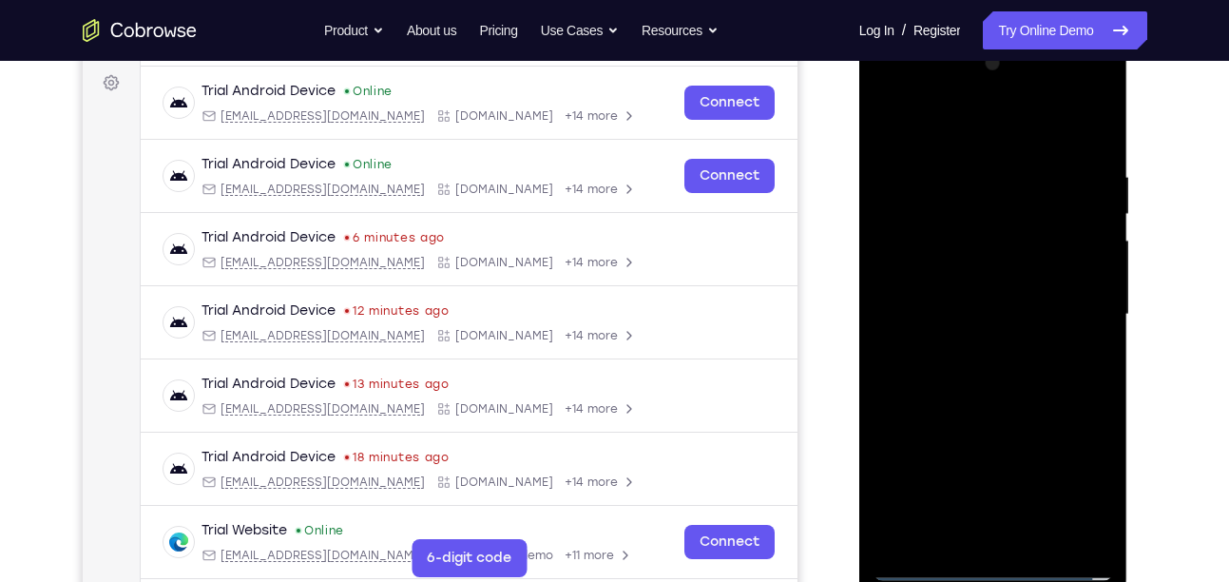
click at [943, 282] on div at bounding box center [994, 314] width 240 height 532
click at [950, 283] on div at bounding box center [994, 314] width 240 height 532
click at [909, 347] on div at bounding box center [994, 314] width 240 height 532
click at [953, 323] on div at bounding box center [994, 314] width 240 height 532
click at [962, 370] on div at bounding box center [994, 314] width 240 height 532
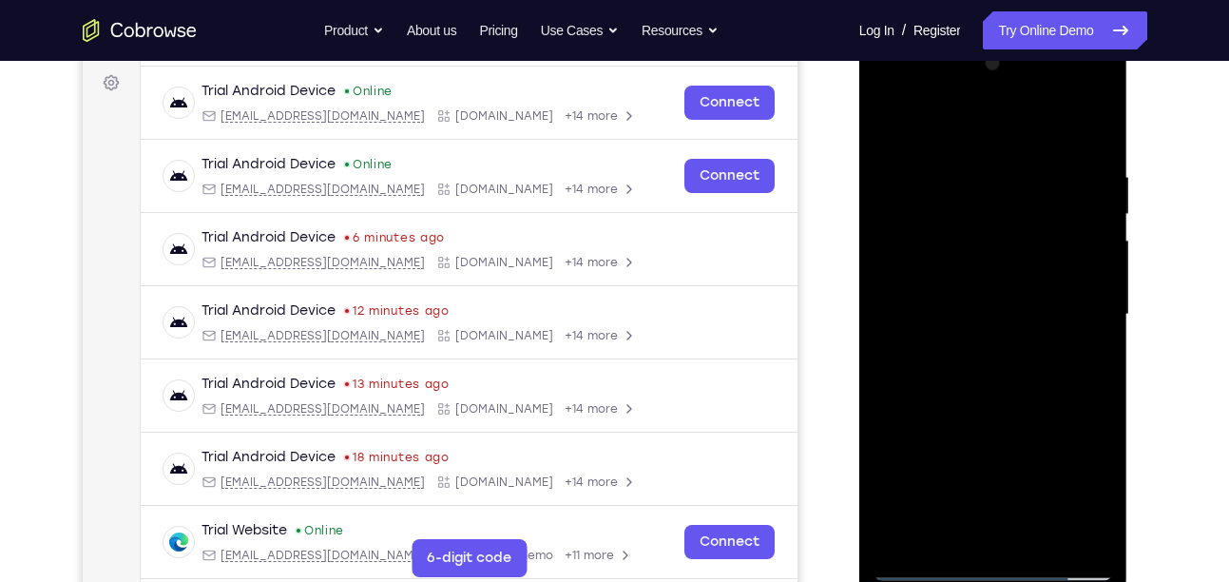
click at [987, 374] on div at bounding box center [994, 314] width 240 height 532
click at [1013, 361] on div at bounding box center [994, 314] width 240 height 532
click at [1026, 358] on div at bounding box center [994, 314] width 240 height 532
click at [1085, 332] on div at bounding box center [994, 314] width 240 height 532
click at [1081, 279] on div at bounding box center [994, 314] width 240 height 532
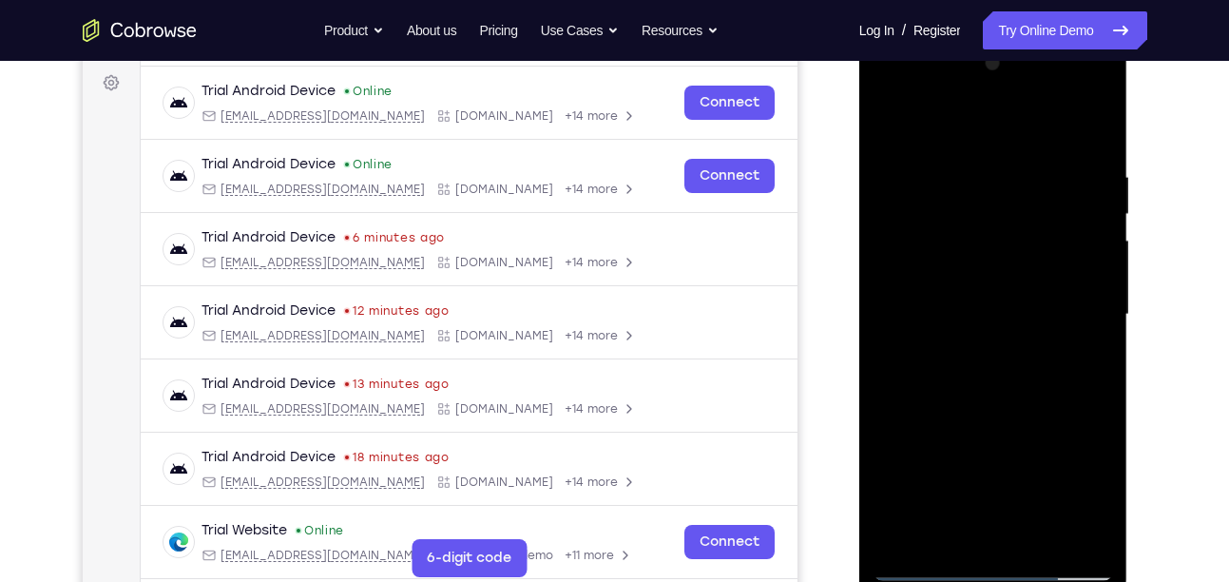
drag, startPoint x: 1040, startPoint y: 226, endPoint x: 803, endPoint y: 242, distance: 237.3
click at [859, 242] on html "Online web based iOS Simulators and Android Emulators. Run iPhone, iPad, Mobile…" at bounding box center [994, 319] width 271 height 570
click at [1062, 236] on div at bounding box center [994, 314] width 240 height 532
click at [994, 307] on div at bounding box center [994, 314] width 240 height 532
click at [978, 377] on div at bounding box center [994, 314] width 240 height 532
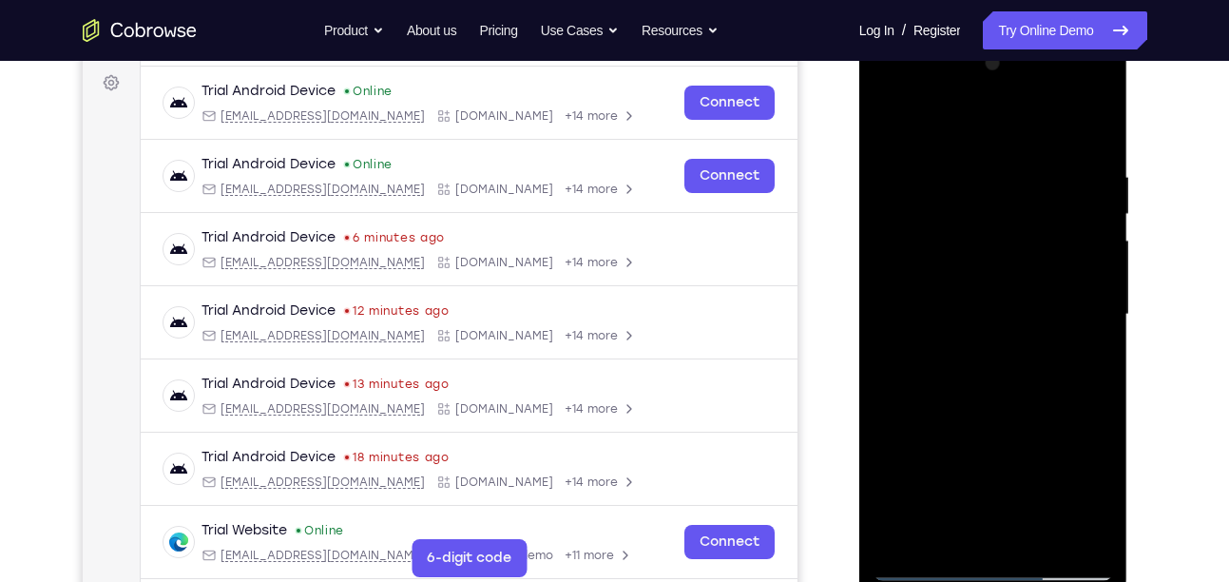
click at [982, 344] on div at bounding box center [994, 314] width 240 height 532
click at [1000, 320] on div at bounding box center [994, 314] width 240 height 532
click at [982, 379] on div at bounding box center [994, 314] width 240 height 532
click at [953, 334] on div at bounding box center [994, 314] width 240 height 532
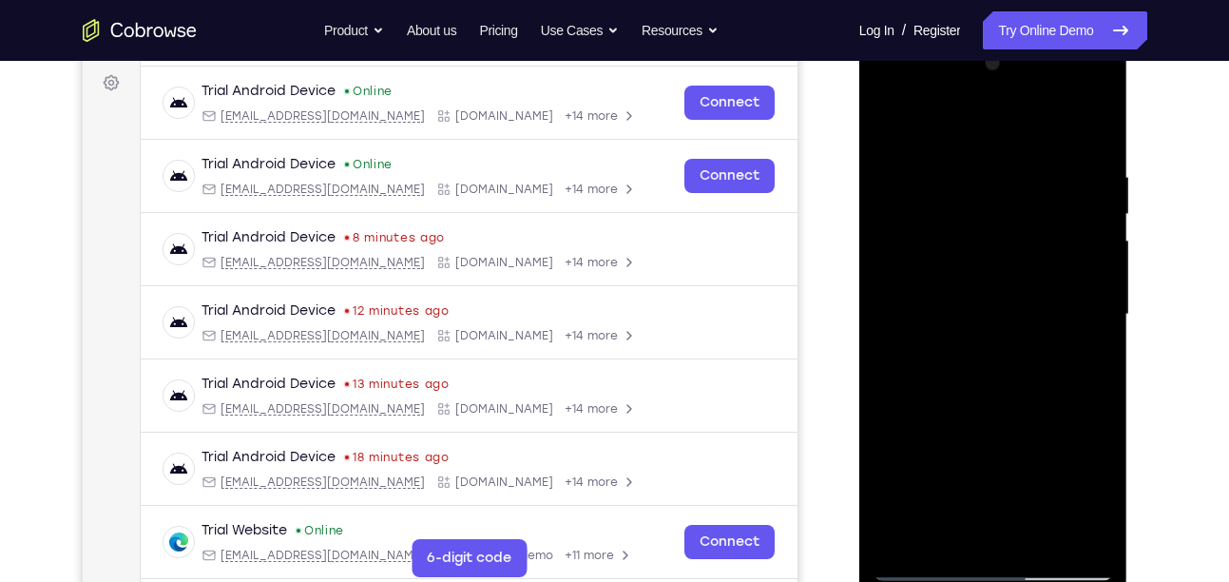
click at [993, 312] on div at bounding box center [994, 314] width 240 height 532
click at [991, 366] on div at bounding box center [994, 314] width 240 height 532
click at [993, 342] on div at bounding box center [994, 314] width 240 height 532
drag, startPoint x: 993, startPoint y: 342, endPoint x: 878, endPoint y: 337, distance: 114.2
click at [878, 337] on div at bounding box center [994, 314] width 240 height 532
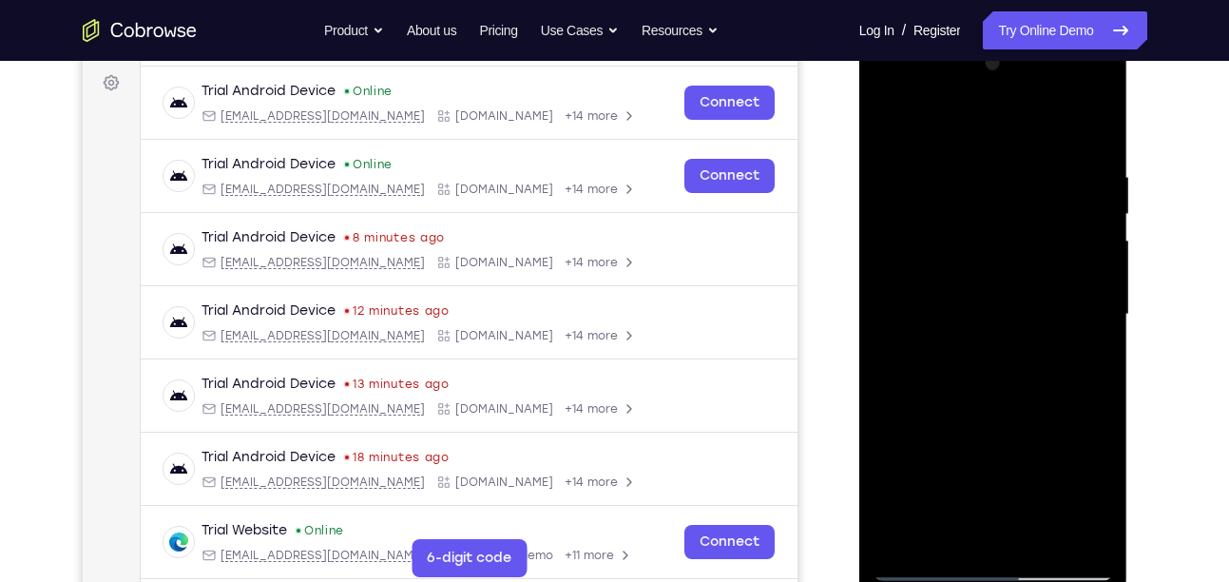
click at [963, 285] on div at bounding box center [994, 314] width 240 height 532
click at [957, 314] on div at bounding box center [994, 314] width 240 height 532
click at [1002, 363] on div at bounding box center [994, 314] width 240 height 532
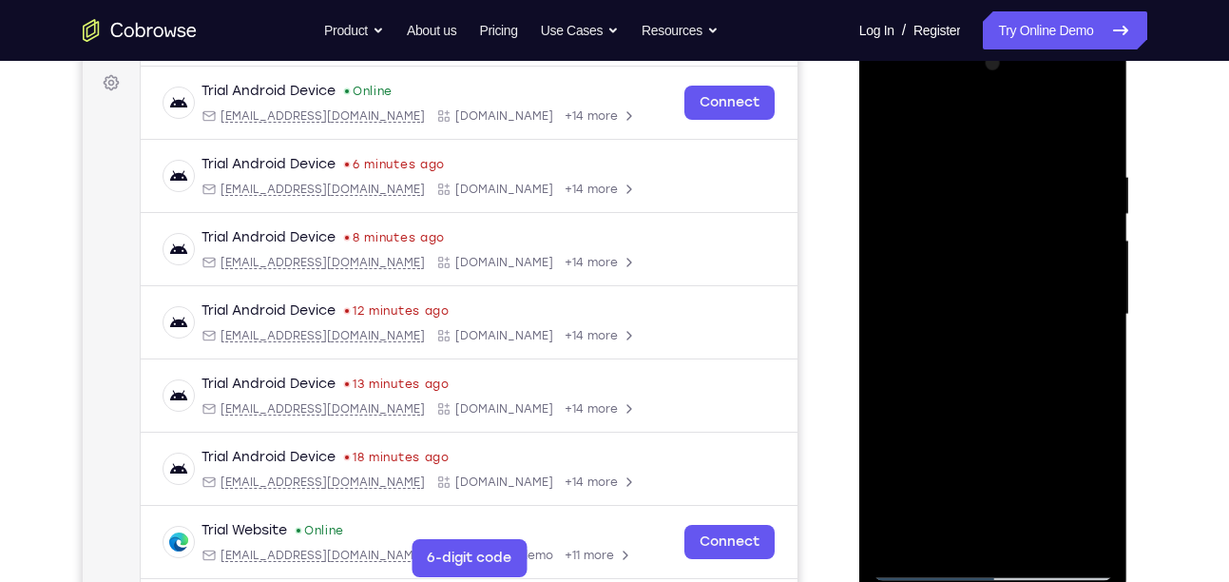
click at [931, 303] on div at bounding box center [994, 314] width 240 height 532
click at [956, 362] on div at bounding box center [994, 314] width 240 height 532
click at [931, 297] on div at bounding box center [994, 314] width 240 height 532
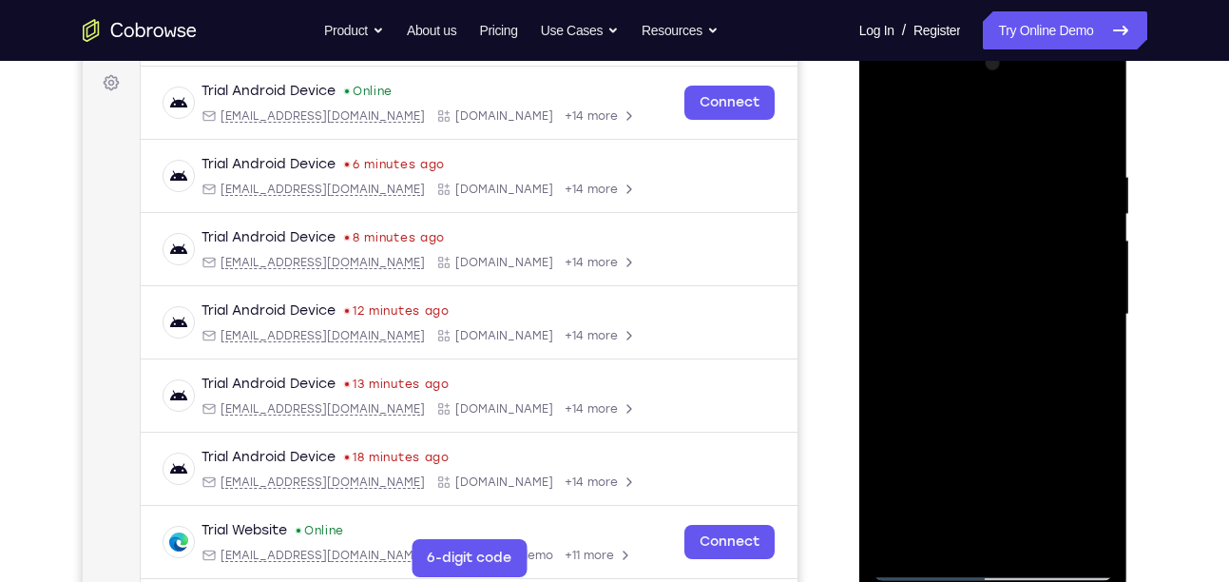
click at [933, 301] on div at bounding box center [994, 314] width 240 height 532
click at [954, 315] on div at bounding box center [994, 314] width 240 height 532
click at [1003, 394] on div at bounding box center [994, 314] width 240 height 532
drag, startPoint x: 1003, startPoint y: 394, endPoint x: 941, endPoint y: 301, distance: 111.0
click at [941, 301] on div at bounding box center [994, 314] width 240 height 532
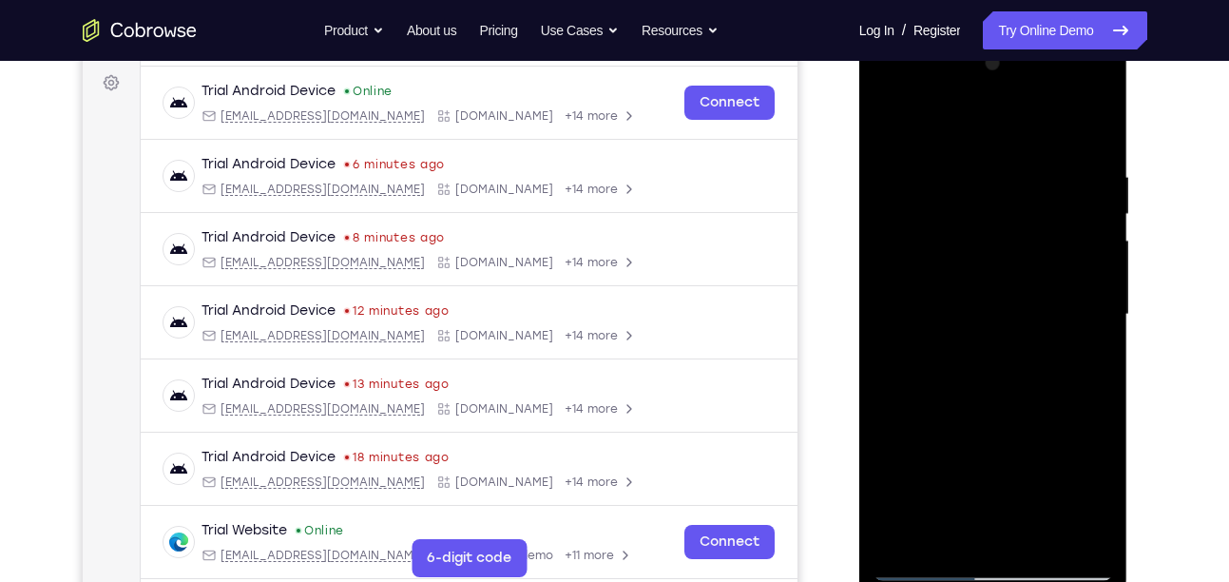
click at [941, 301] on div at bounding box center [994, 314] width 240 height 532
click at [936, 203] on div at bounding box center [994, 314] width 240 height 532
click at [990, 274] on div at bounding box center [994, 314] width 240 height 532
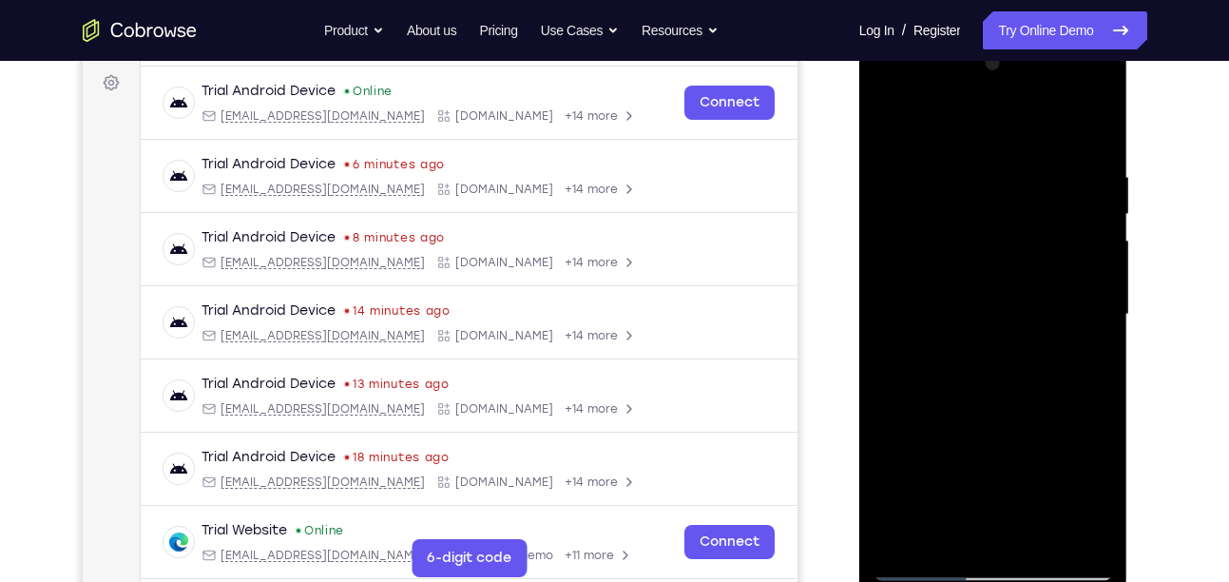
click at [990, 274] on div at bounding box center [994, 314] width 240 height 532
click at [993, 357] on div at bounding box center [994, 314] width 240 height 532
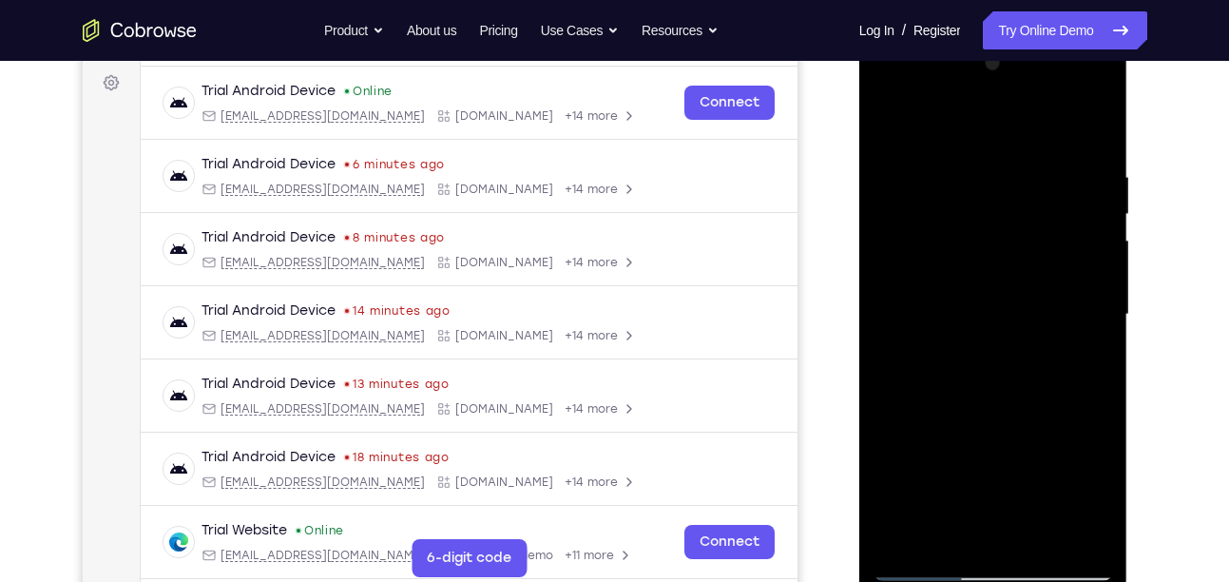
click at [1000, 374] on div at bounding box center [994, 314] width 240 height 532
click at [977, 194] on div at bounding box center [994, 314] width 240 height 532
click at [975, 258] on div at bounding box center [994, 314] width 240 height 532
click at [998, 257] on div at bounding box center [994, 314] width 240 height 532
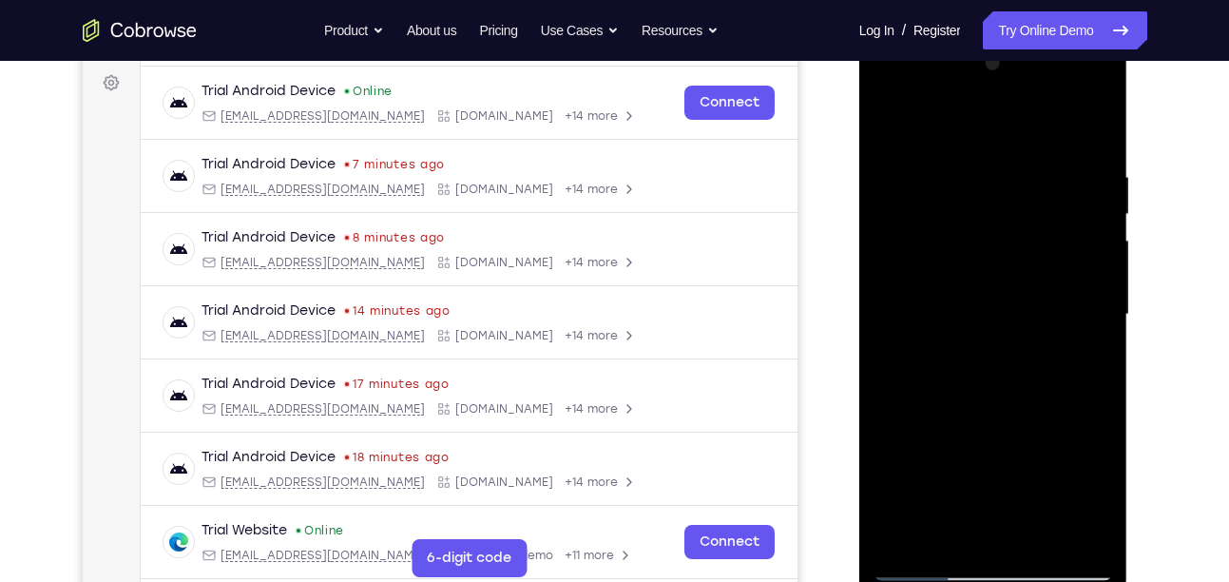
click at [951, 306] on div at bounding box center [994, 314] width 240 height 532
click at [938, 331] on div at bounding box center [994, 314] width 240 height 532
click at [1065, 127] on div at bounding box center [994, 314] width 240 height 532
click at [953, 406] on div at bounding box center [994, 314] width 240 height 532
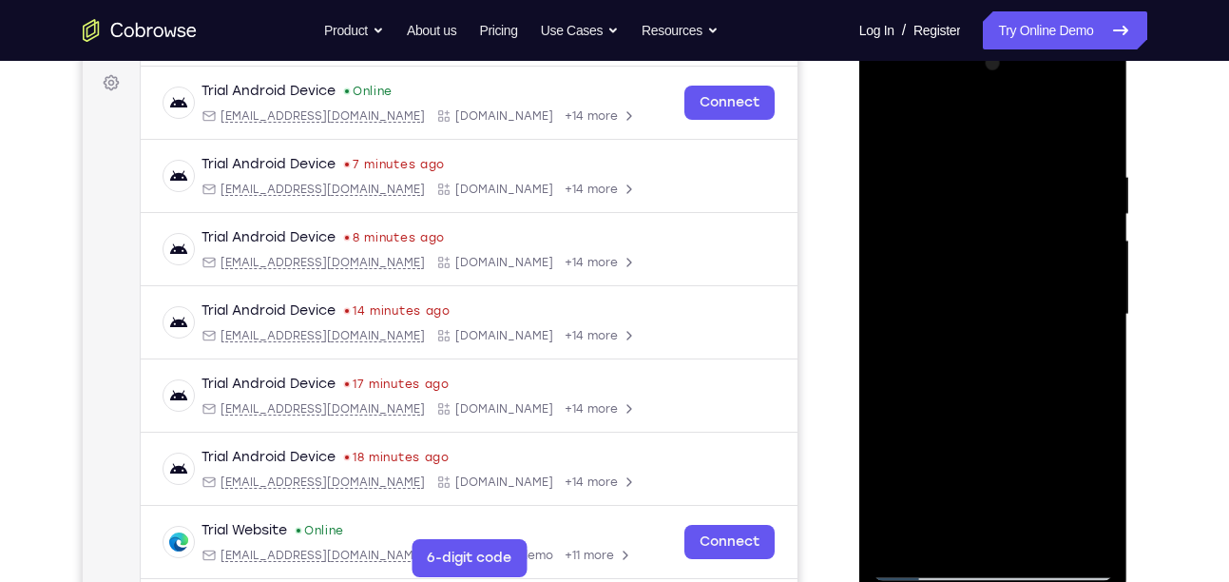
click at [1096, 269] on div at bounding box center [994, 314] width 240 height 532
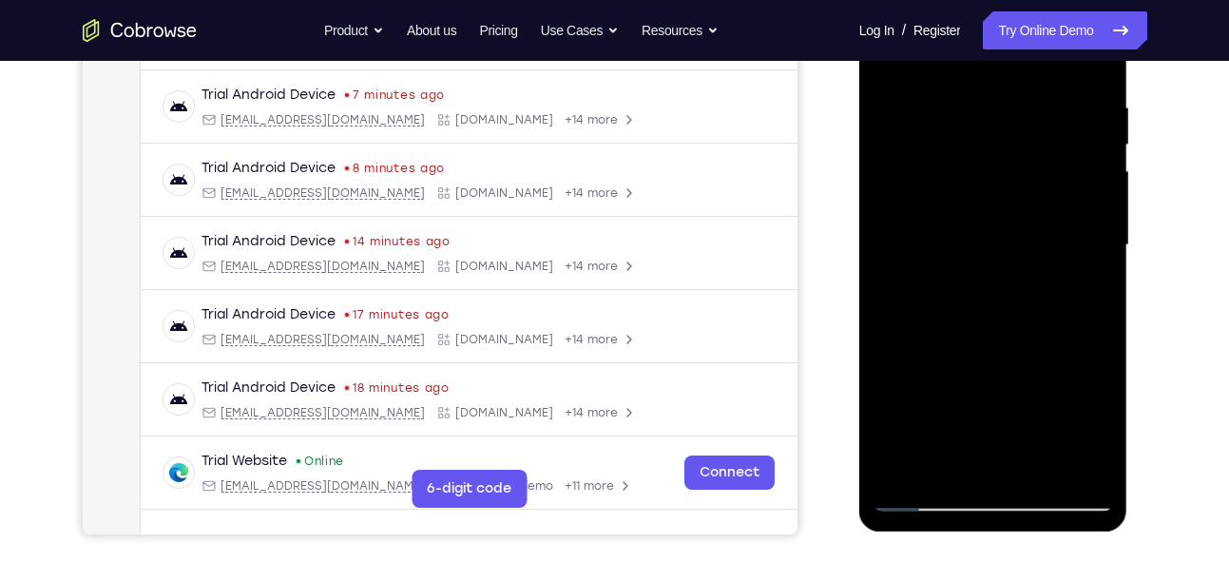
scroll to position [352, 0]
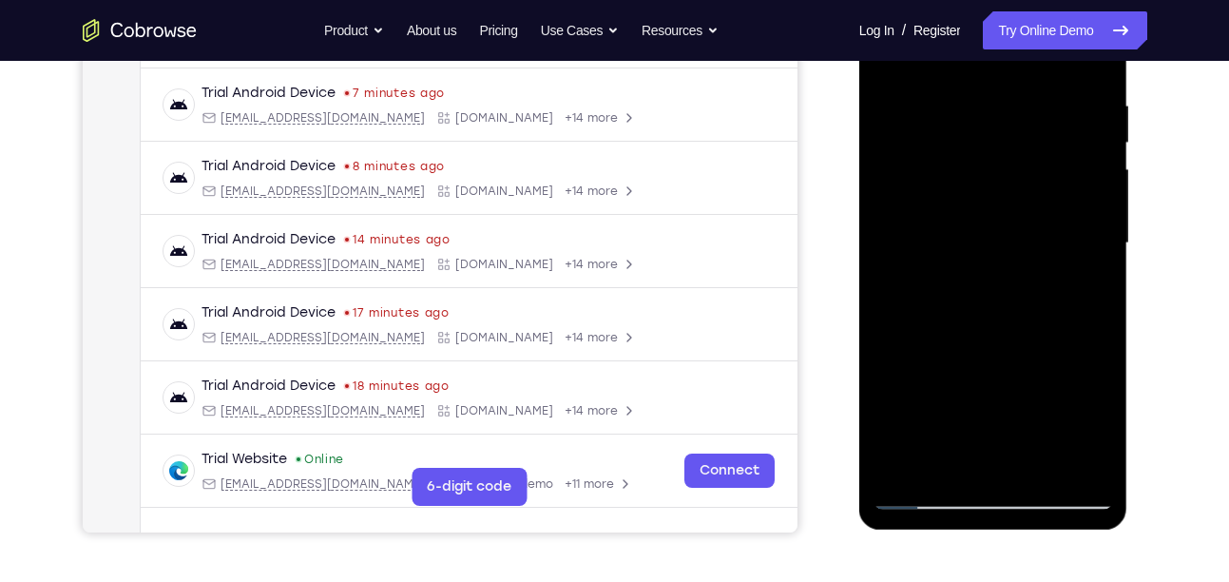
drag, startPoint x: 1053, startPoint y: 351, endPoint x: 1029, endPoint y: 244, distance: 109.3
click at [1029, 244] on div at bounding box center [994, 243] width 240 height 532
click at [1008, 450] on div at bounding box center [994, 243] width 240 height 532
click at [923, 215] on div at bounding box center [994, 243] width 240 height 532
click at [958, 279] on div at bounding box center [994, 243] width 240 height 532
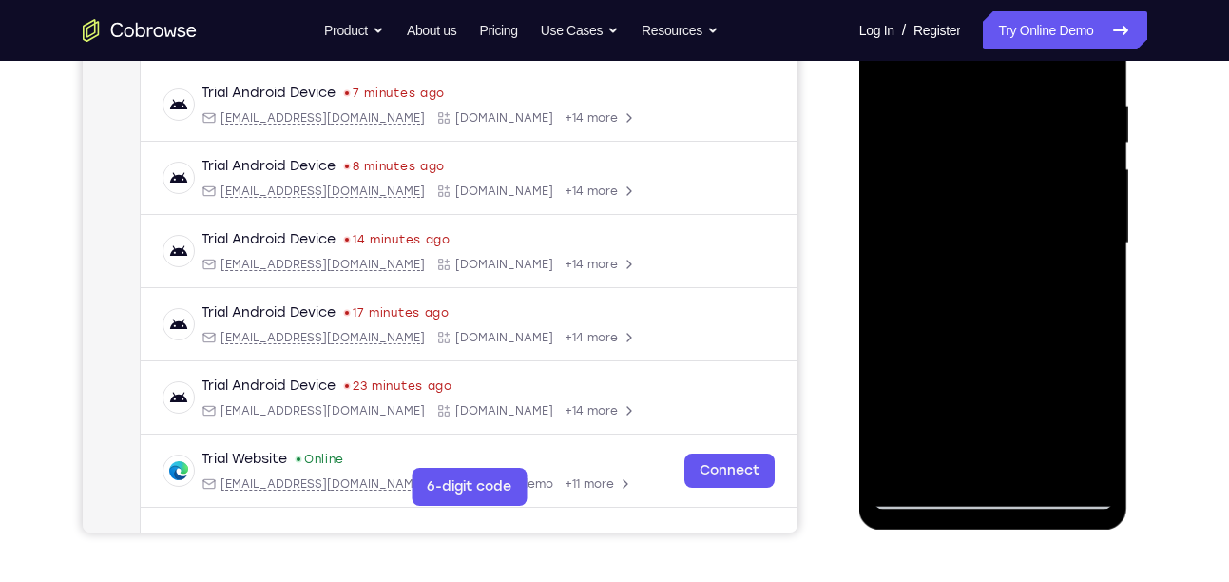
click at [955, 292] on div at bounding box center [994, 243] width 240 height 532
click at [1004, 285] on div at bounding box center [994, 243] width 240 height 532
